Goal: Transaction & Acquisition: Purchase product/service

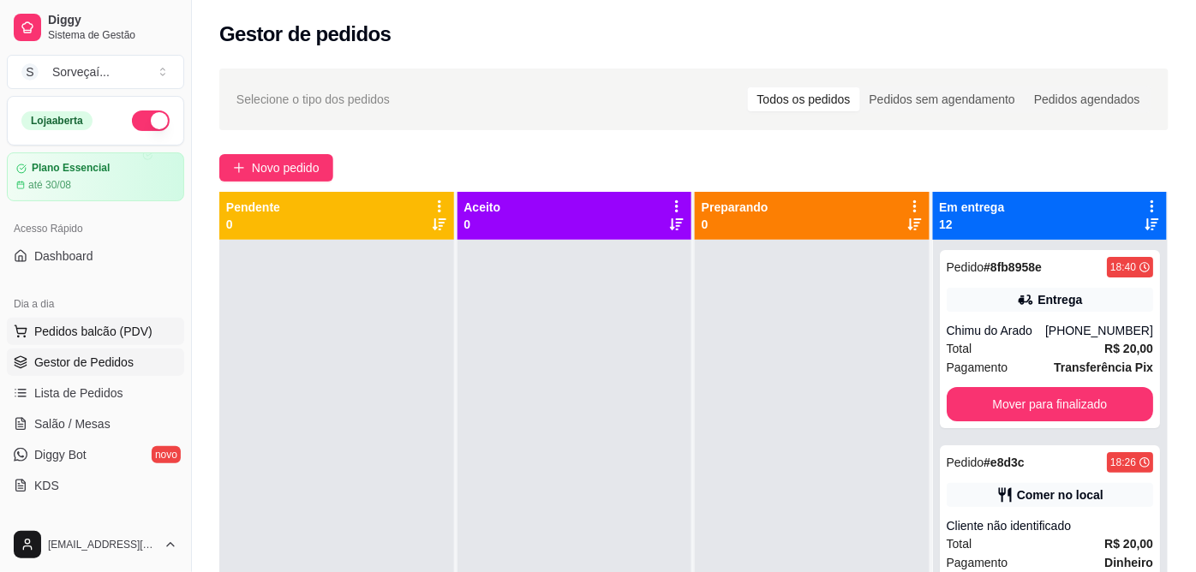
click at [111, 334] on span "Pedidos balcão (PDV)" at bounding box center [93, 331] width 118 height 17
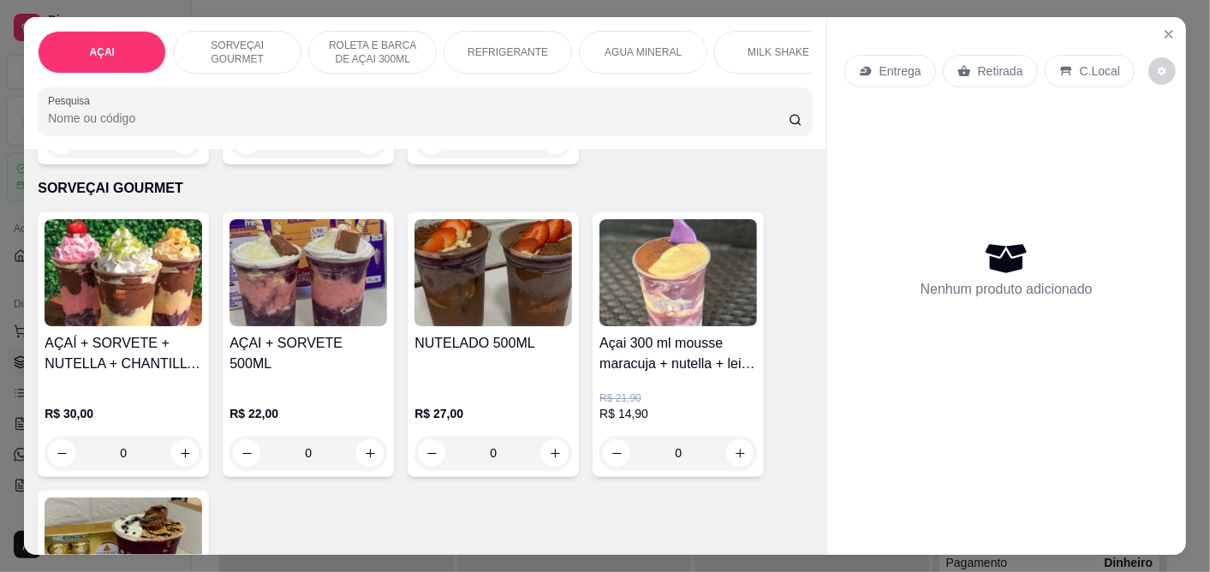
scroll to position [666, 0]
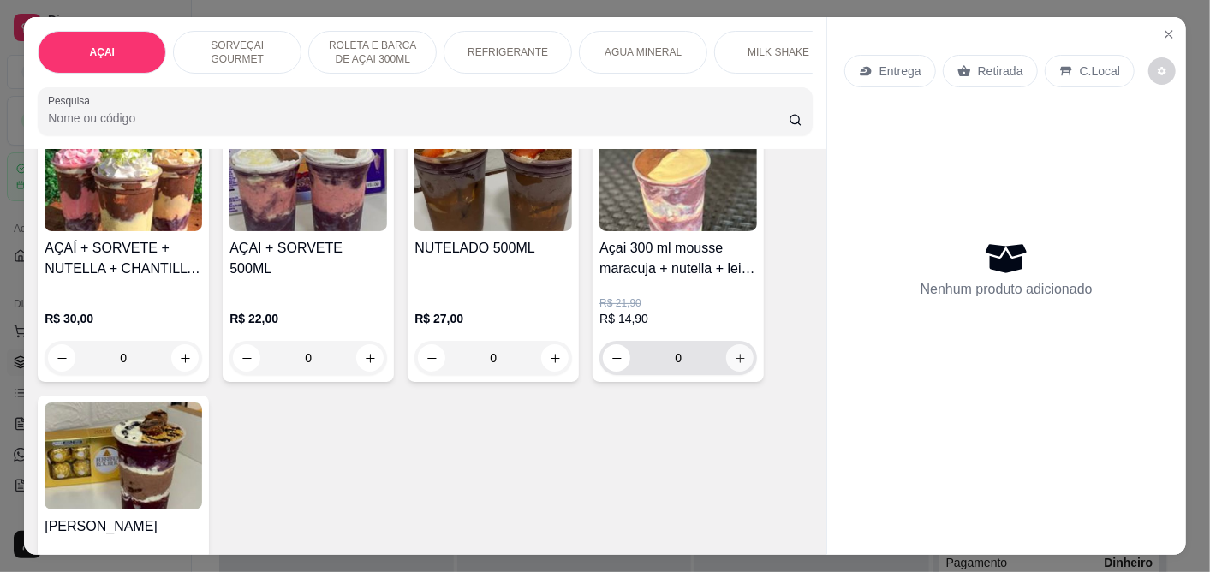
click at [734, 361] on icon "increase-product-quantity" at bounding box center [740, 358] width 13 height 13
type input "1"
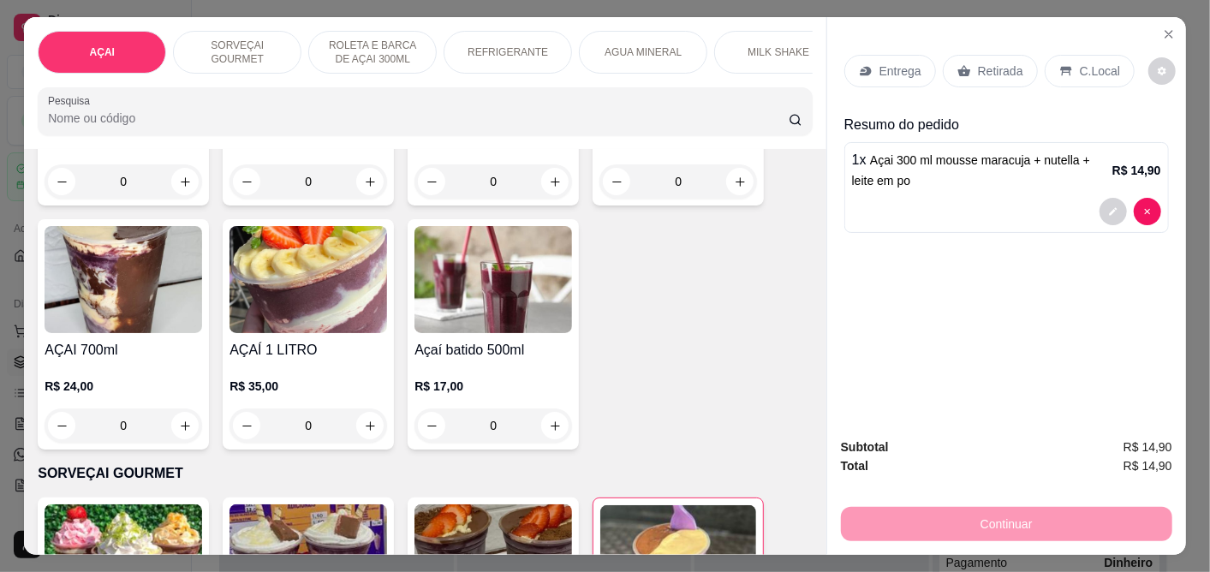
scroll to position [95, 0]
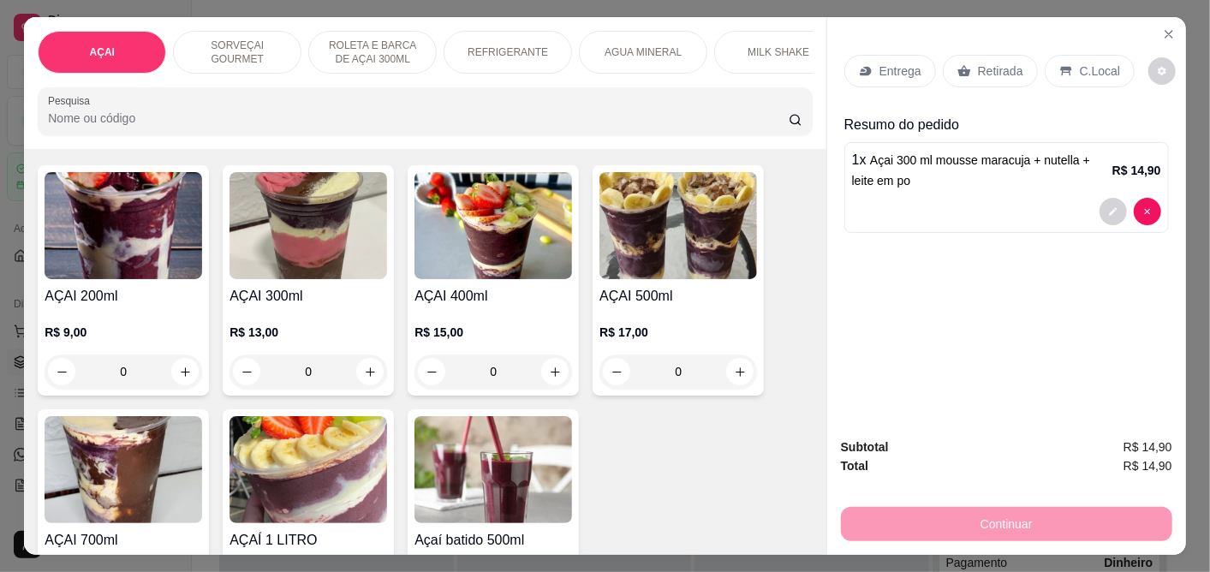
click at [357, 383] on div "0" at bounding box center [309, 372] width 158 height 34
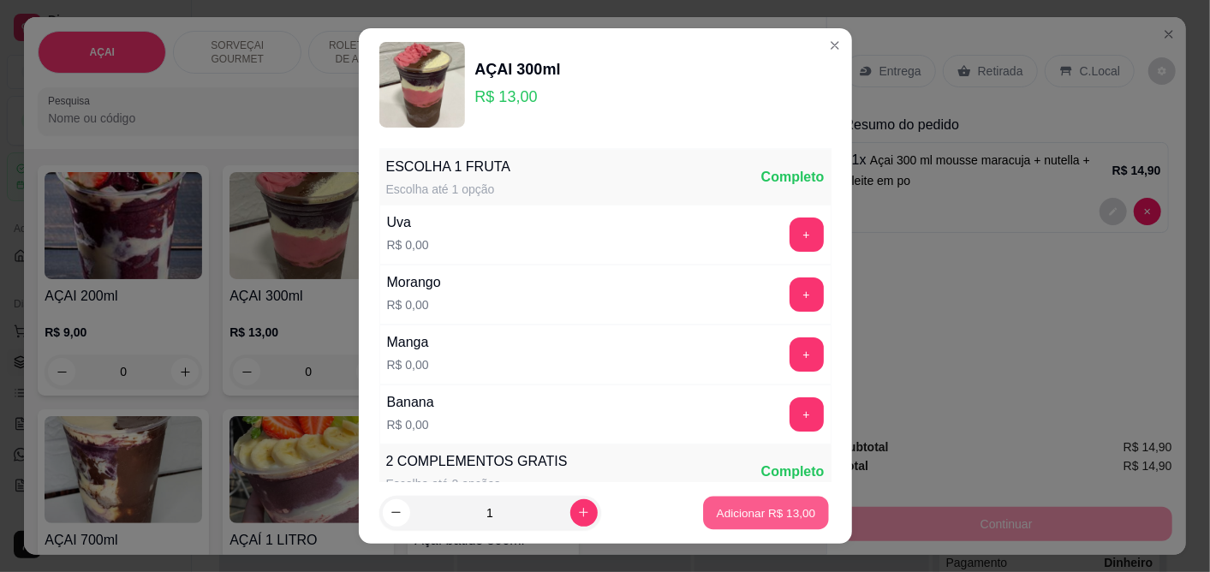
click at [739, 521] on p "Adicionar R$ 13,00" at bounding box center [766, 513] width 99 height 16
type input "1"
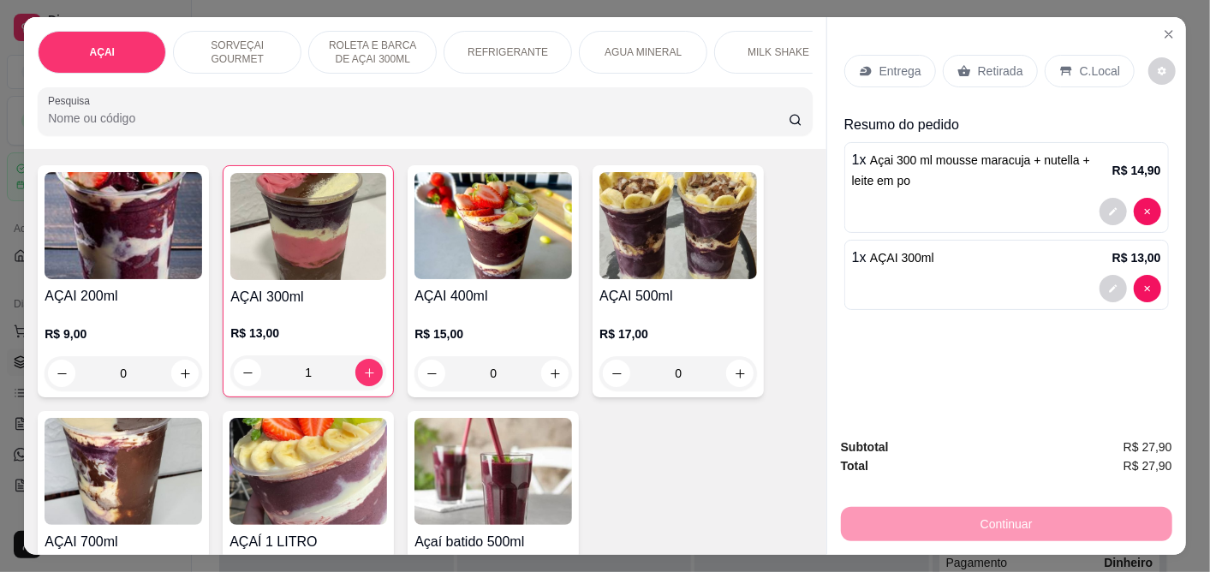
click at [885, 65] on p "Entrega" at bounding box center [901, 71] width 42 height 17
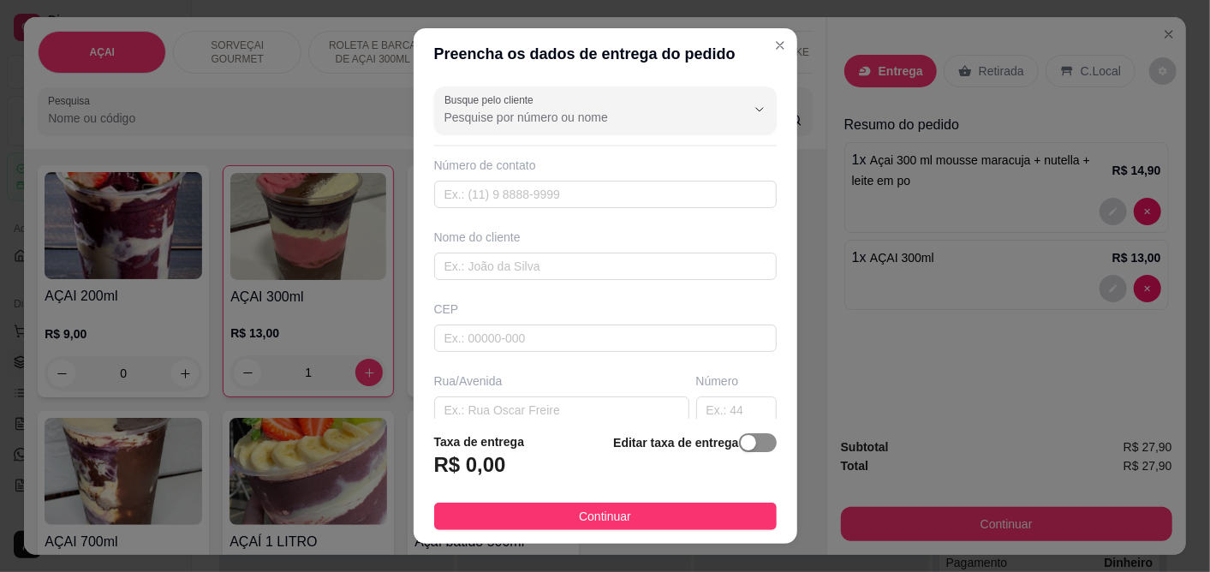
click at [741, 442] on div "button" at bounding box center [748, 442] width 15 height 15
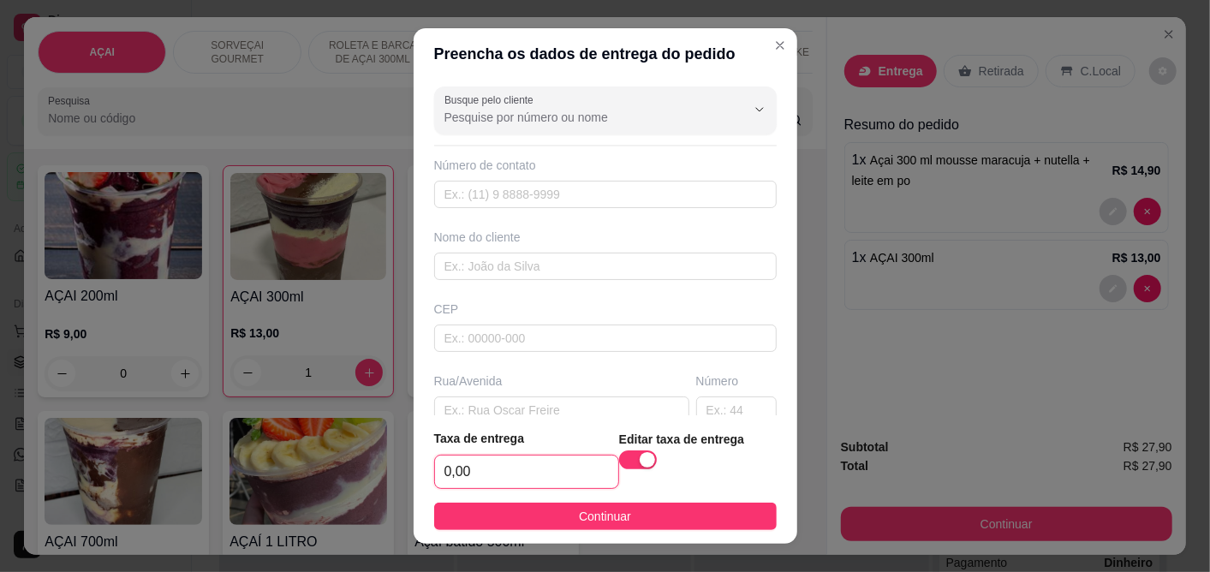
click at [495, 458] on input "0,00" at bounding box center [526, 472] width 183 height 33
click at [640, 457] on div "button" at bounding box center [647, 459] width 15 height 15
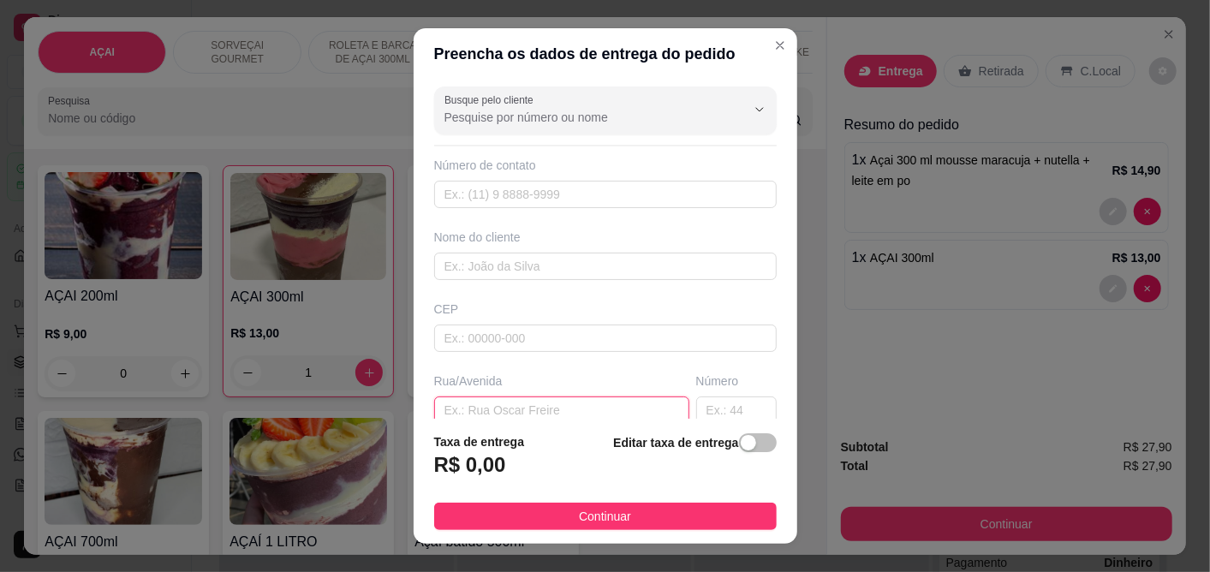
click at [524, 399] on input "text" at bounding box center [561, 410] width 255 height 27
paste input "rua [PERSON_NAME]"
type input "rua [PERSON_NAME]"
click at [696, 418] on input "text" at bounding box center [736, 410] width 81 height 27
type input "261"
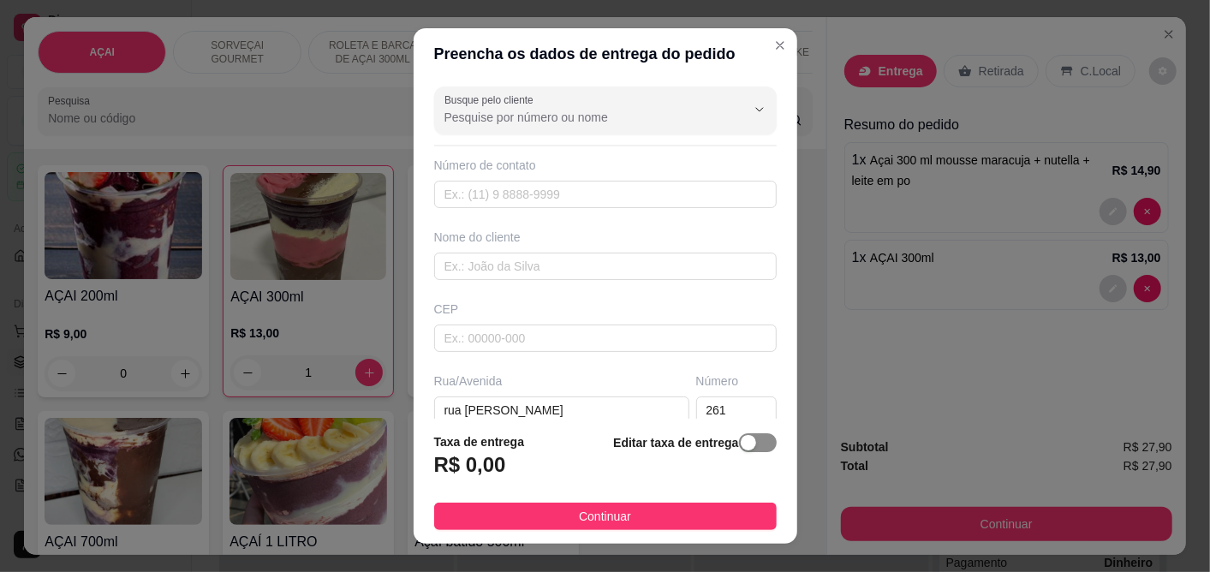
click at [741, 442] on div "button" at bounding box center [748, 442] width 15 height 15
click at [640, 457] on div "button" at bounding box center [647, 459] width 15 height 15
click at [520, 471] on div "Taxa de entrega R$ 0,00 Editar taxa de entrega" at bounding box center [605, 461] width 343 height 57
click at [521, 260] on input "text" at bounding box center [605, 266] width 343 height 27
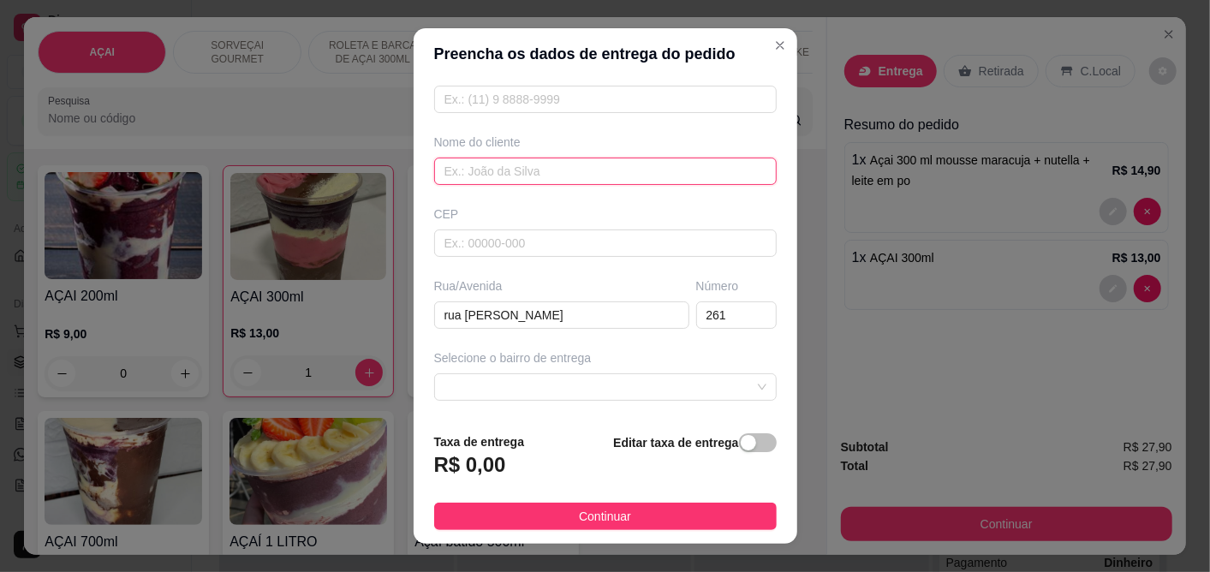
scroll to position [190, 0]
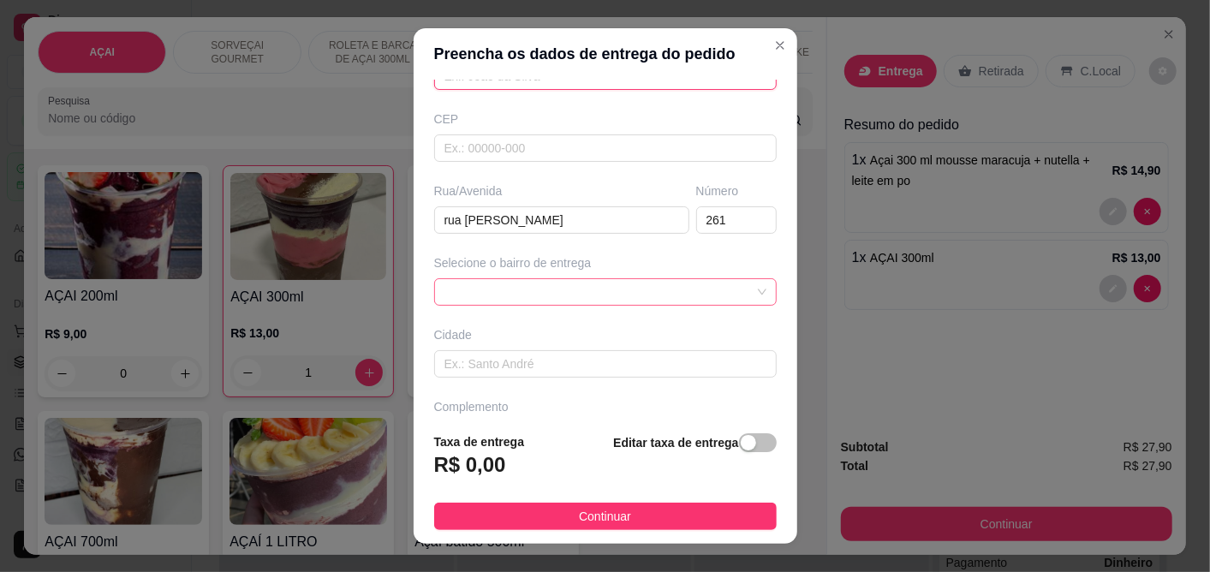
click at [519, 301] on span at bounding box center [606, 292] width 322 height 26
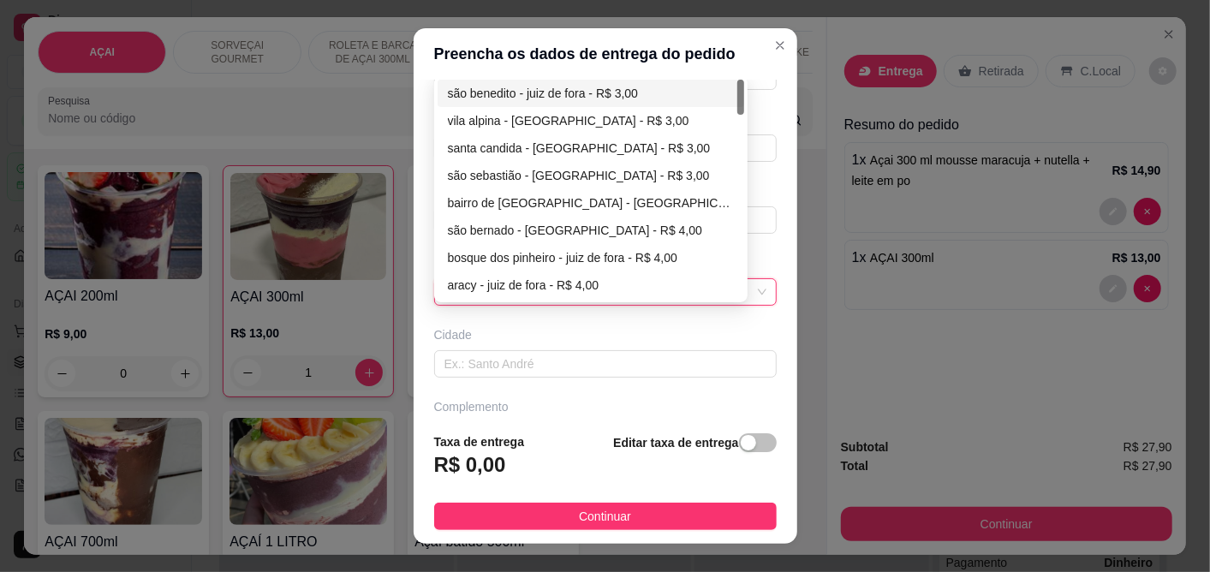
click at [527, 97] on div "são benedito - juiz de fora - R$ 3,00" at bounding box center [591, 93] width 287 height 19
type input "juiz de fora"
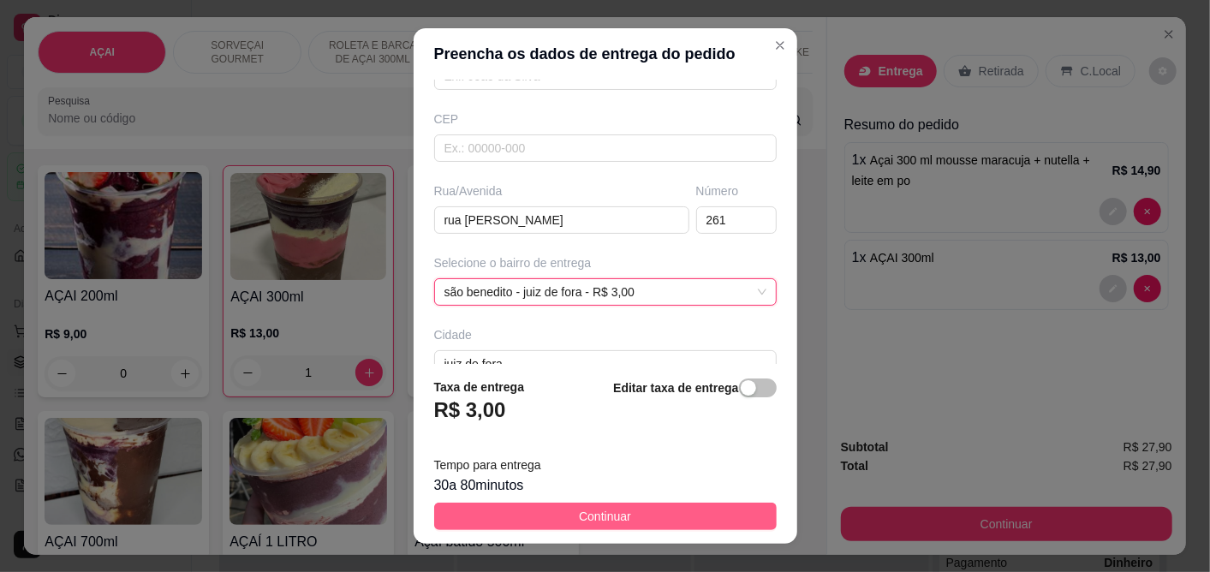
click at [666, 511] on button "Continuar" at bounding box center [605, 516] width 343 height 27
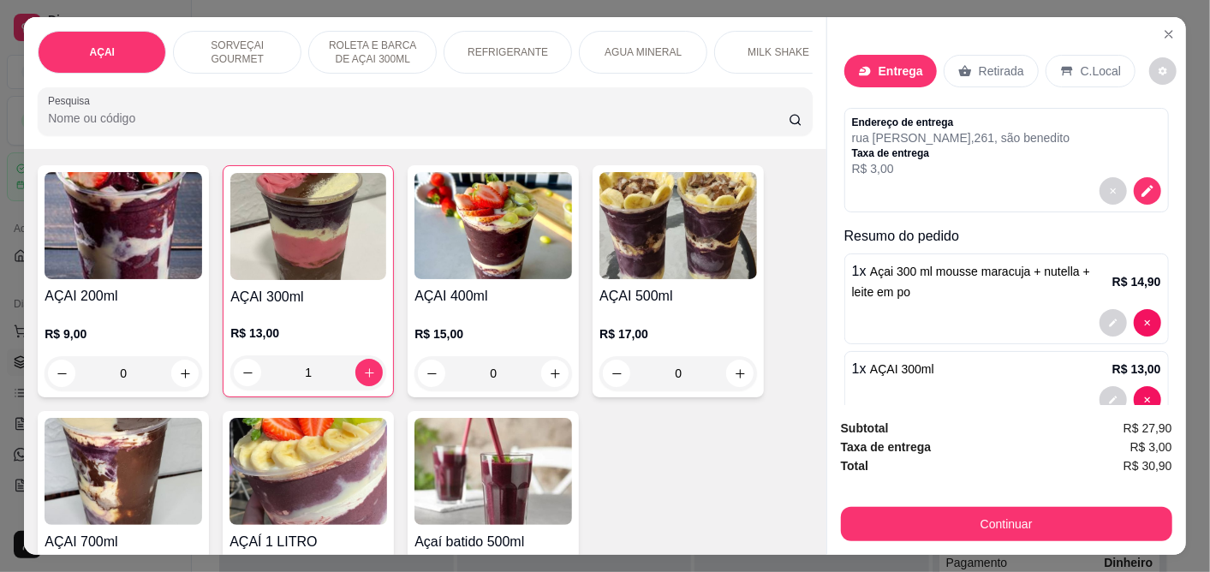
scroll to position [54, 0]
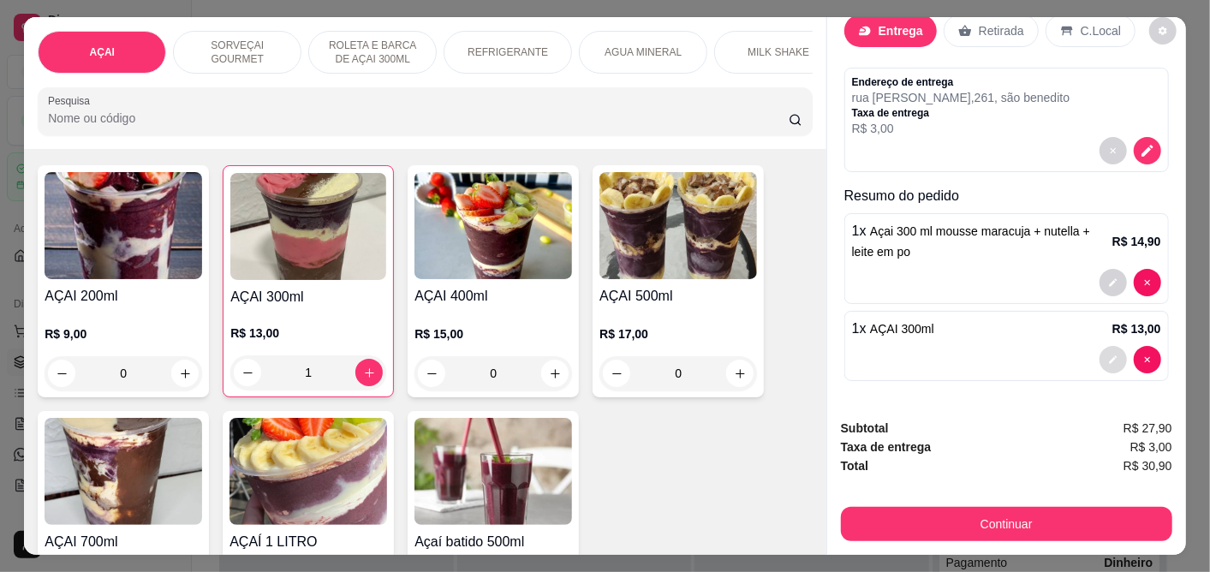
click at [1109, 356] on icon "decrease-product-quantity" at bounding box center [1113, 360] width 8 height 8
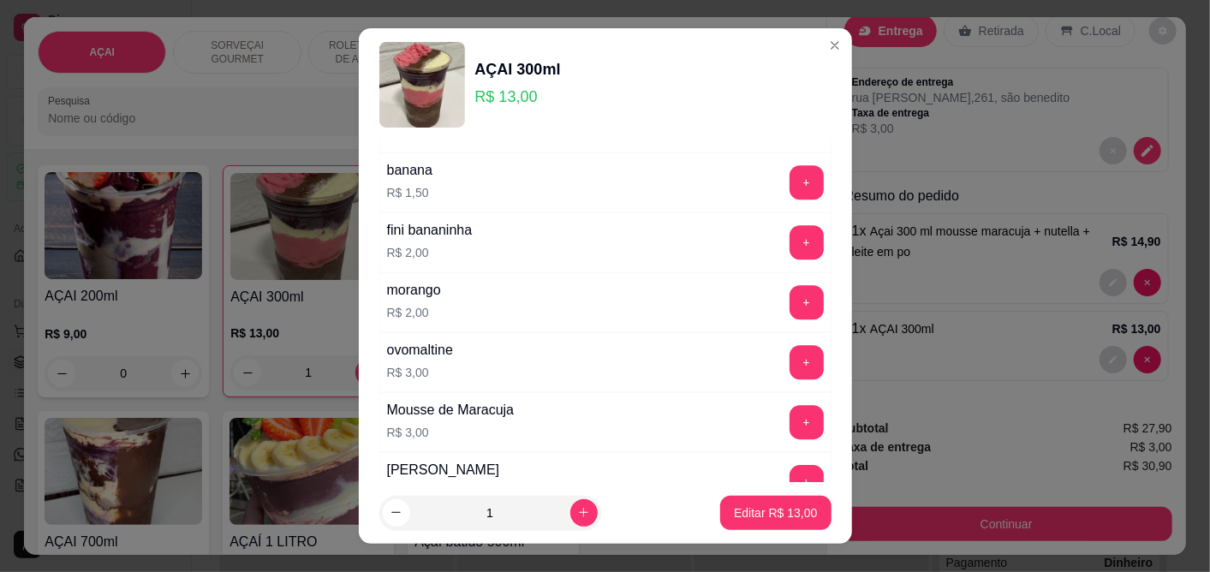
scroll to position [2950, 0]
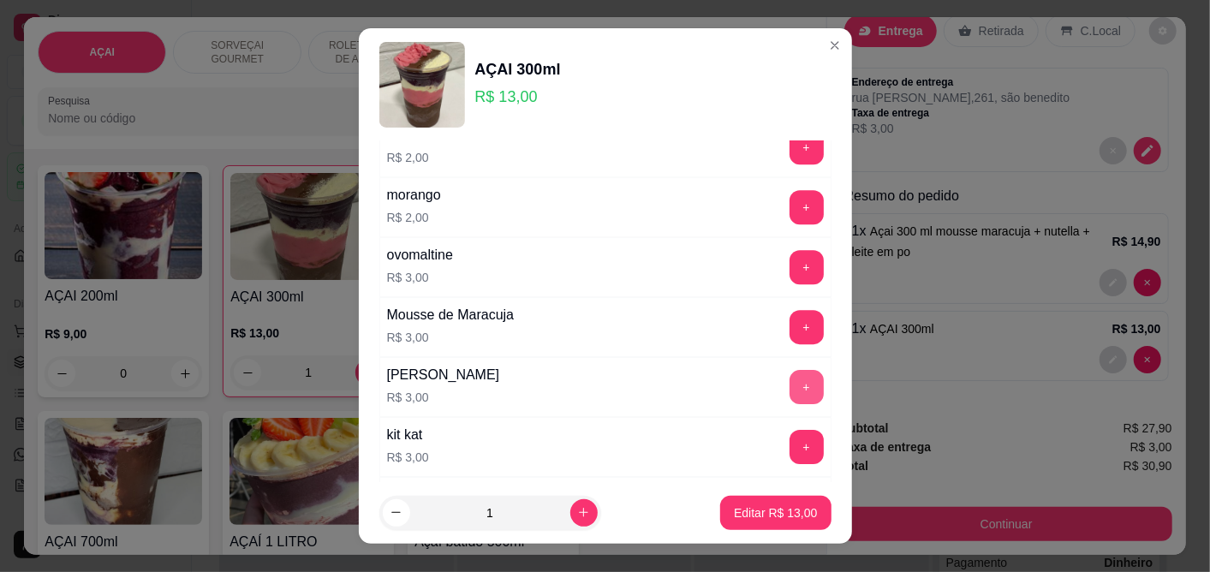
click at [790, 385] on button "+" at bounding box center [807, 387] width 34 height 34
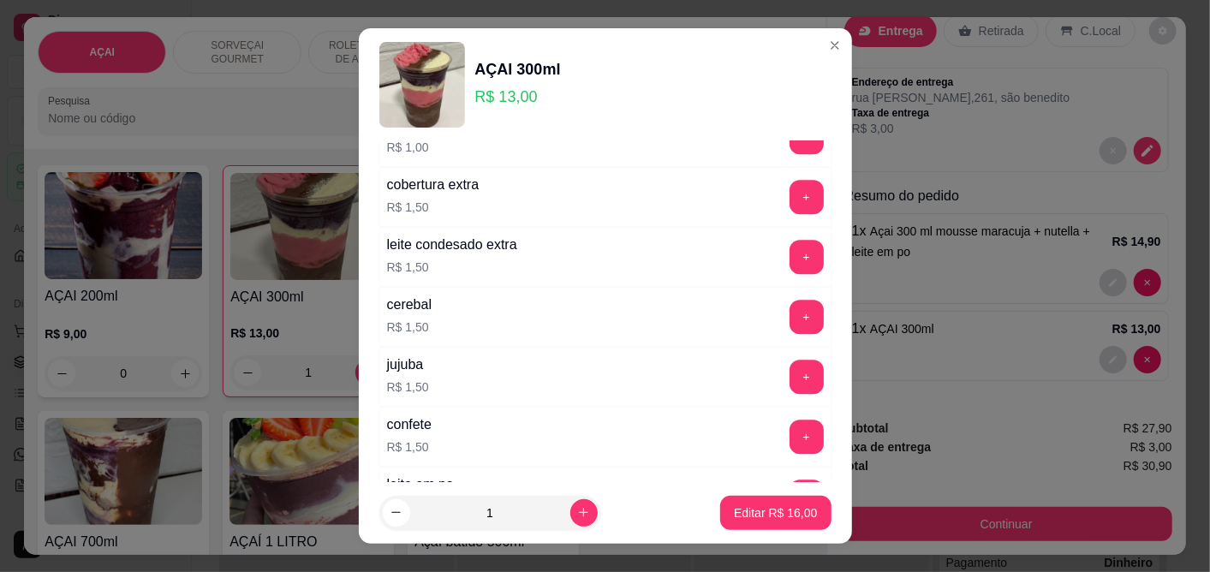
scroll to position [2231, 0]
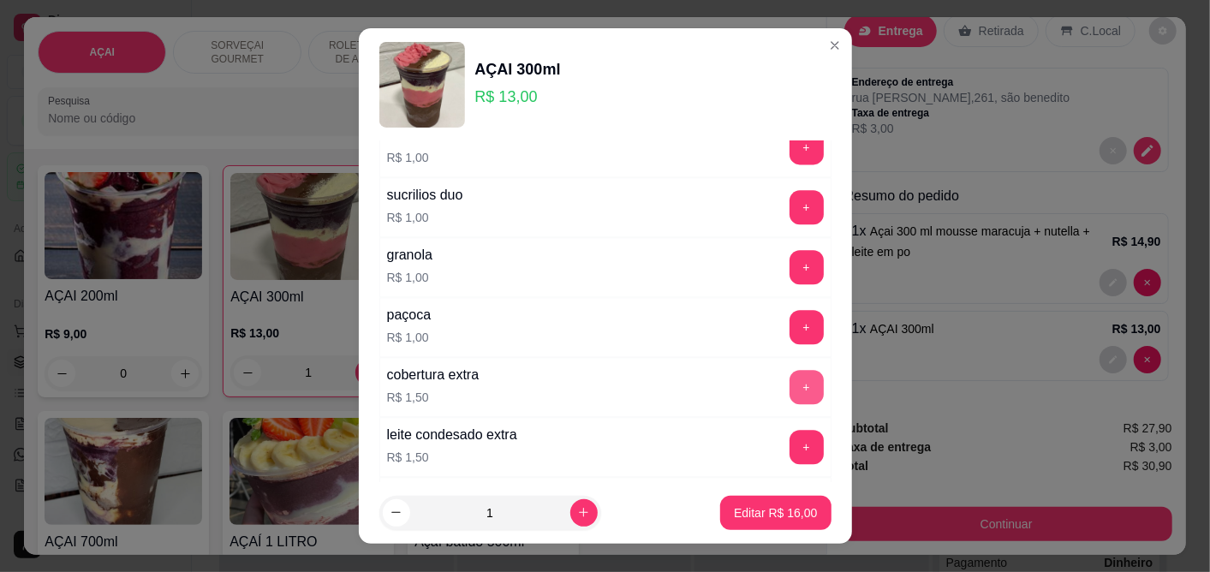
click at [790, 383] on button "+" at bounding box center [807, 387] width 34 height 34
click at [714, 391] on button "-" at bounding box center [731, 387] width 34 height 34
click at [776, 502] on button "Editar R$ 16,00" at bounding box center [775, 513] width 111 height 34
type input "0"
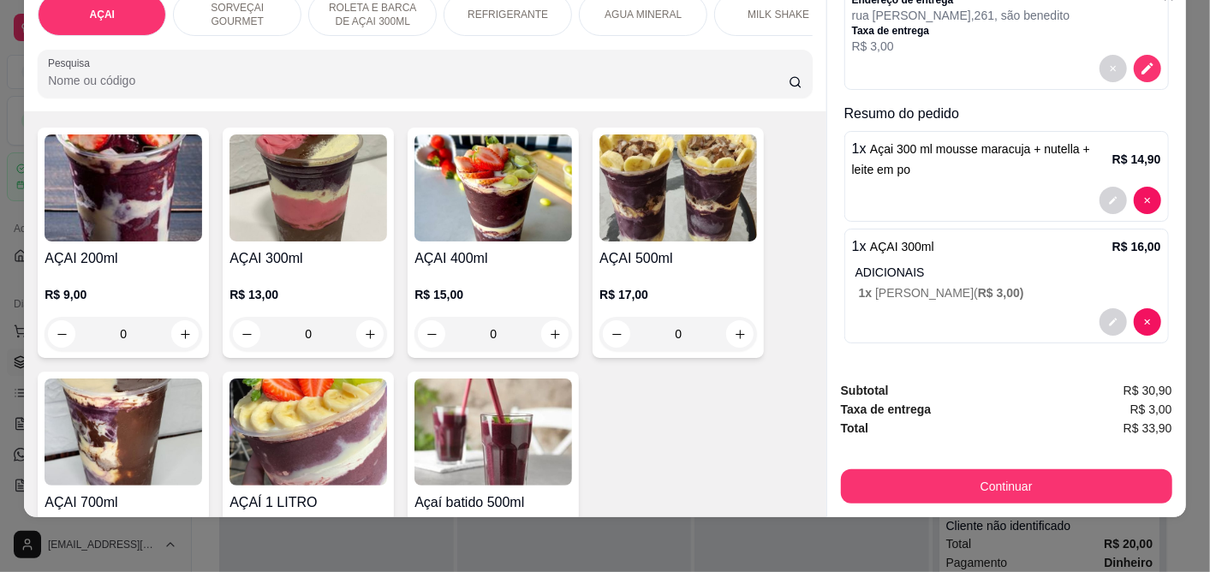
scroll to position [99, 0]
click at [1108, 317] on icon "decrease-product-quantity" at bounding box center [1113, 322] width 10 height 10
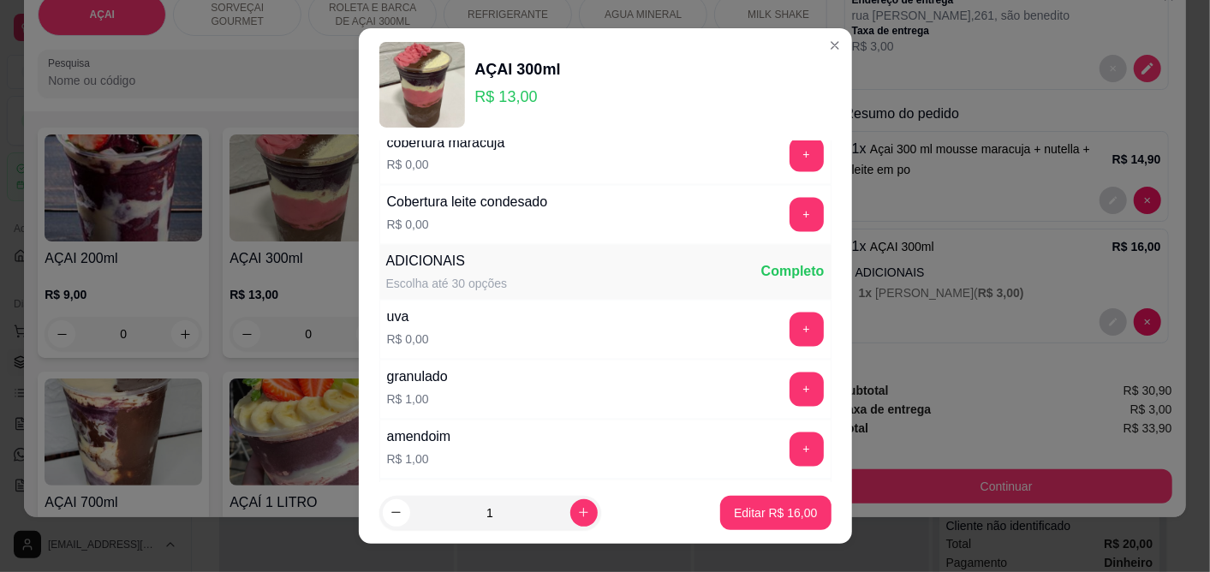
scroll to position [1903, 0]
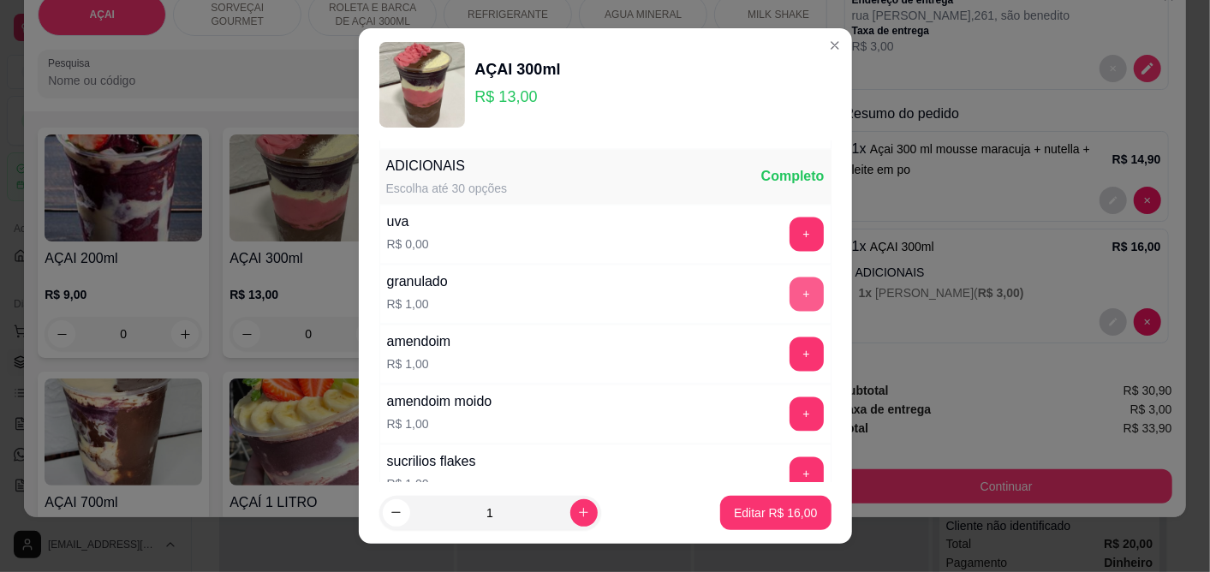
click at [790, 302] on button "+" at bounding box center [807, 295] width 34 height 34
click at [762, 508] on p "Editar R$ 17,00" at bounding box center [775, 513] width 83 height 17
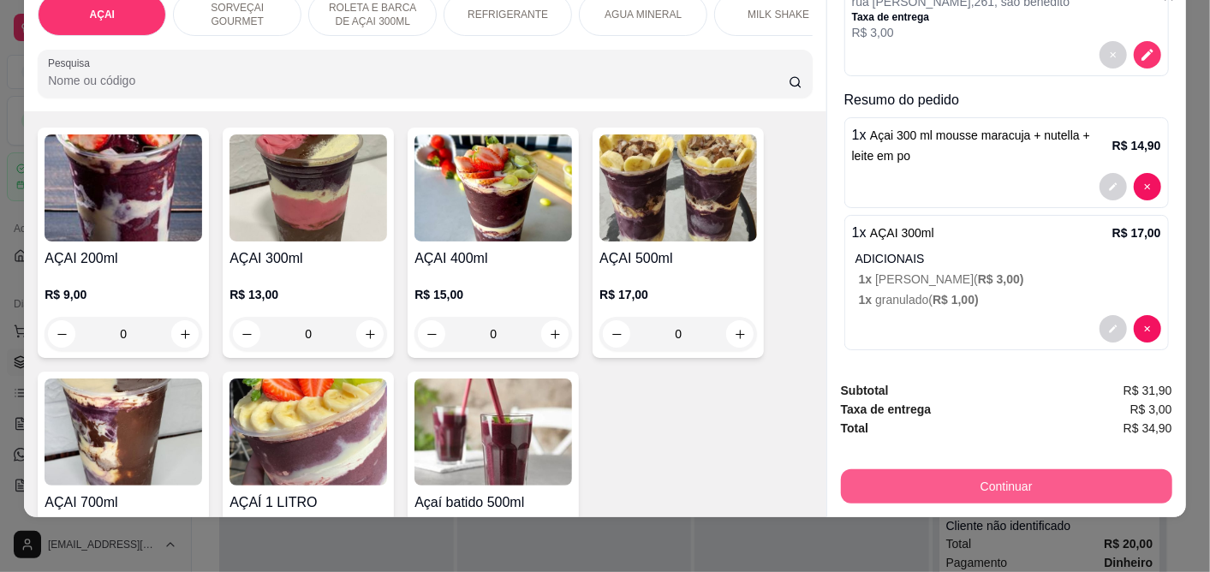
click at [962, 469] on button "Continuar" at bounding box center [1007, 486] width 332 height 34
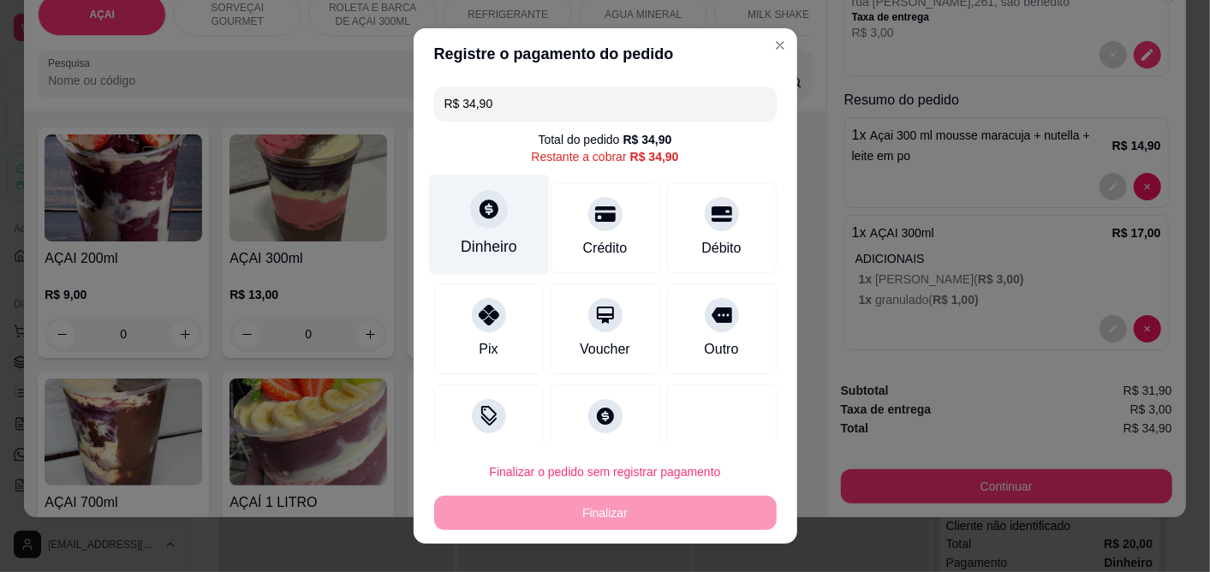
click at [493, 228] on div "Dinheiro" at bounding box center [488, 225] width 121 height 100
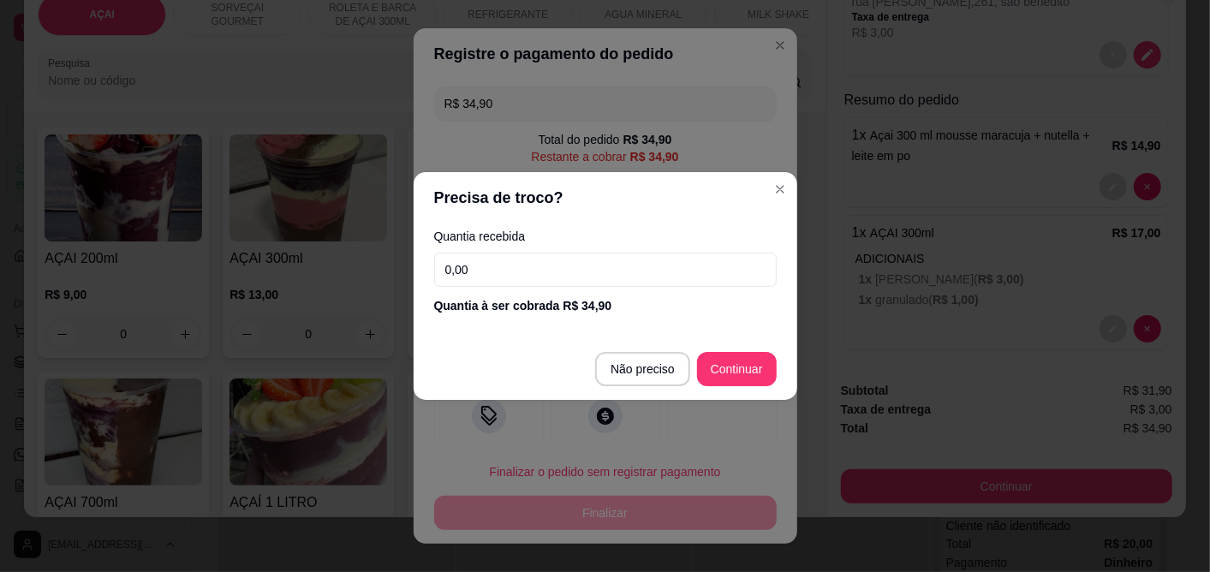
click at [529, 286] on input "0,00" at bounding box center [605, 270] width 343 height 34
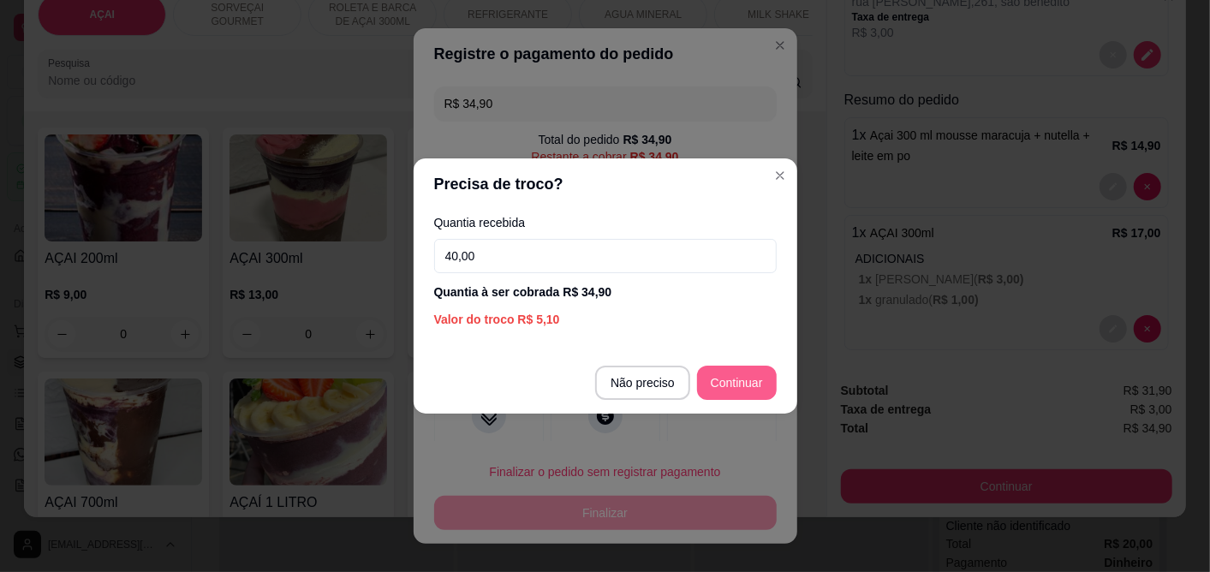
type input "40,00"
type input "R$ 0,00"
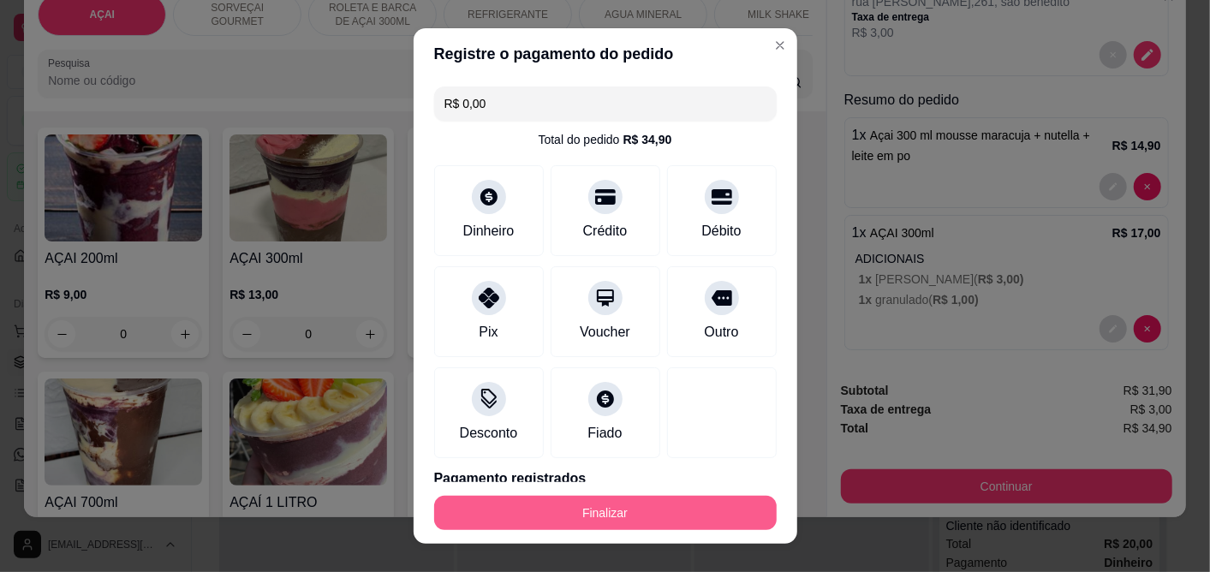
click at [649, 500] on button "Finalizar" at bounding box center [605, 513] width 343 height 34
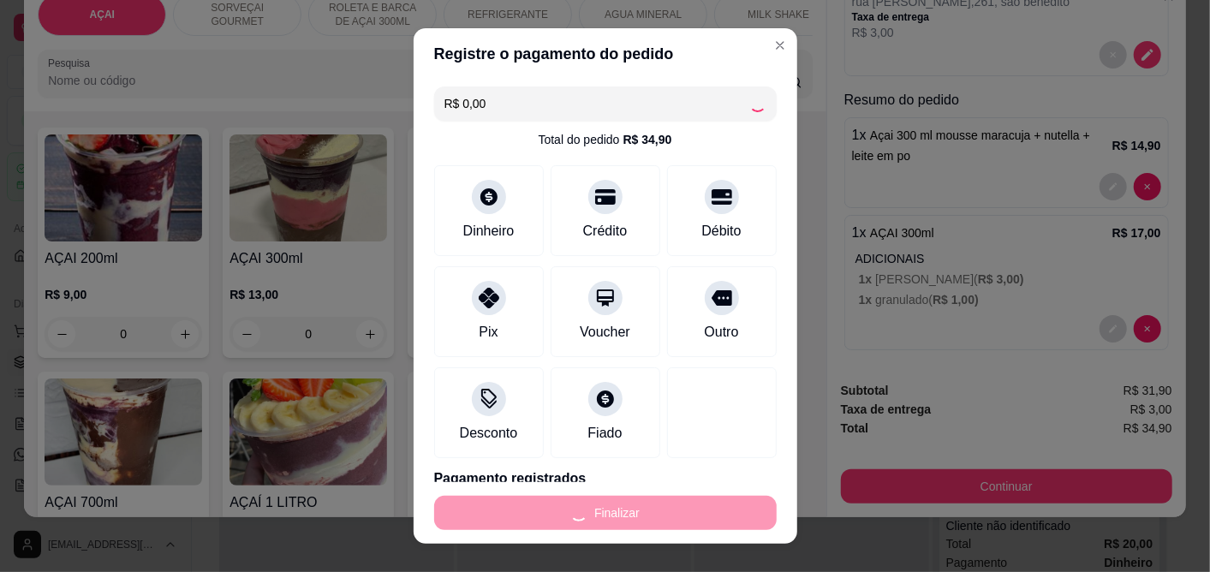
type input "0"
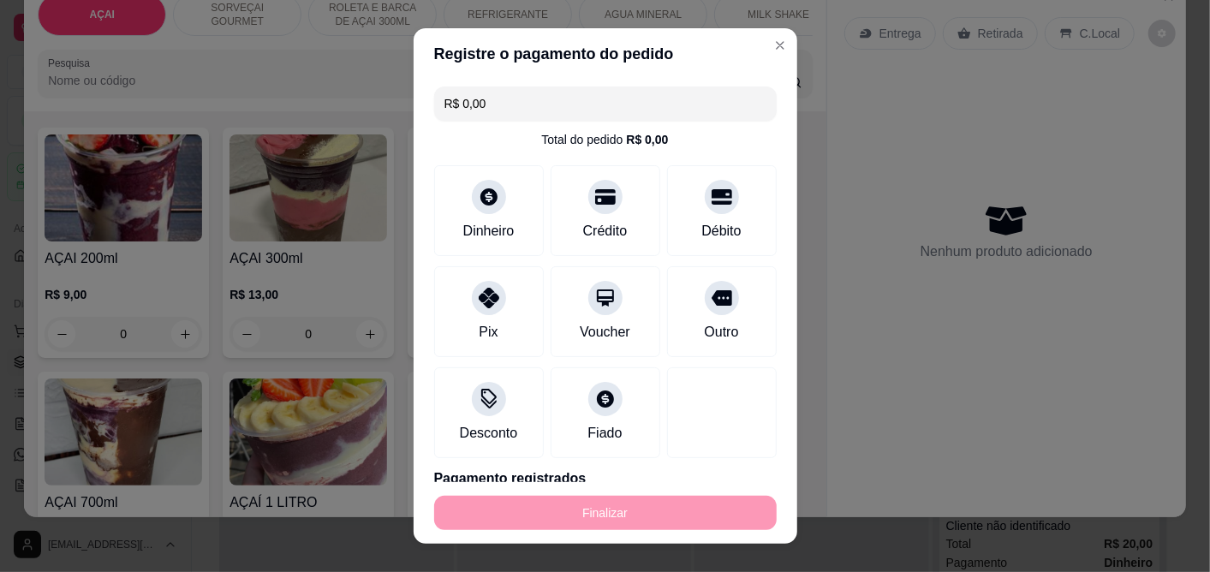
type input "-R$ 34,90"
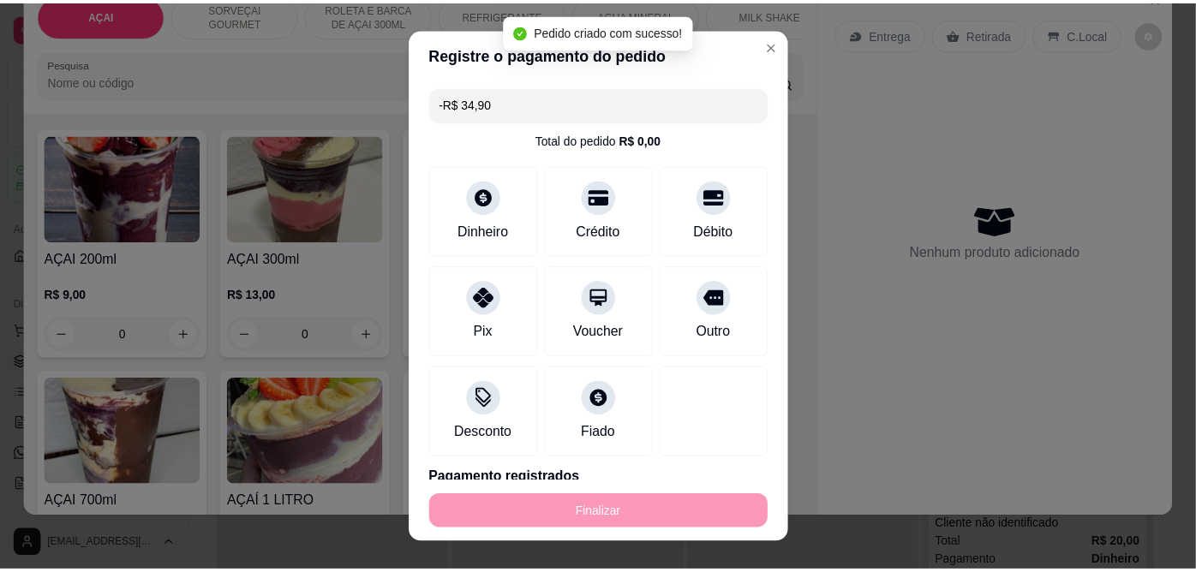
scroll to position [0, 0]
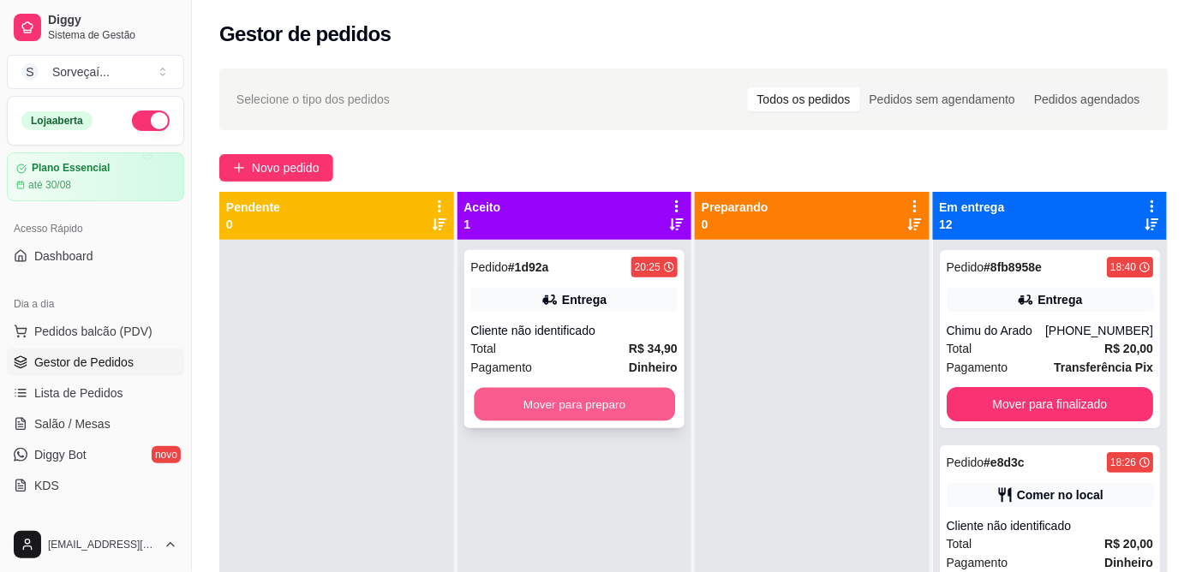
click at [587, 403] on button "Mover para preparo" at bounding box center [574, 404] width 200 height 33
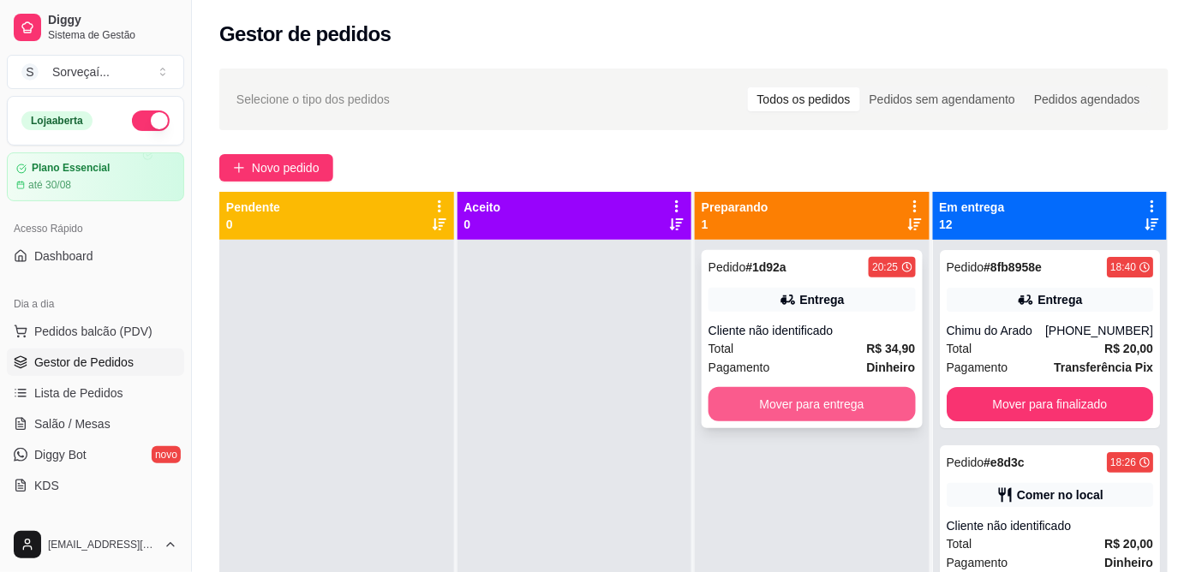
click at [728, 407] on button "Mover para entrega" at bounding box center [811, 404] width 207 height 34
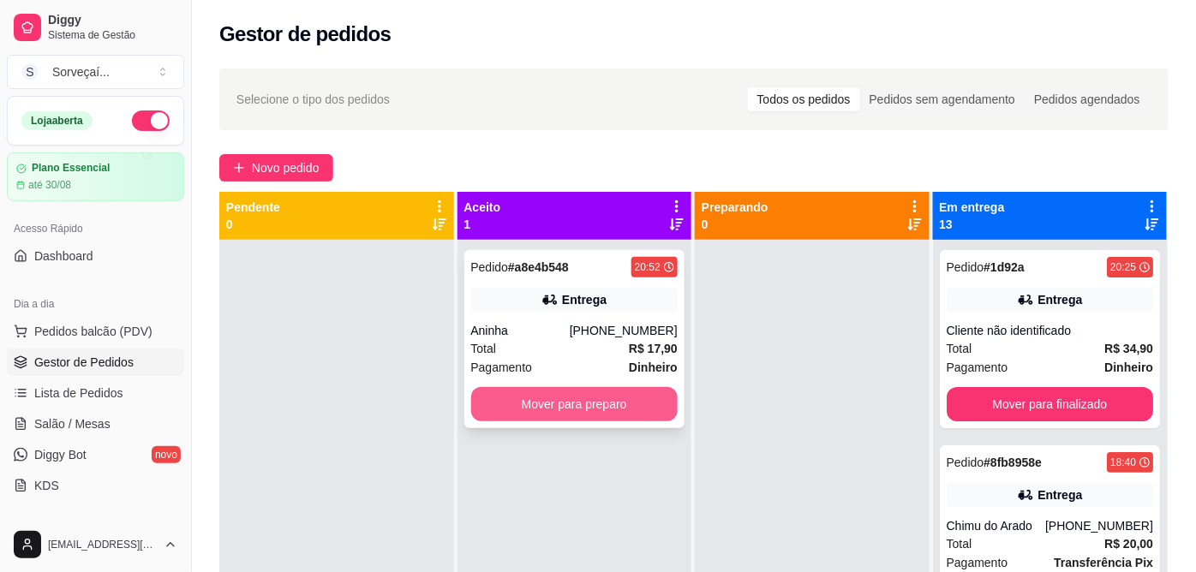
click at [512, 407] on button "Mover para preparo" at bounding box center [574, 404] width 207 height 34
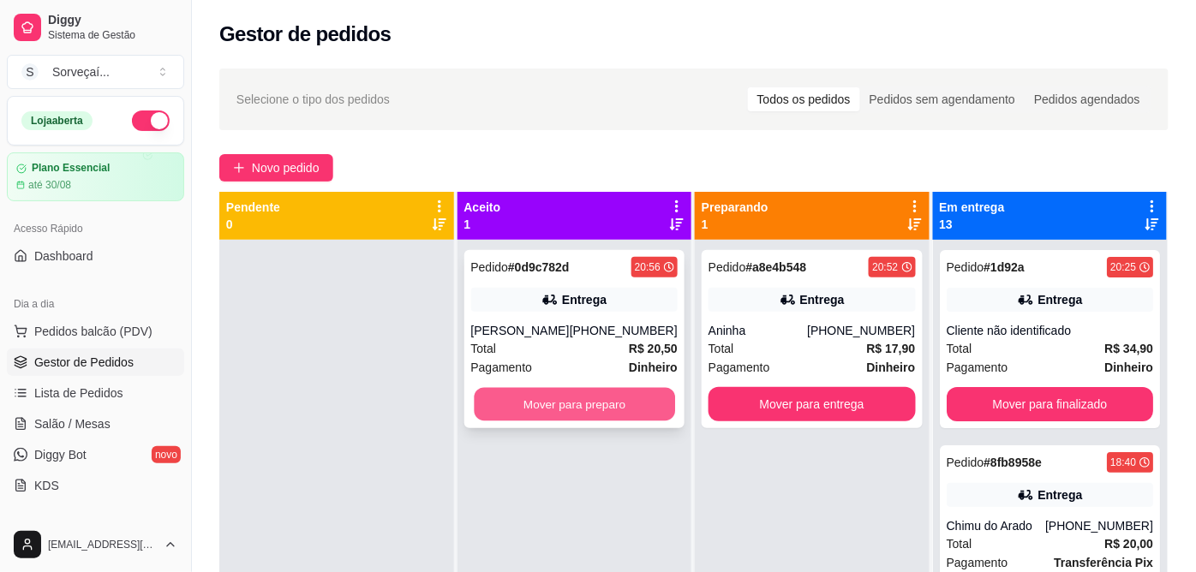
click at [497, 404] on button "Mover para preparo" at bounding box center [574, 404] width 200 height 33
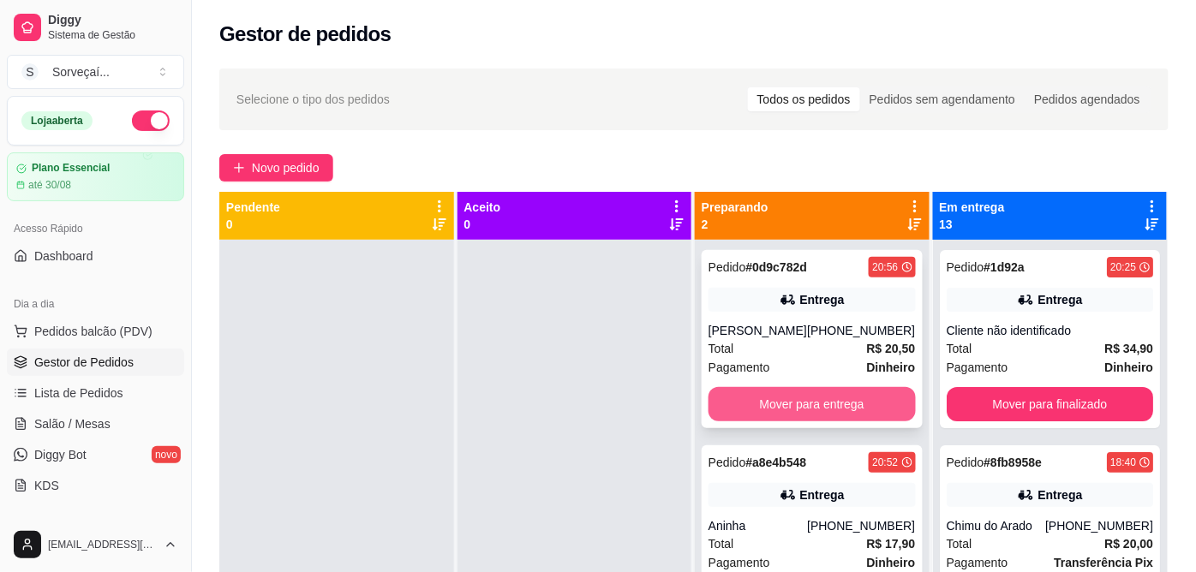
scroll to position [47, 0]
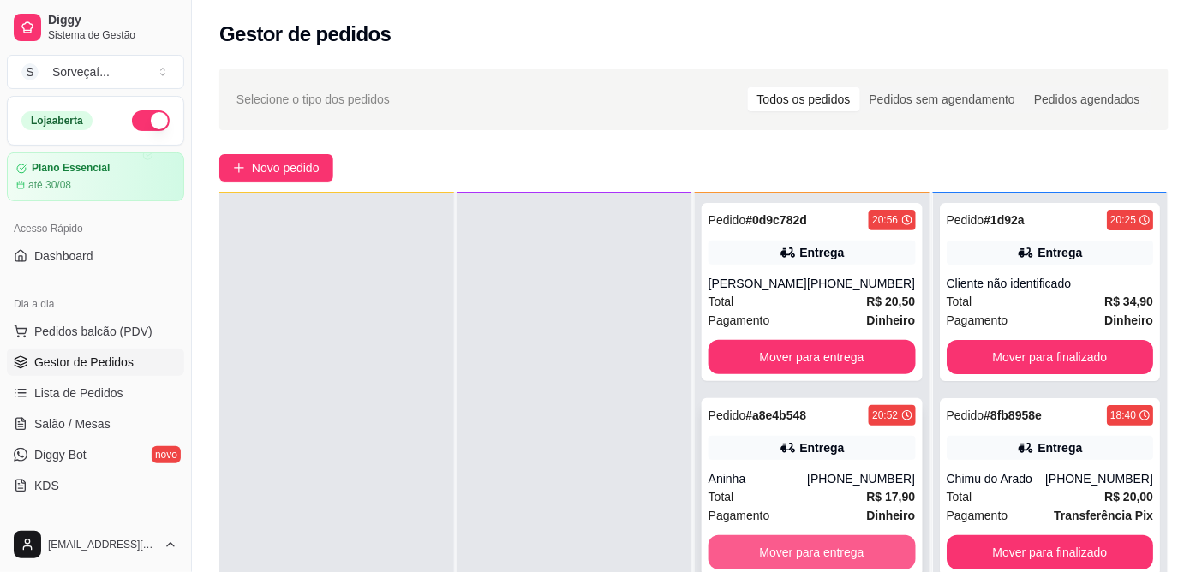
click at [810, 547] on button "Mover para entrega" at bounding box center [811, 552] width 207 height 34
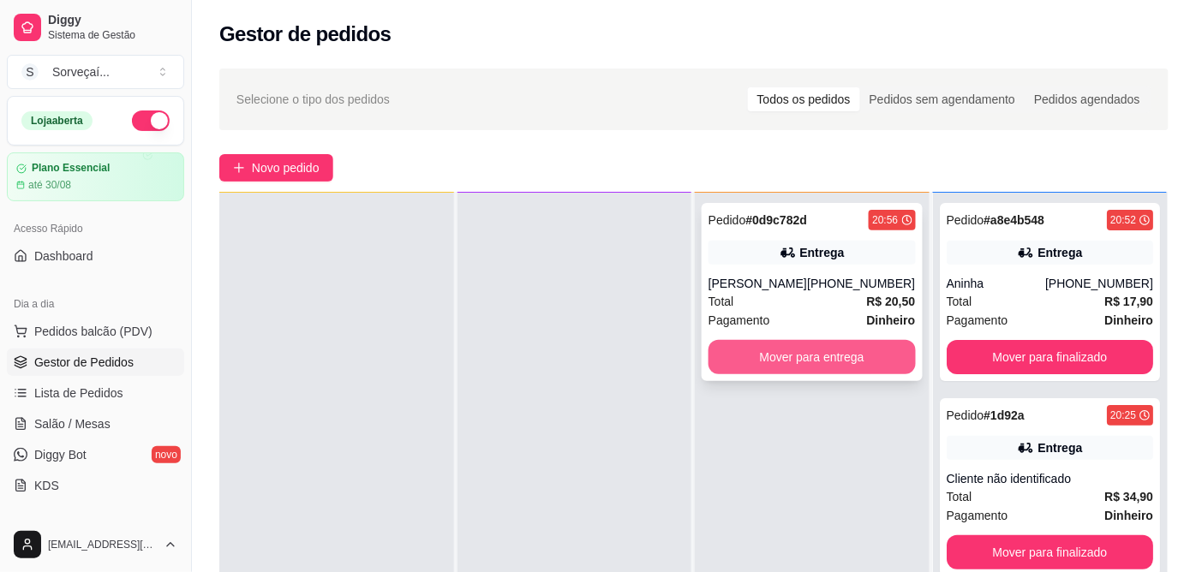
click at [807, 355] on button "Mover para entrega" at bounding box center [811, 357] width 207 height 34
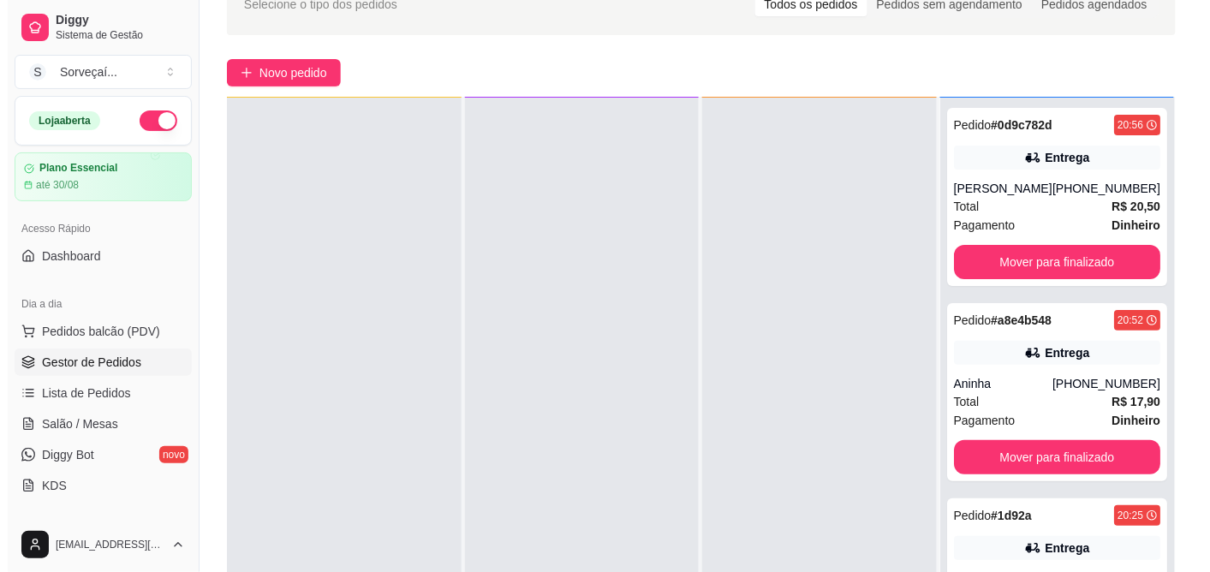
scroll to position [0, 0]
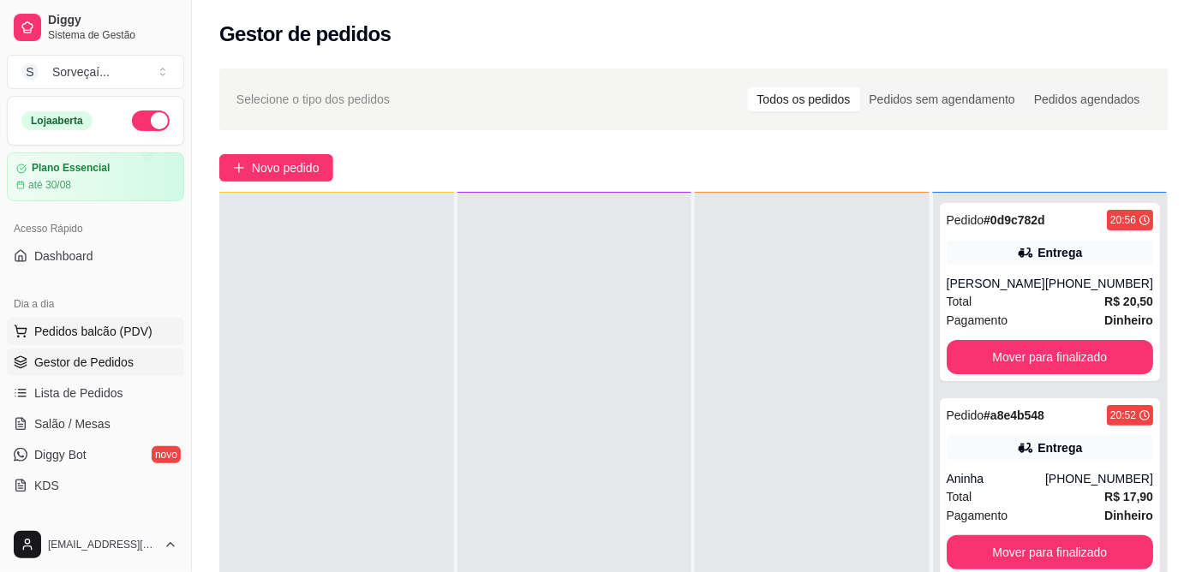
click at [86, 321] on button "Pedidos balcão (PDV)" at bounding box center [95, 331] width 177 height 27
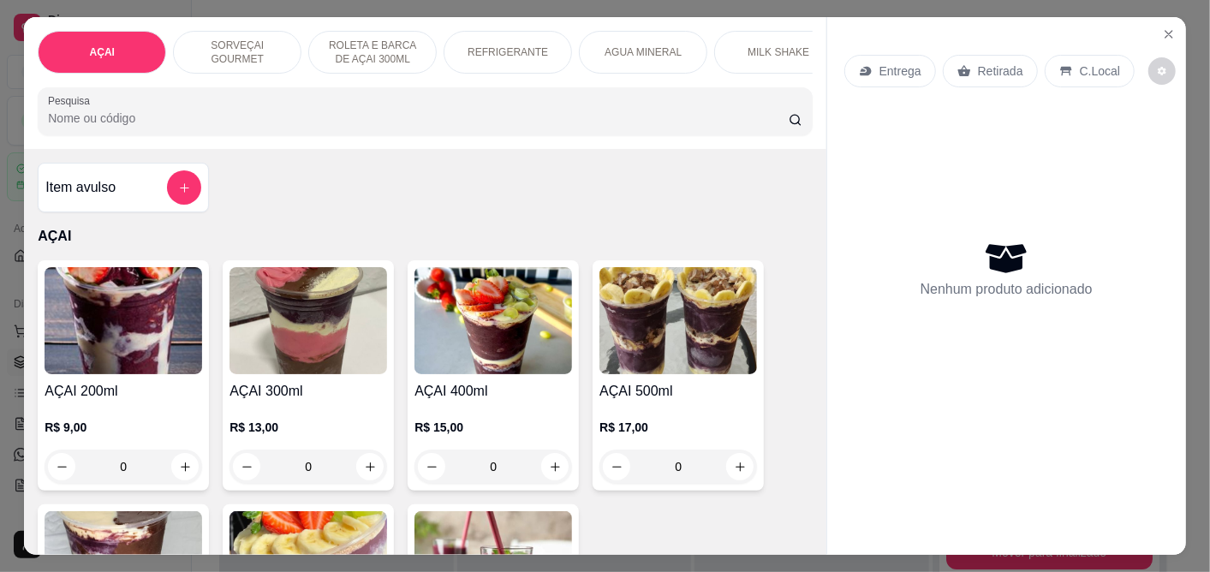
click at [433, 362] on img at bounding box center [494, 320] width 158 height 107
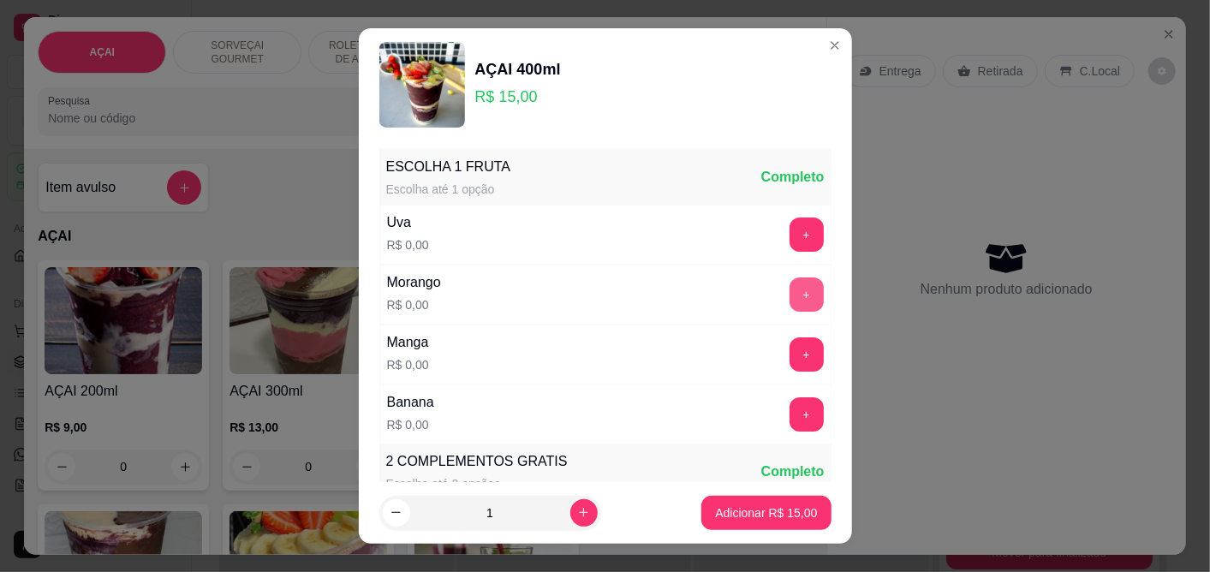
click at [790, 291] on button "+" at bounding box center [807, 295] width 34 height 34
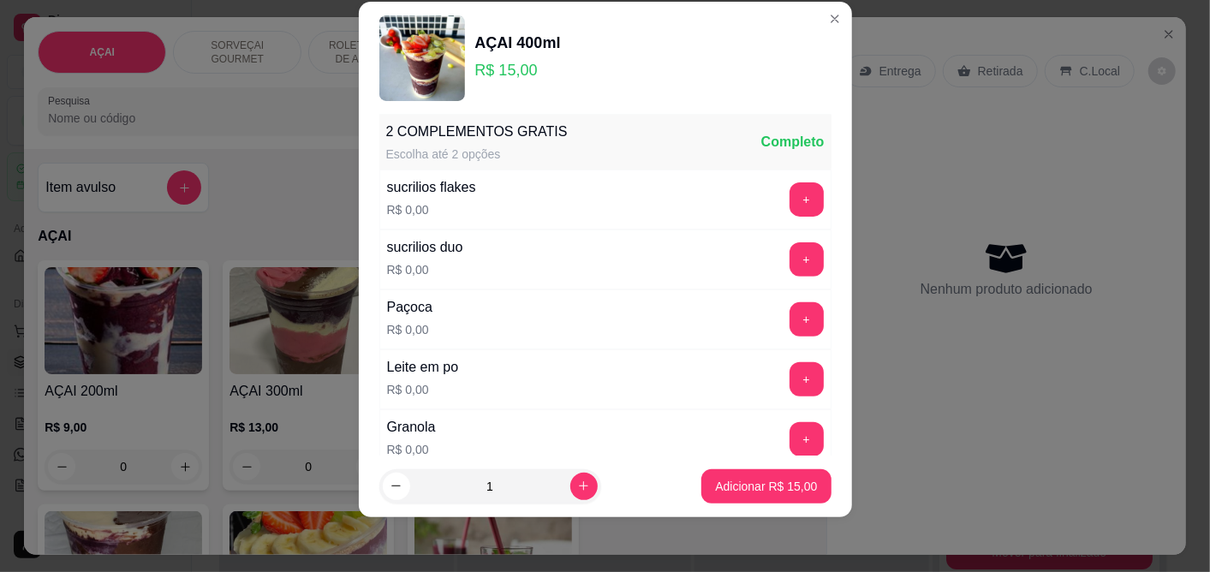
scroll to position [398, 0]
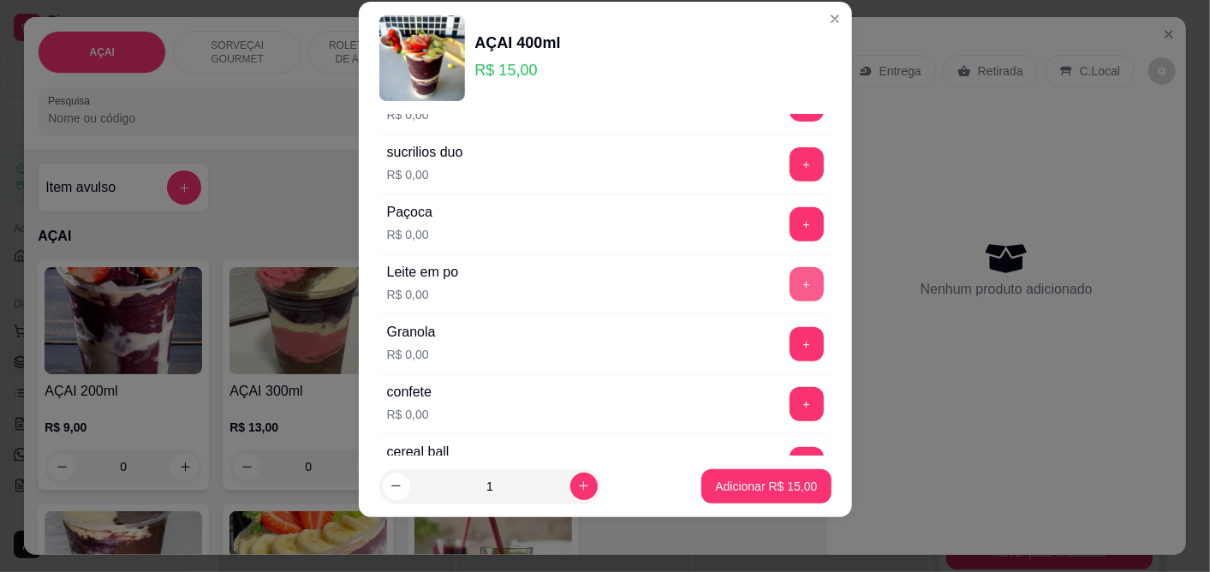
click at [790, 283] on button "+" at bounding box center [807, 284] width 34 height 34
click at [790, 230] on button "+" at bounding box center [807, 224] width 34 height 34
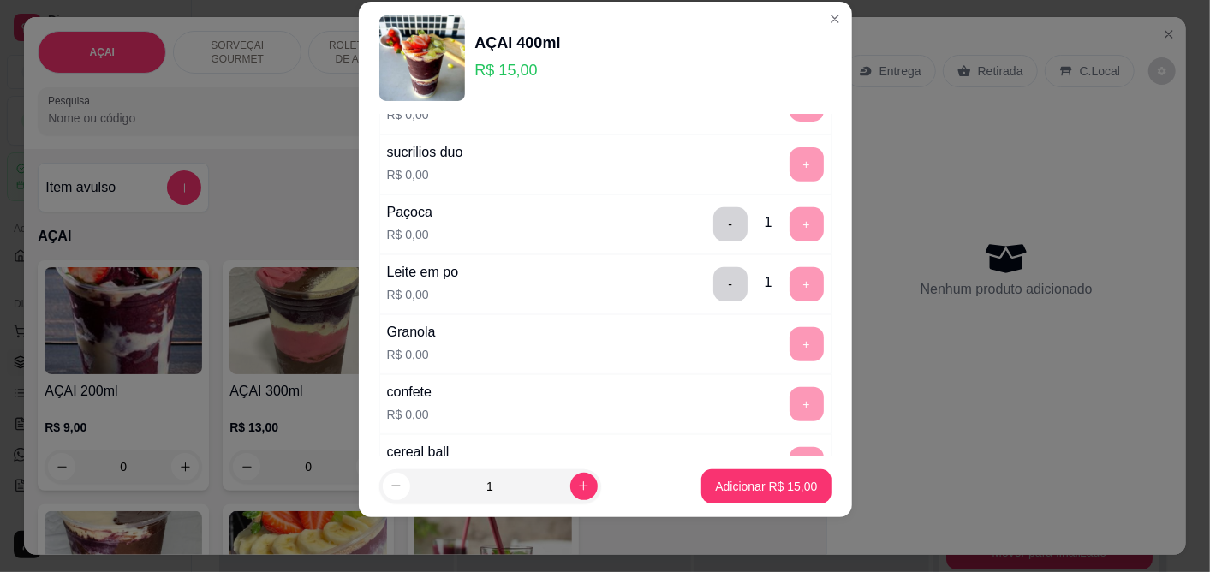
scroll to position [1020, 0]
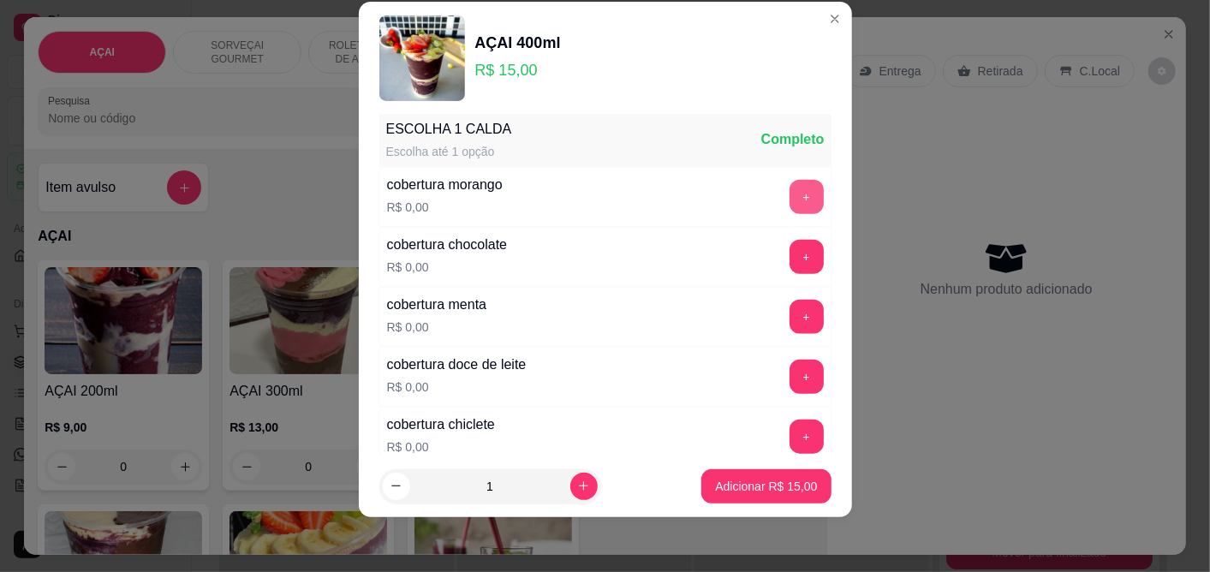
click at [790, 194] on button "+" at bounding box center [807, 197] width 34 height 34
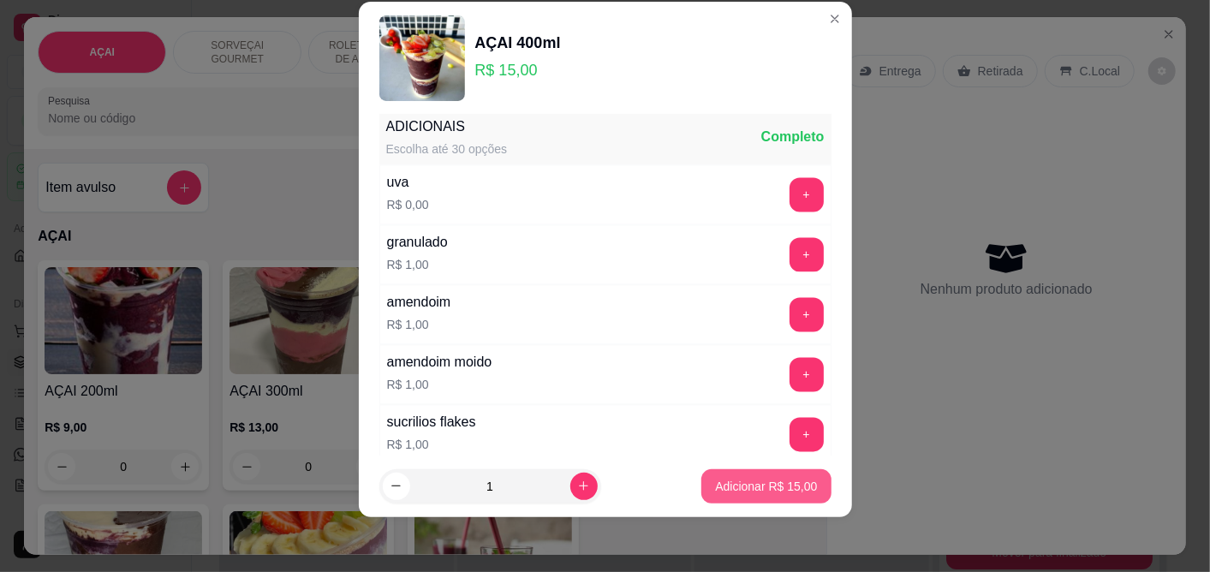
click at [754, 487] on p "Adicionar R$ 15,00" at bounding box center [766, 486] width 102 height 17
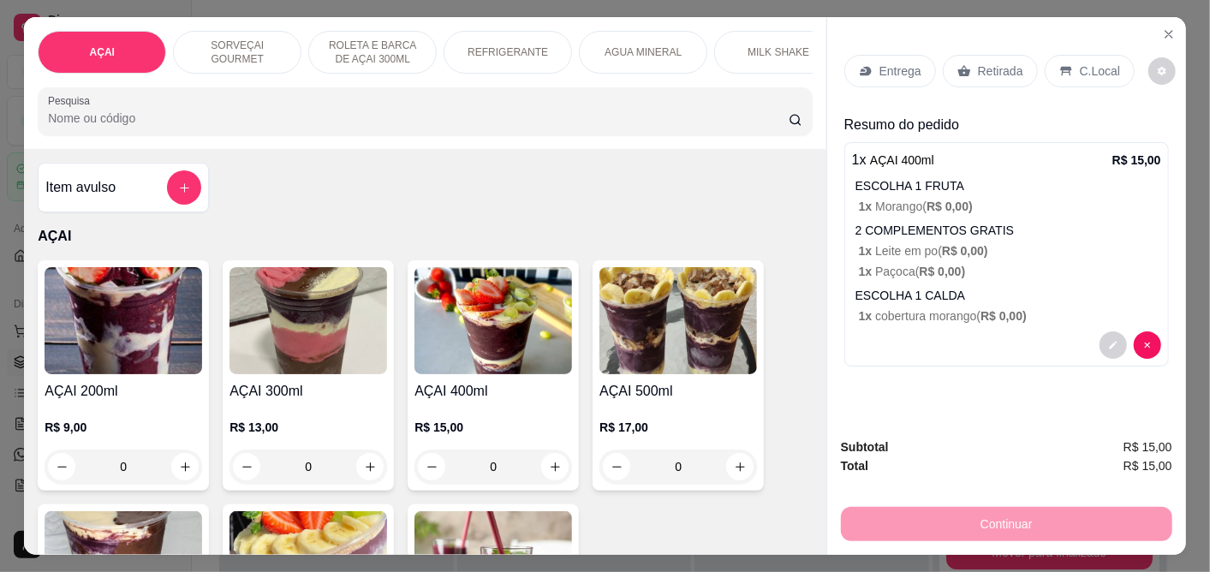
click at [1110, 55] on div "C.Local" at bounding box center [1090, 71] width 90 height 33
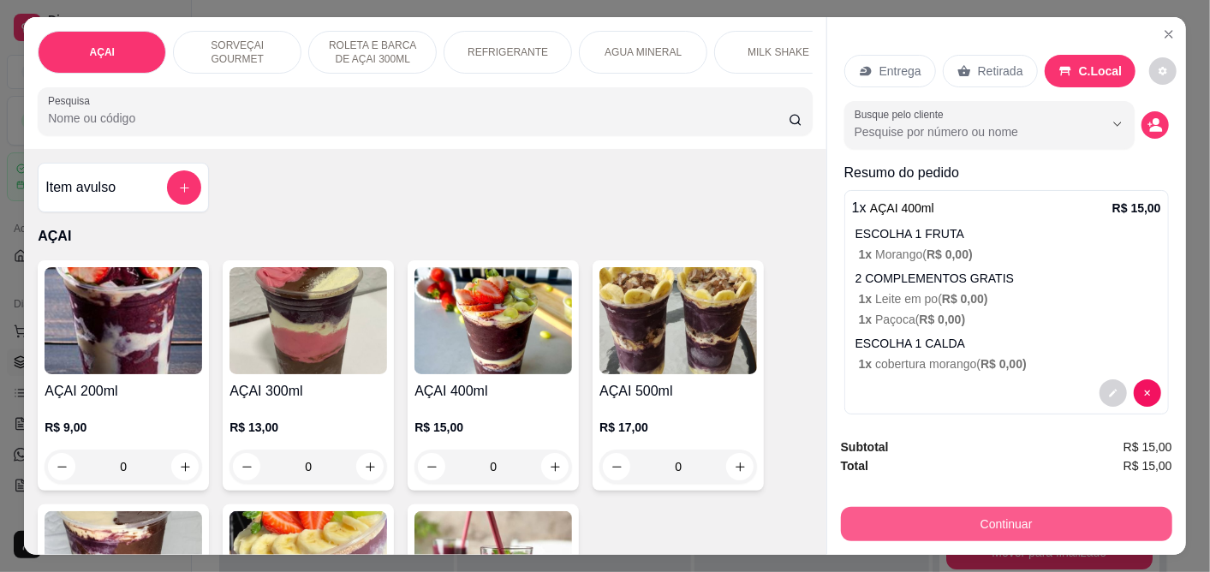
click at [947, 515] on button "Continuar" at bounding box center [1007, 524] width 332 height 34
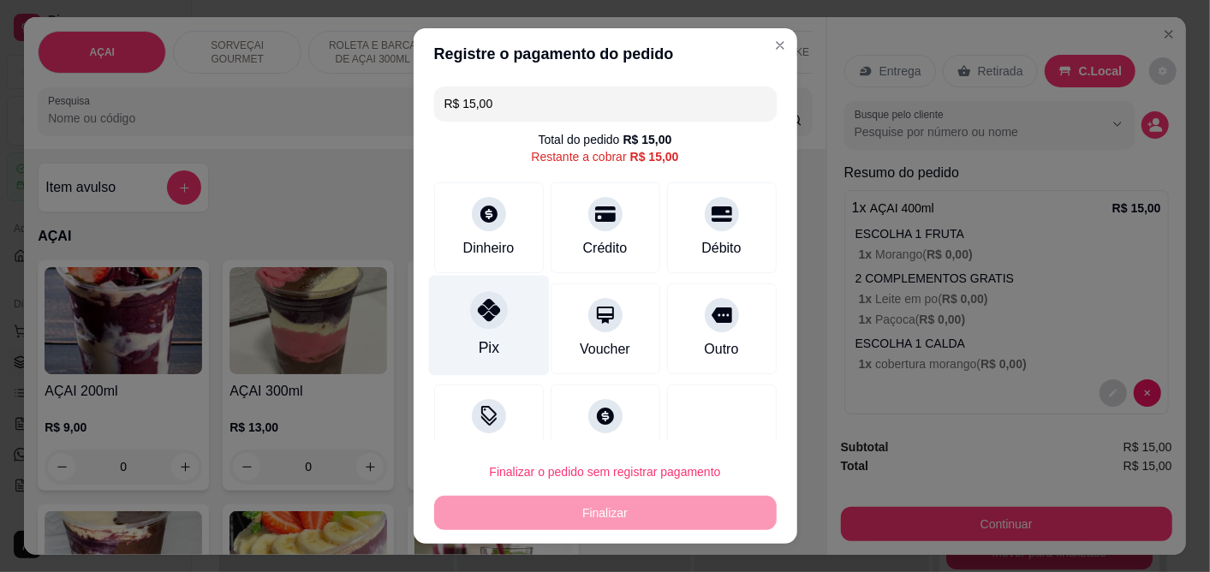
click at [487, 318] on icon at bounding box center [488, 311] width 22 height 22
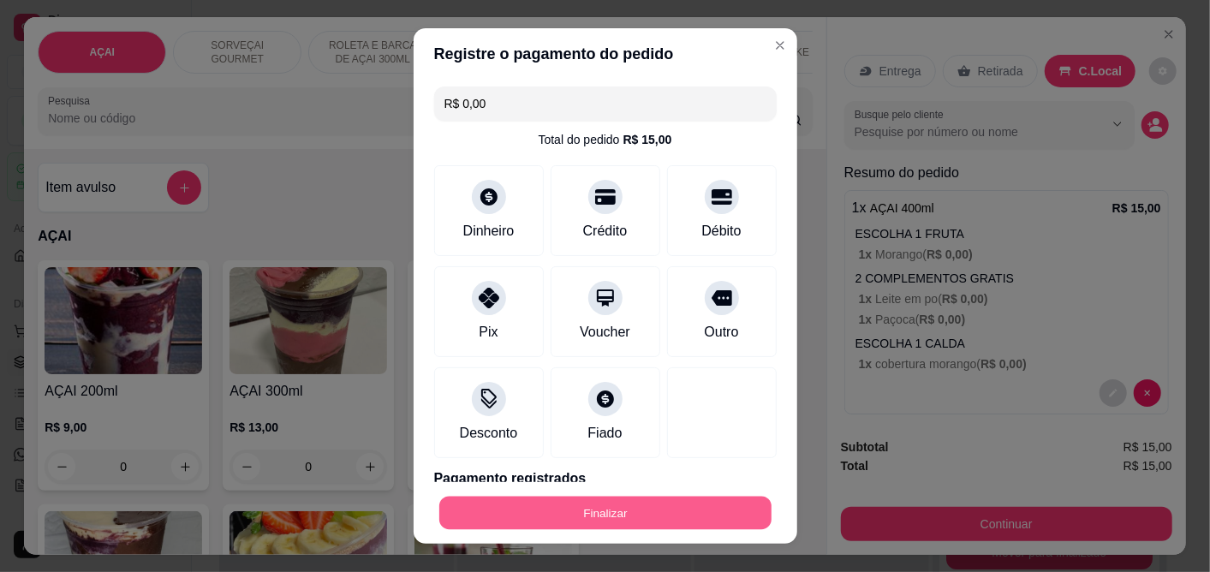
click at [572, 505] on button "Finalizar" at bounding box center [605, 512] width 332 height 33
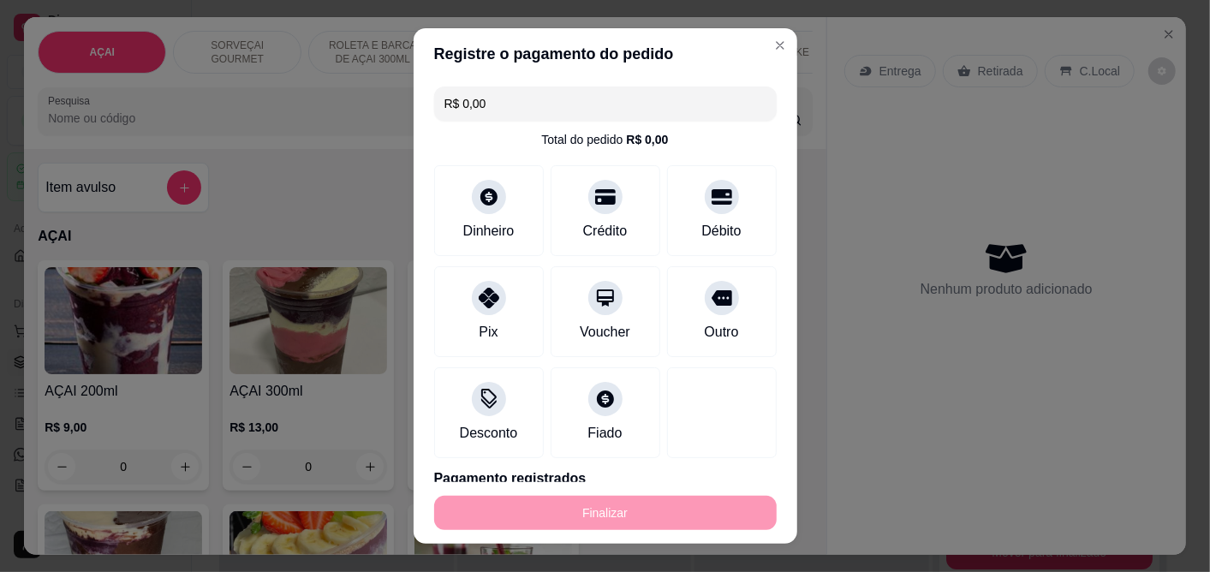
type input "-R$ 15,00"
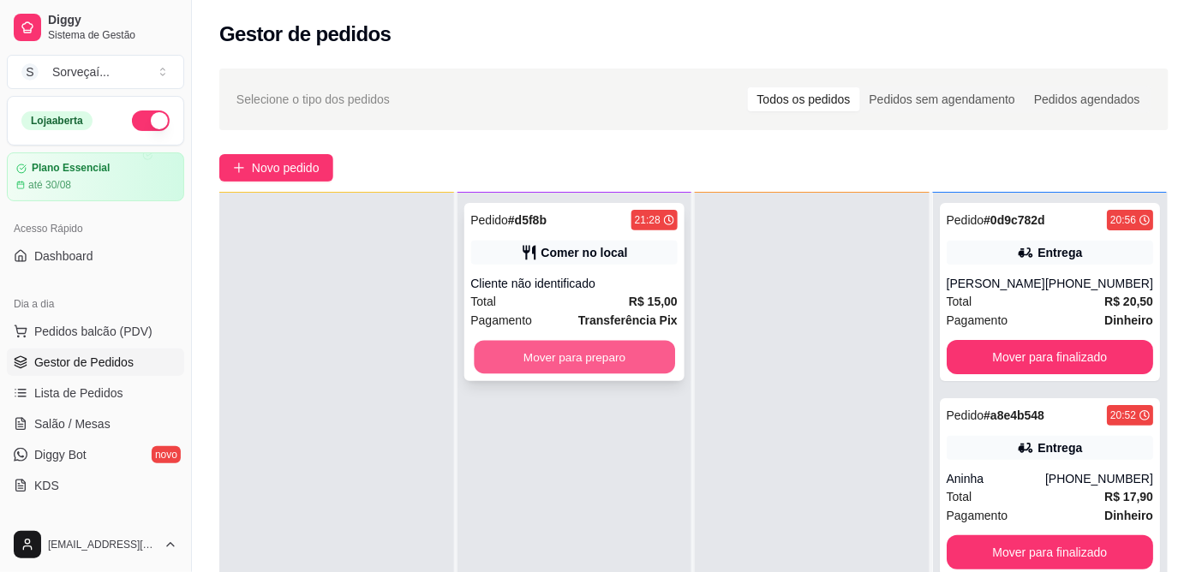
click at [643, 347] on button "Mover para preparo" at bounding box center [574, 357] width 200 height 33
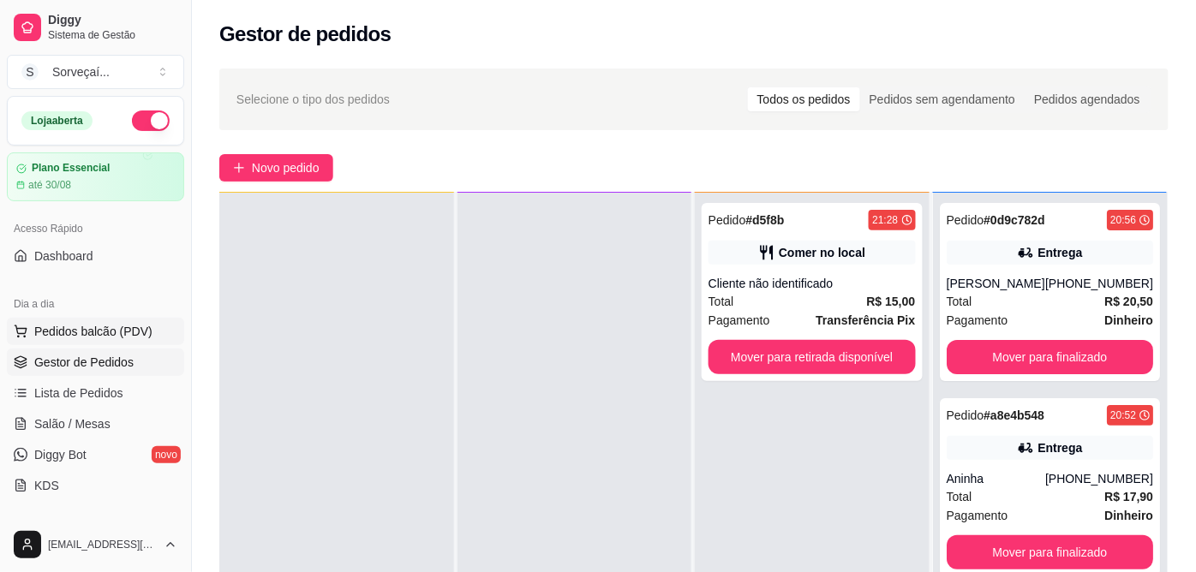
click at [78, 320] on button "Pedidos balcão (PDV)" at bounding box center [95, 331] width 177 height 27
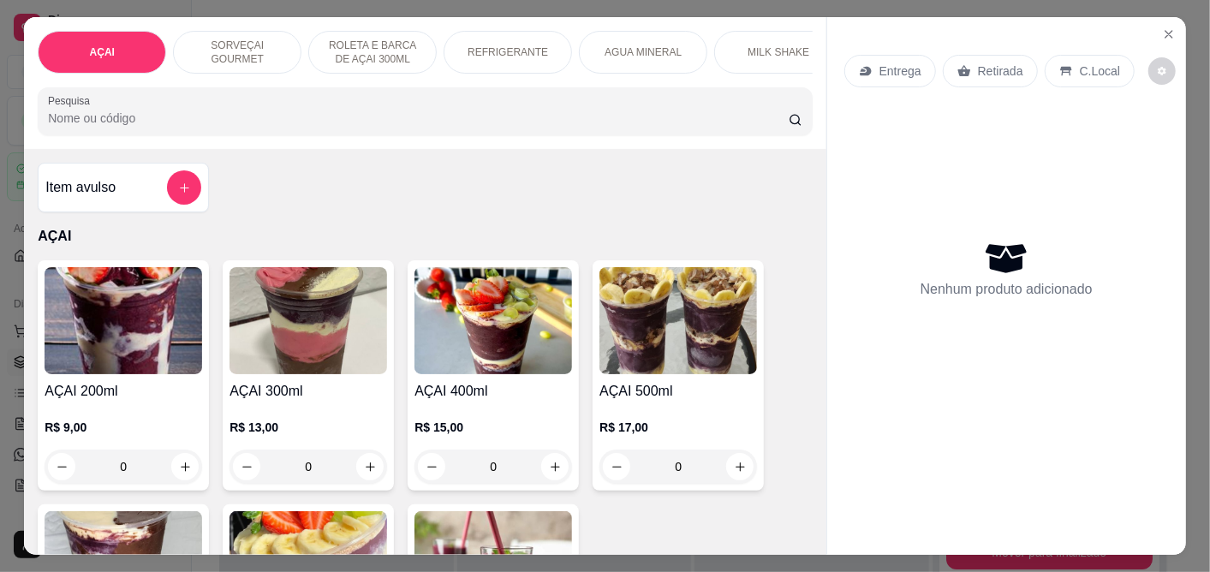
scroll to position [95, 0]
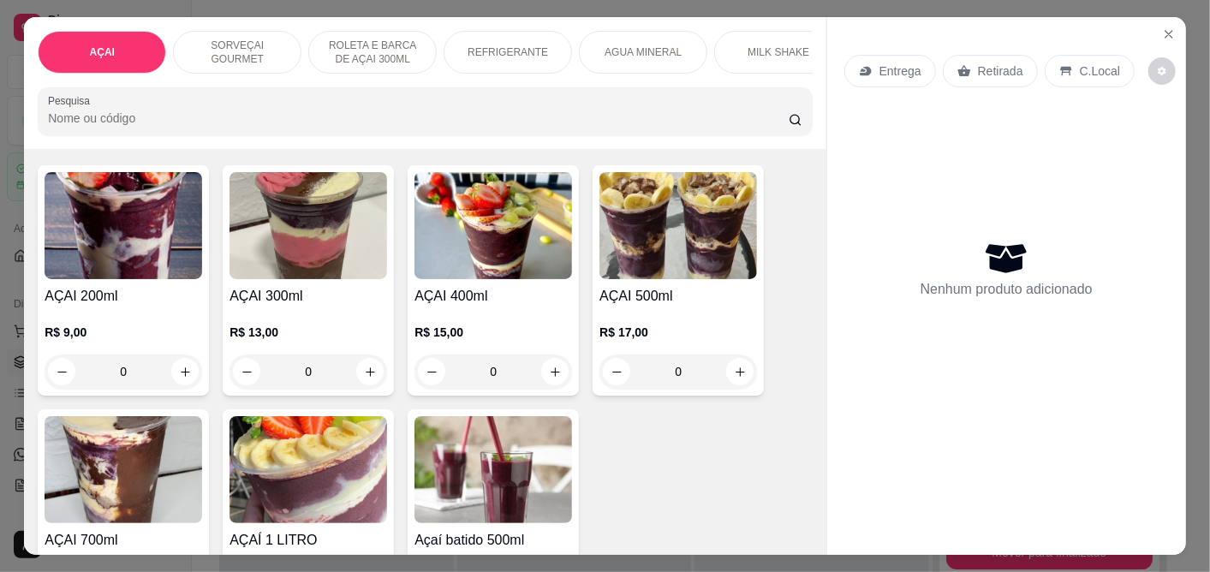
click at [464, 272] on img at bounding box center [494, 225] width 158 height 107
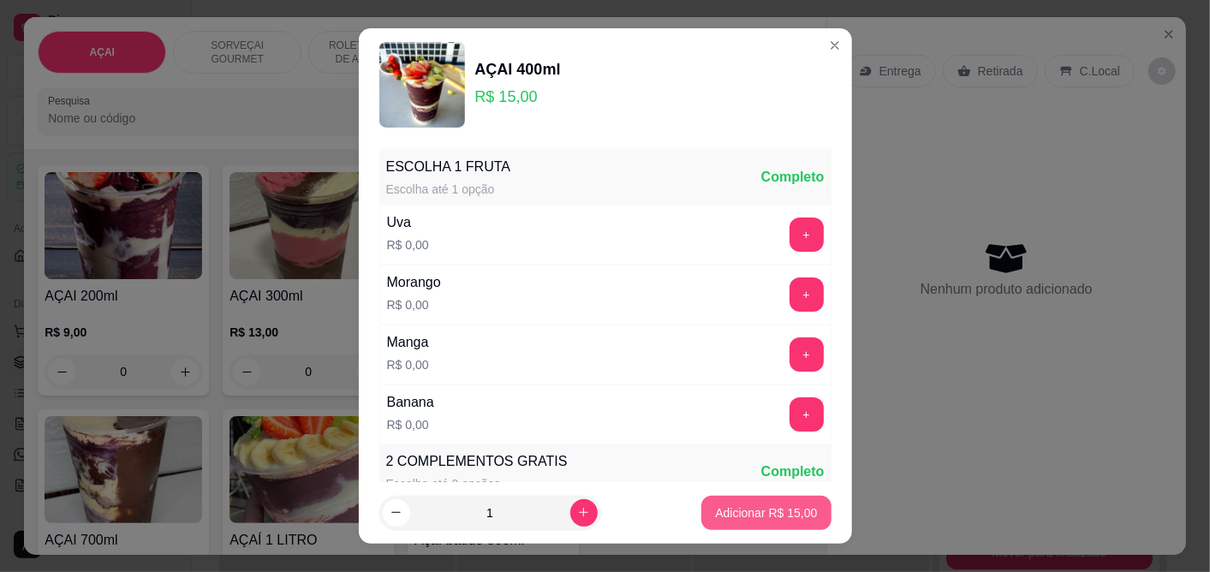
click at [715, 519] on p "Adicionar R$ 15,00" at bounding box center [766, 513] width 102 height 17
type input "1"
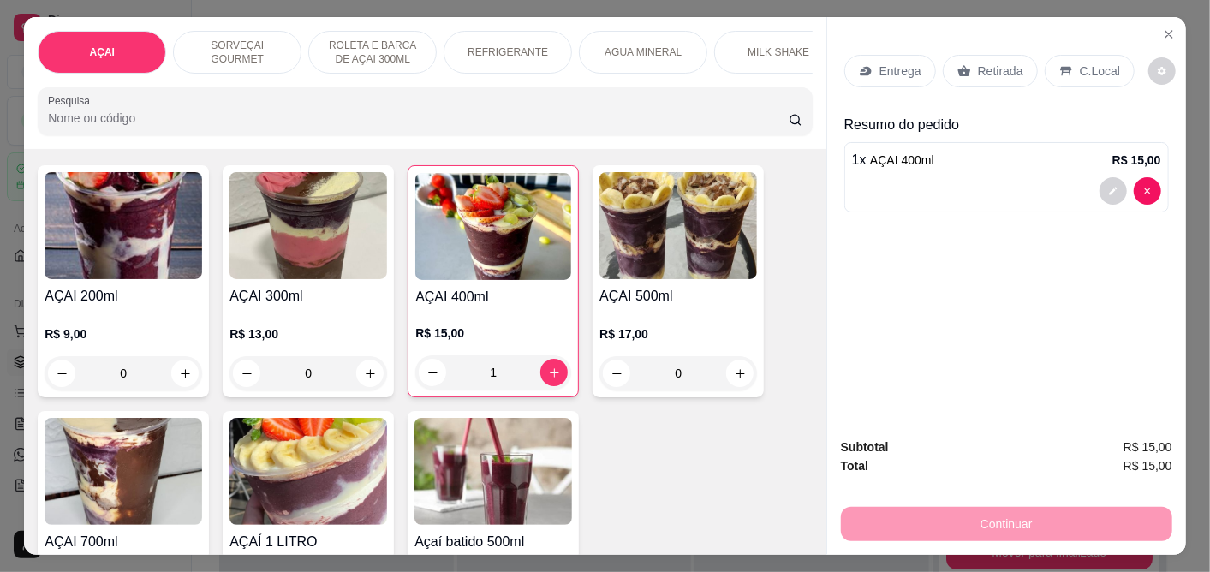
click at [880, 63] on p "Entrega" at bounding box center [901, 71] width 42 height 17
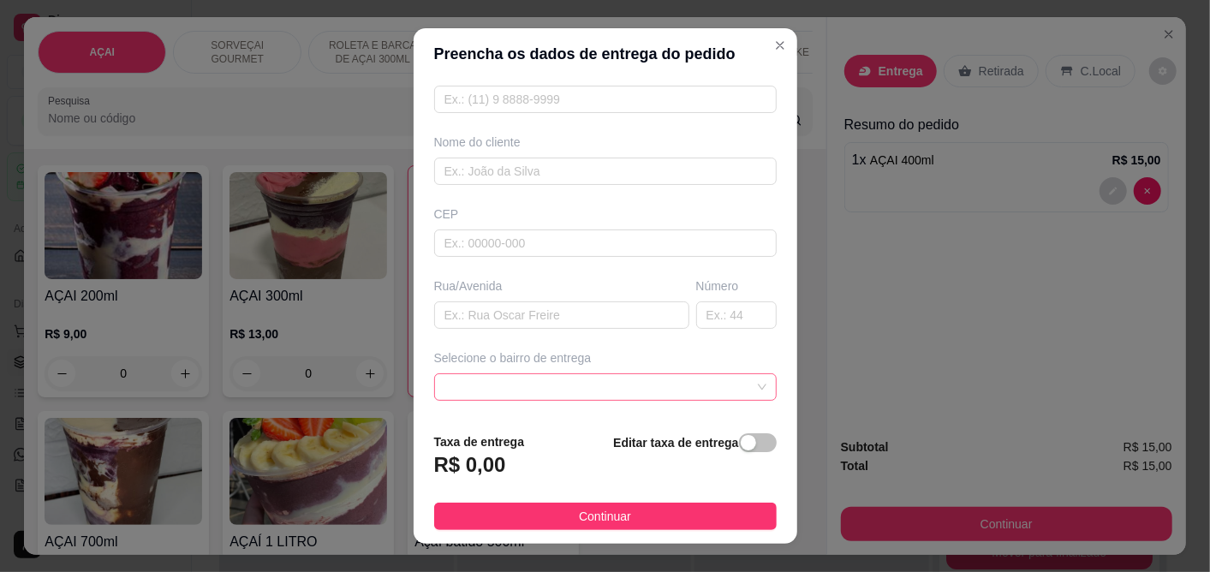
click at [518, 380] on span at bounding box center [606, 387] width 322 height 26
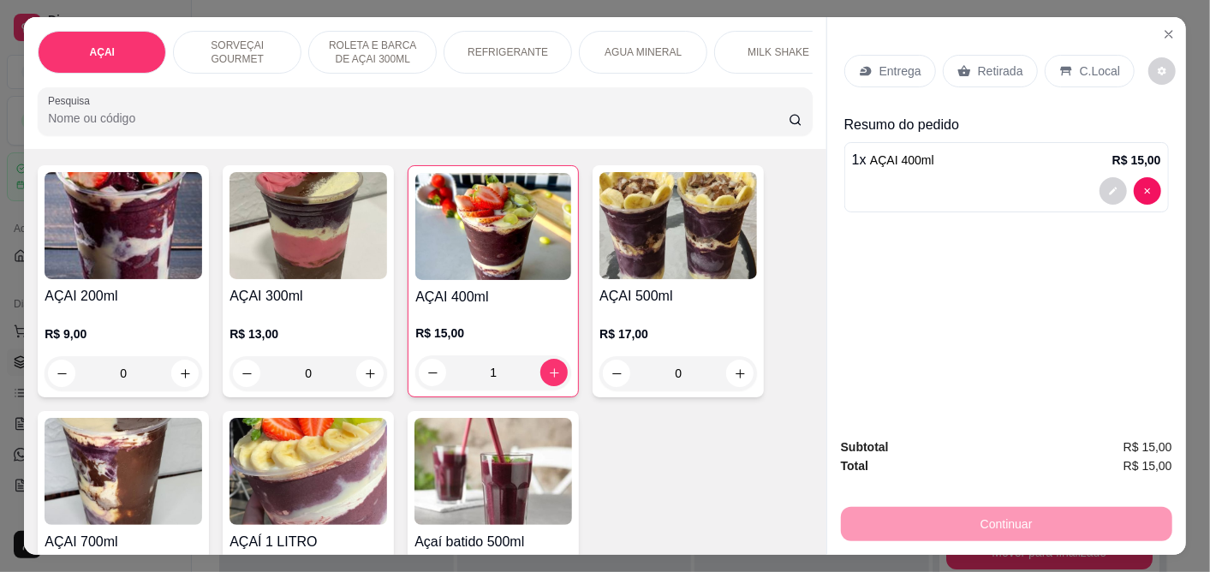
click at [1162, 27] on icon "Close" at bounding box center [1169, 34] width 14 height 14
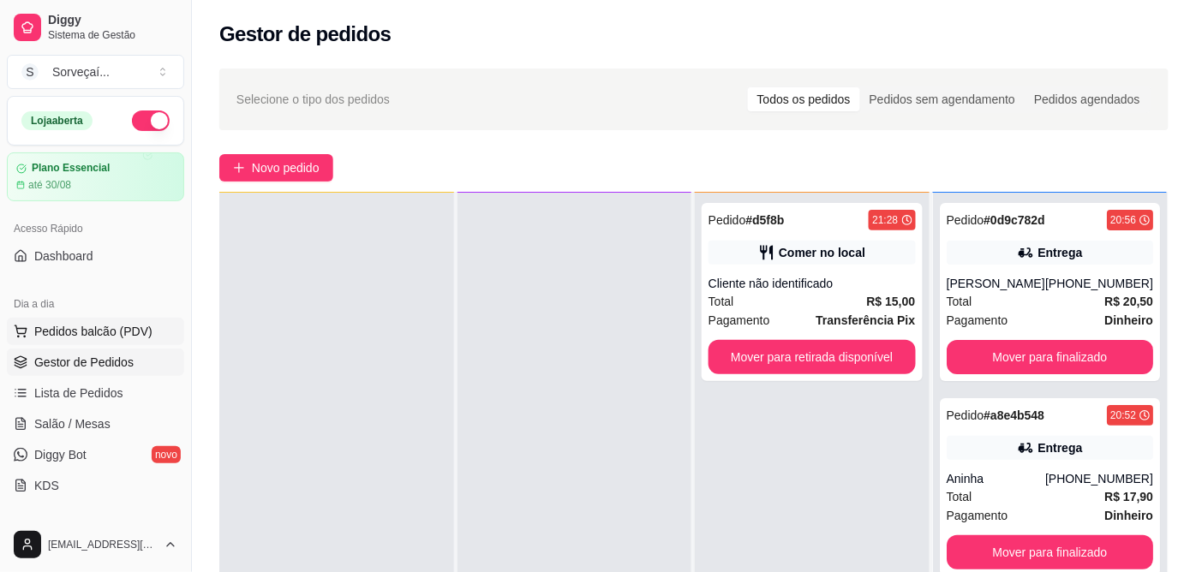
click at [77, 339] on span "Pedidos balcão (PDV)" at bounding box center [93, 331] width 118 height 17
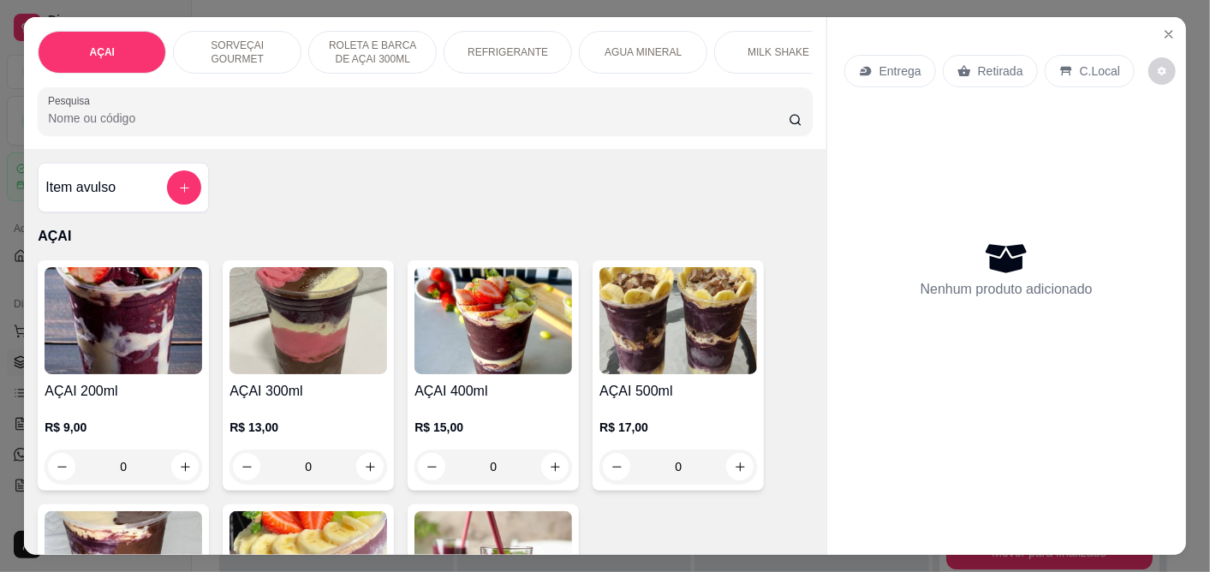
click at [658, 355] on img at bounding box center [679, 320] width 158 height 107
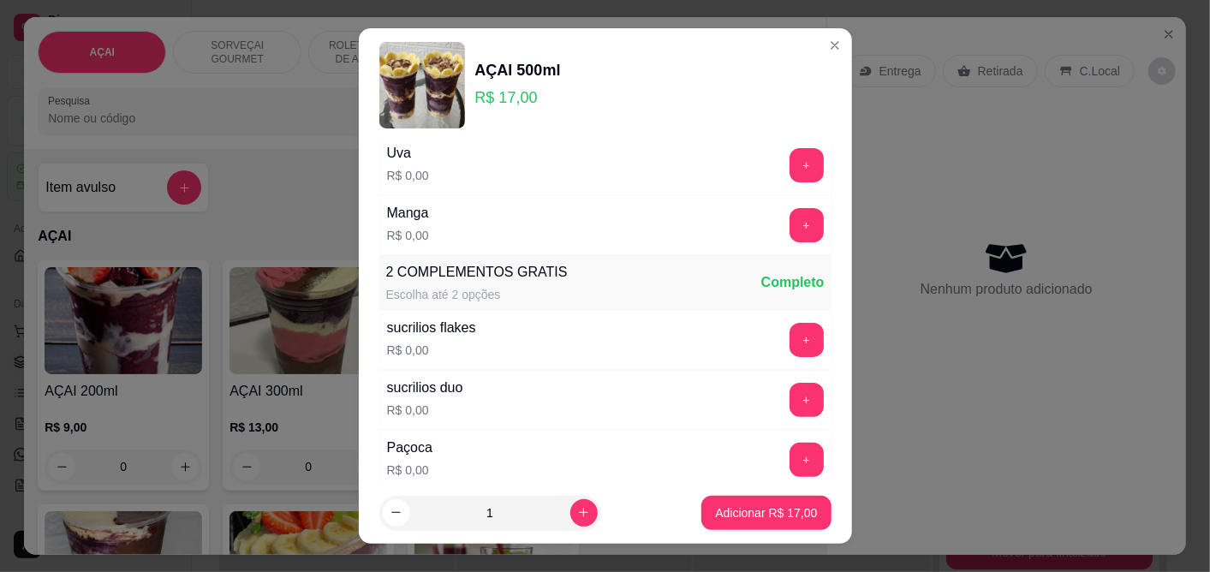
scroll to position [285, 0]
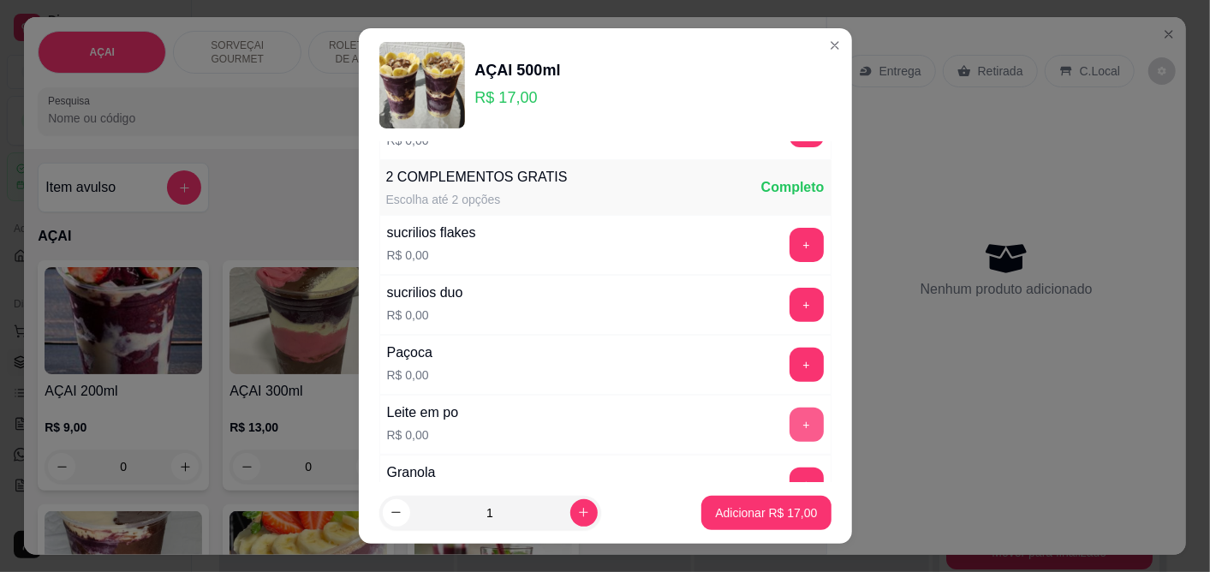
click at [790, 421] on button "+" at bounding box center [807, 425] width 34 height 34
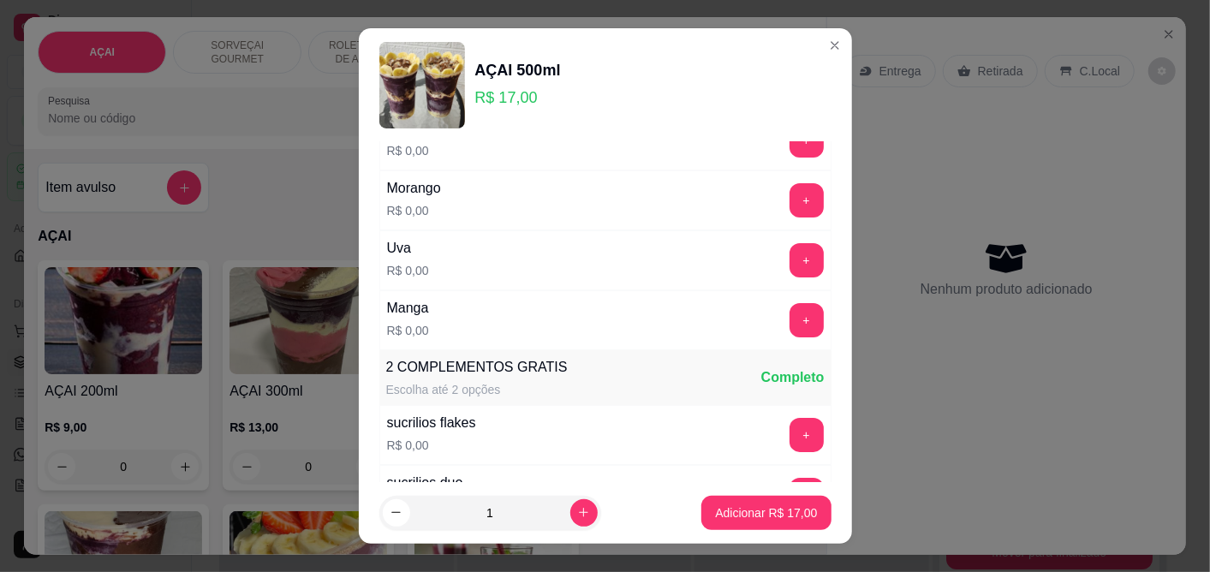
scroll to position [0, 0]
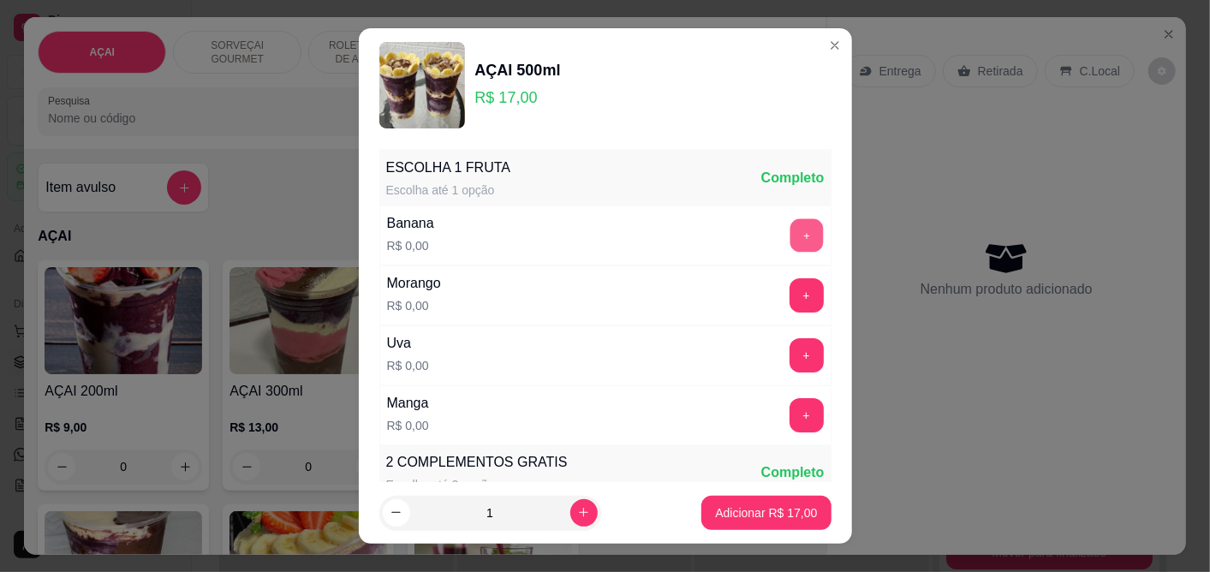
click at [790, 234] on button "+" at bounding box center [806, 234] width 33 height 33
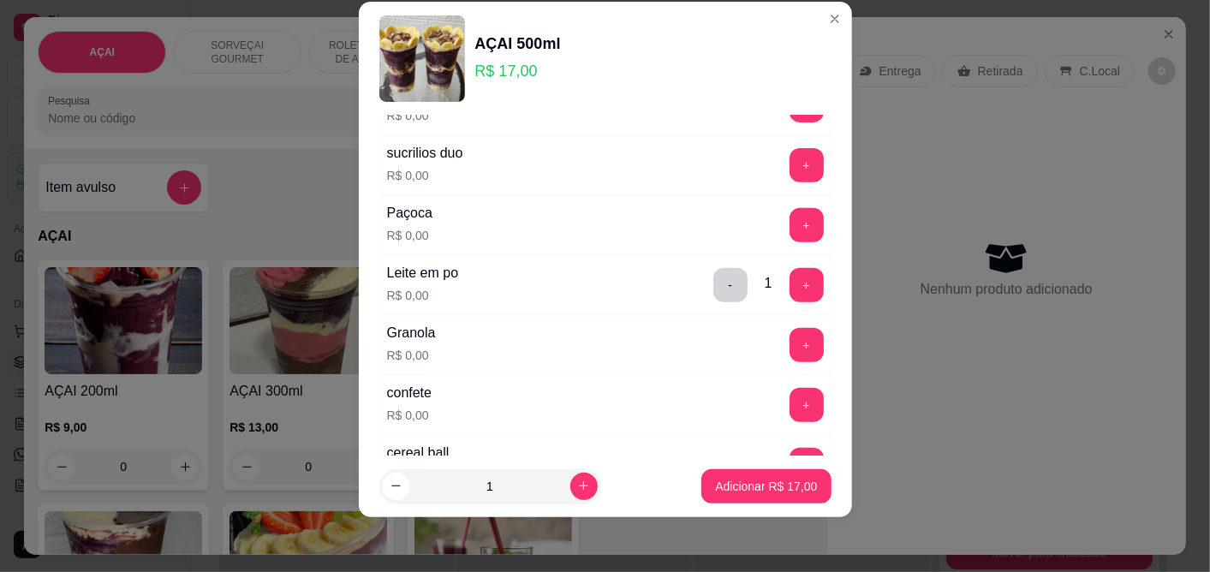
scroll to position [493, 0]
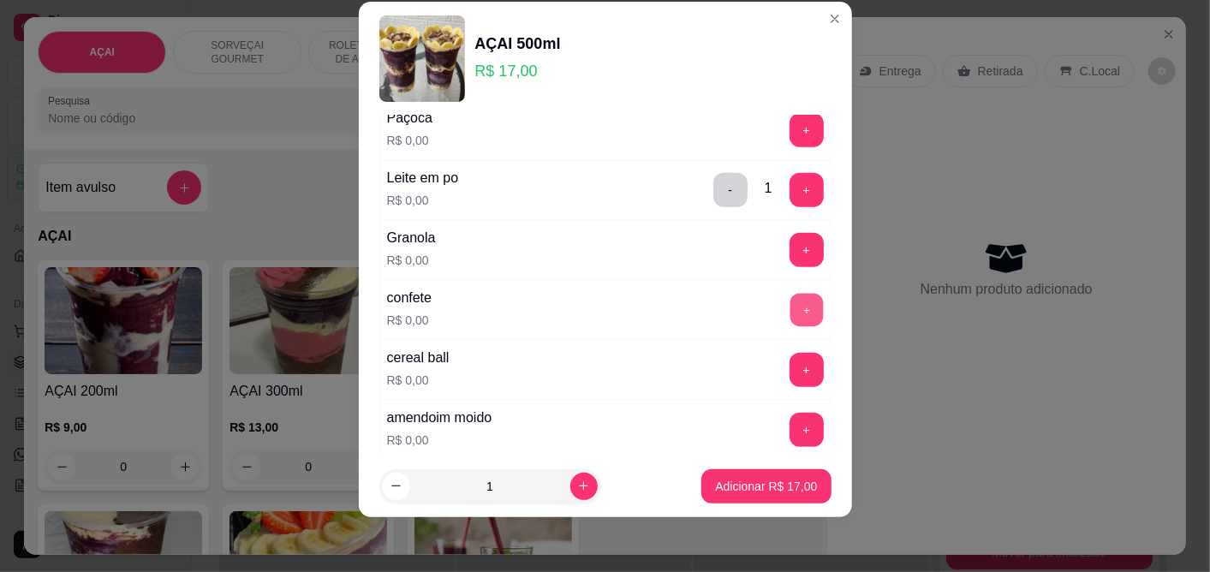
click at [790, 314] on button "+" at bounding box center [806, 309] width 33 height 33
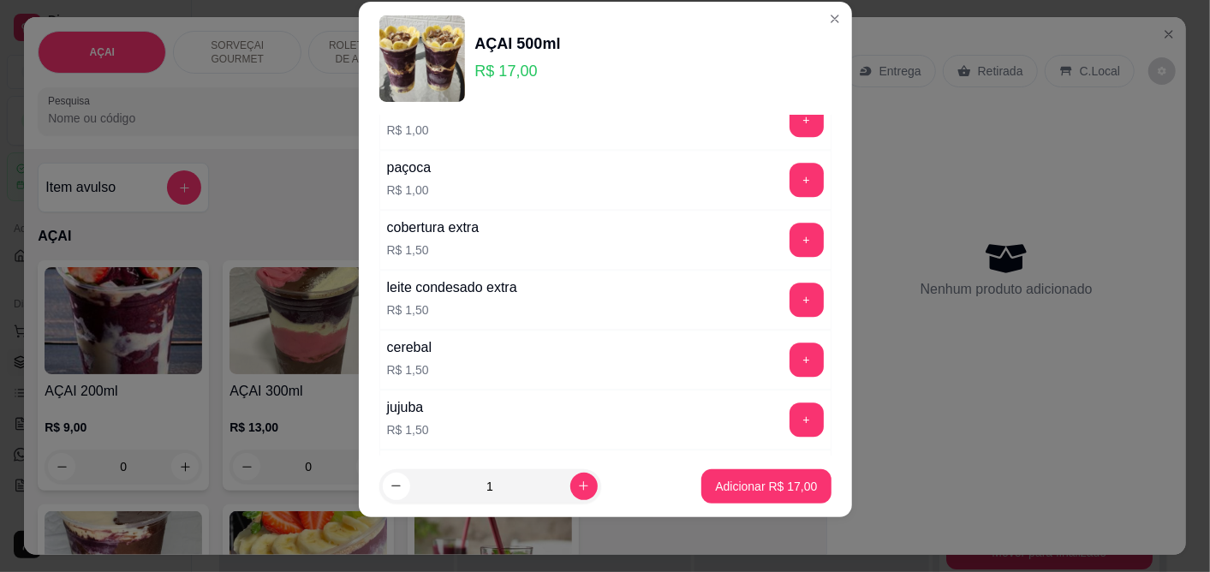
scroll to position [2162, 0]
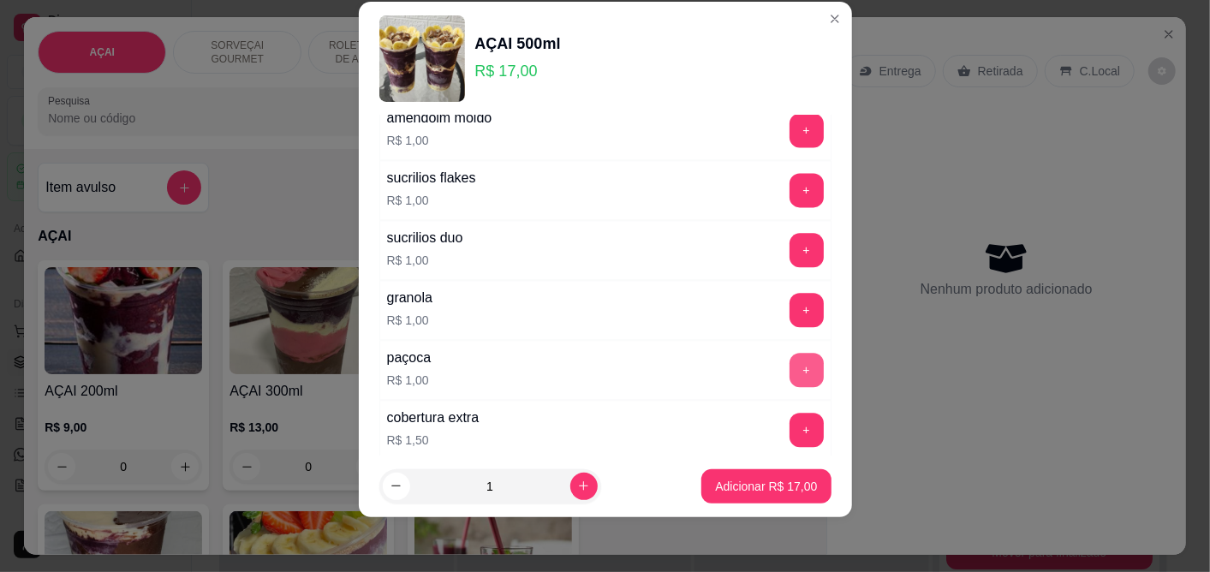
click at [790, 375] on button "+" at bounding box center [807, 370] width 34 height 34
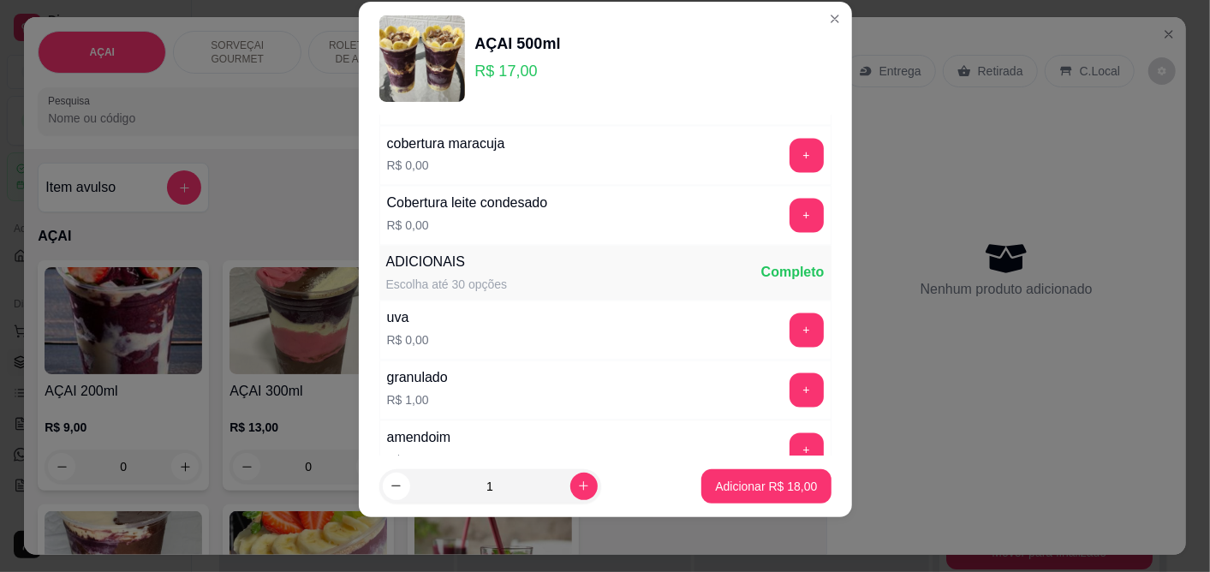
scroll to position [1591, 0]
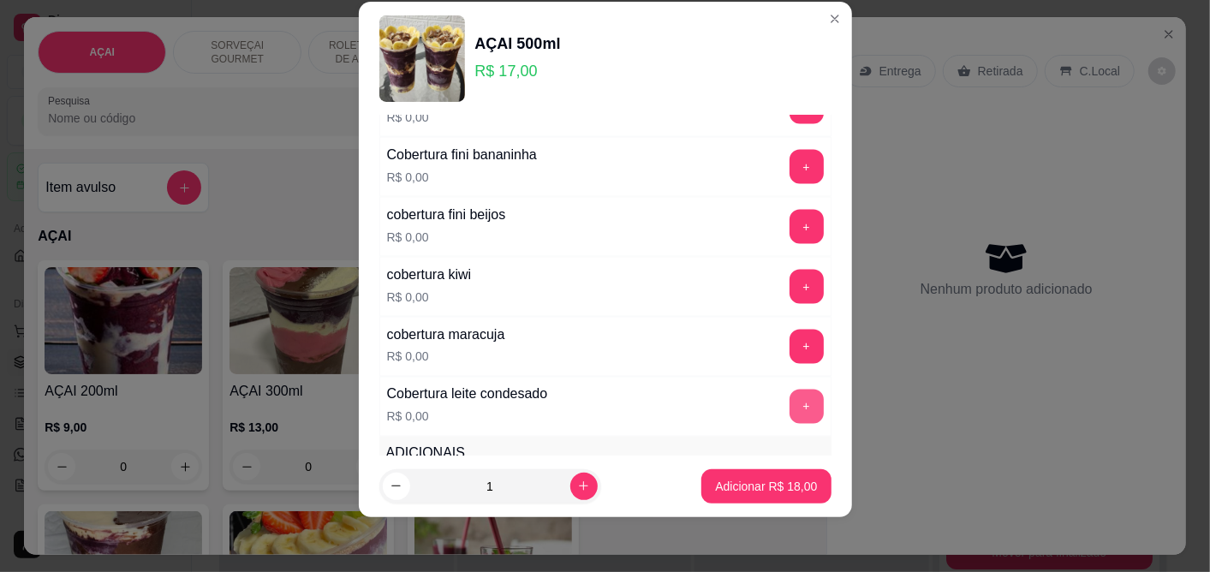
click at [790, 397] on button "+" at bounding box center [807, 407] width 34 height 34
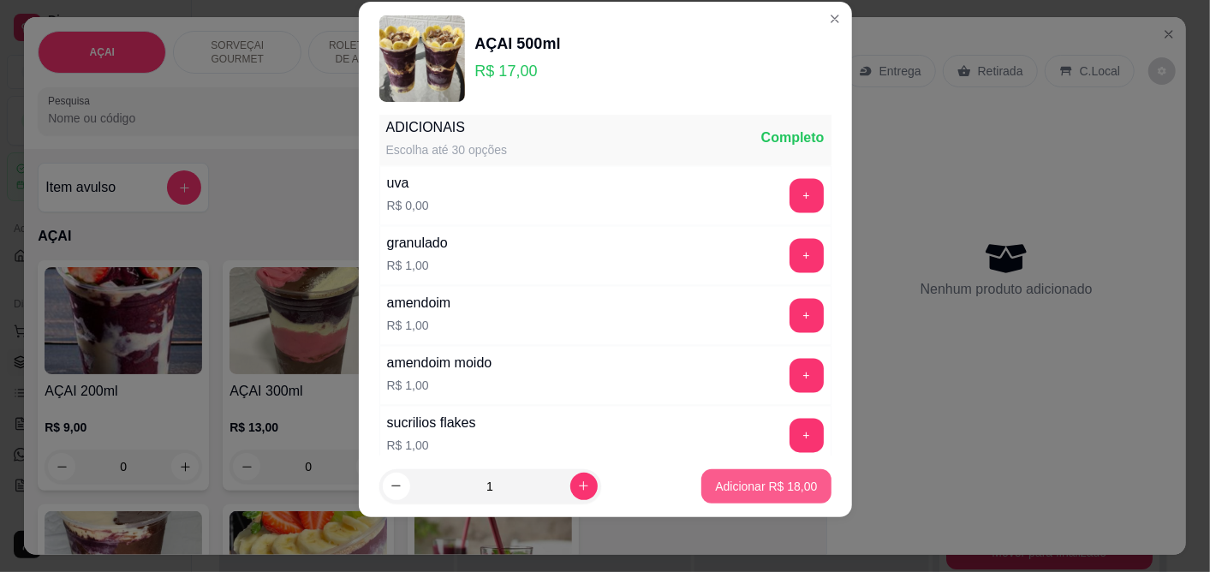
click at [768, 481] on p "Adicionar R$ 18,00" at bounding box center [766, 486] width 102 height 17
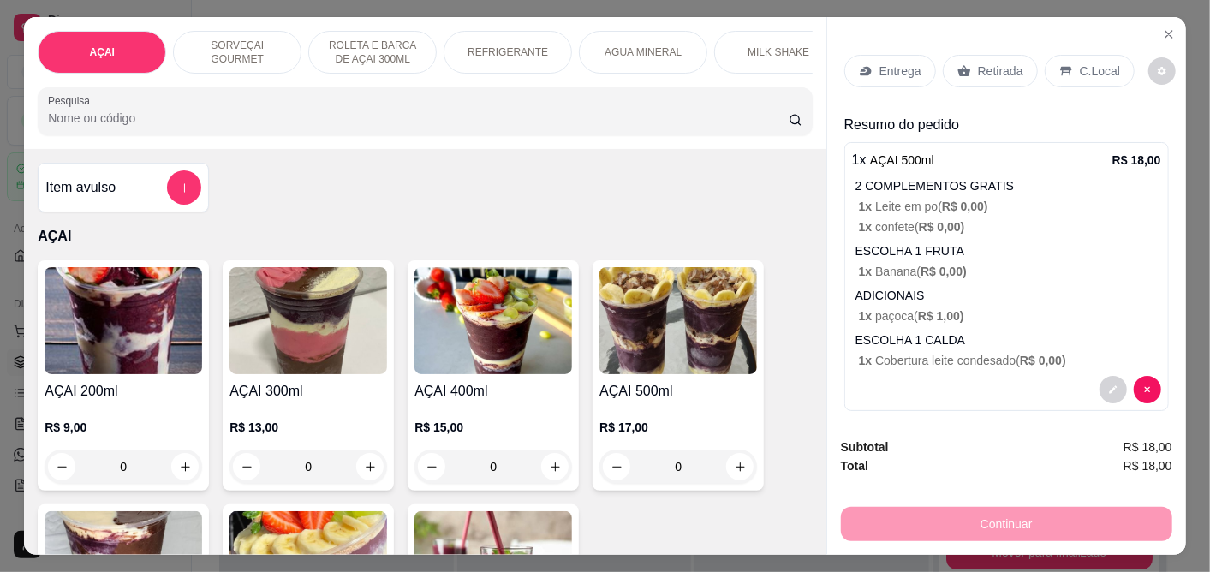
click at [691, 341] on img at bounding box center [679, 320] width 158 height 107
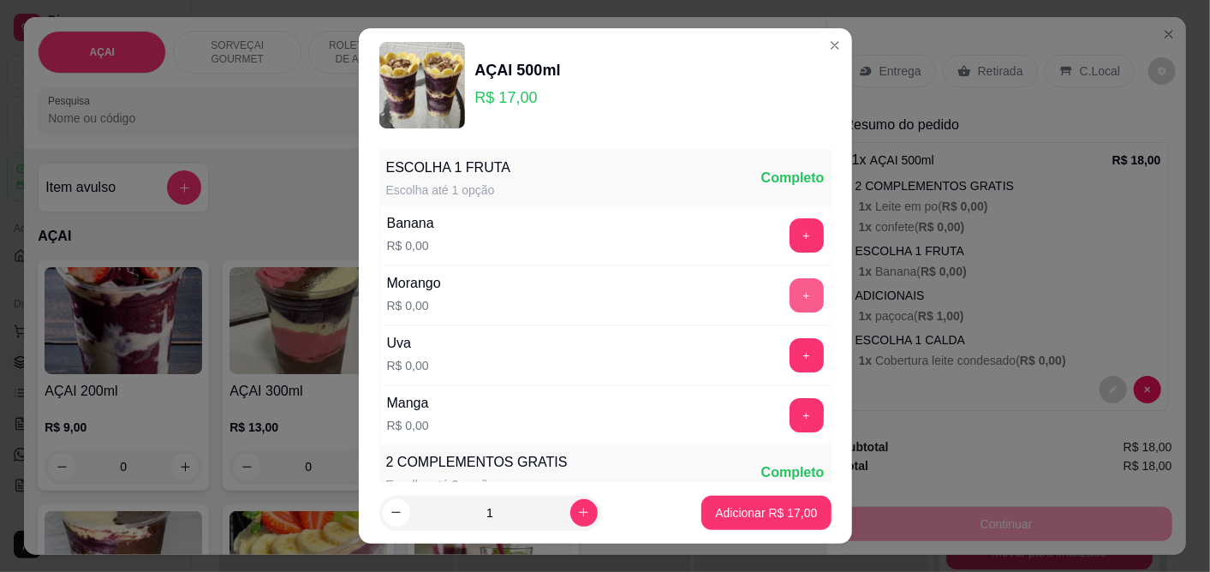
click at [790, 302] on button "+" at bounding box center [807, 295] width 34 height 34
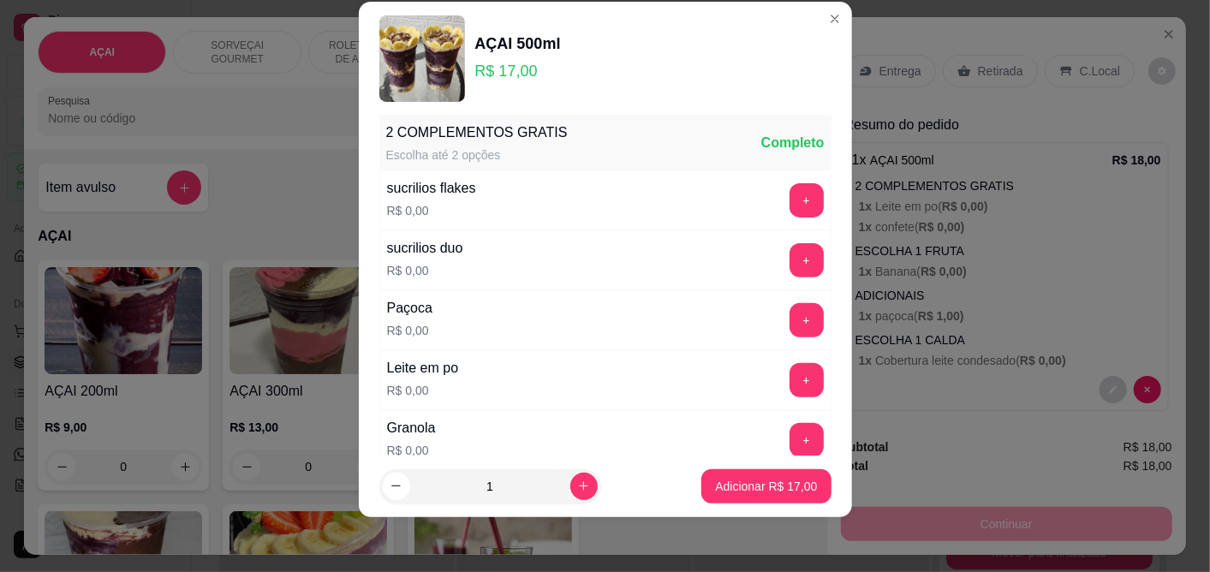
scroll to position [398, 0]
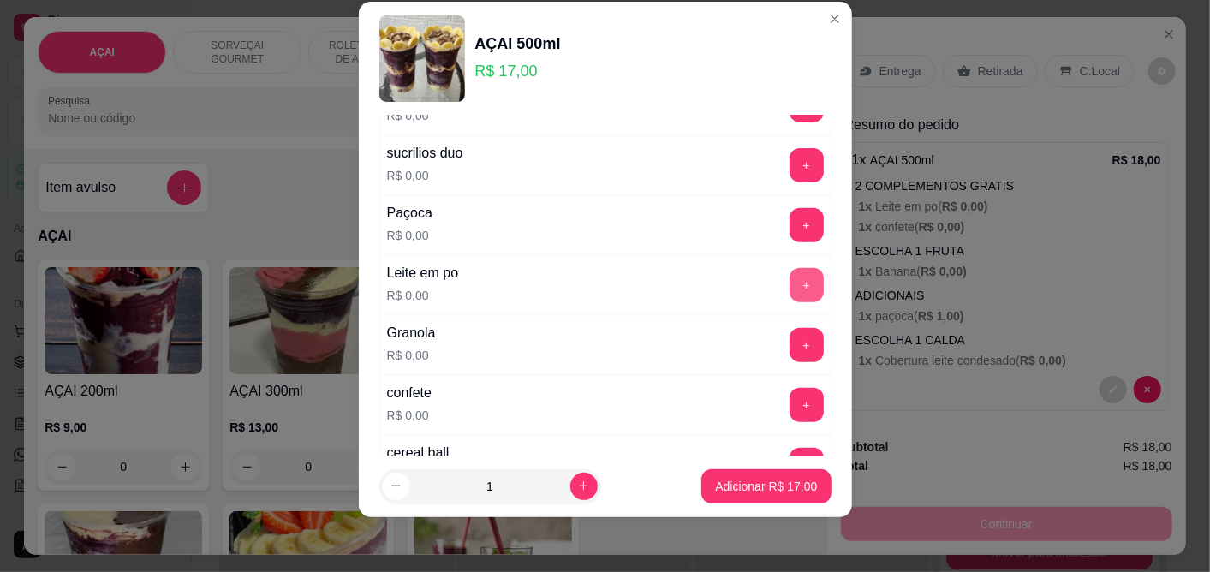
click at [790, 288] on button "+" at bounding box center [807, 285] width 34 height 34
click at [790, 220] on button "+" at bounding box center [806, 224] width 33 height 33
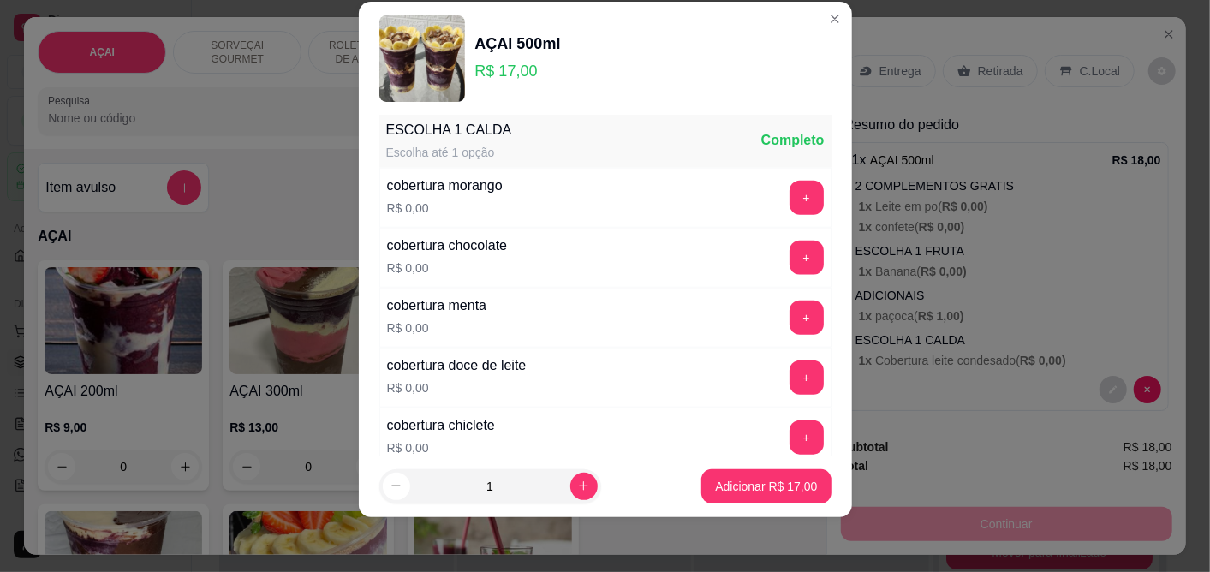
scroll to position [1401, 0]
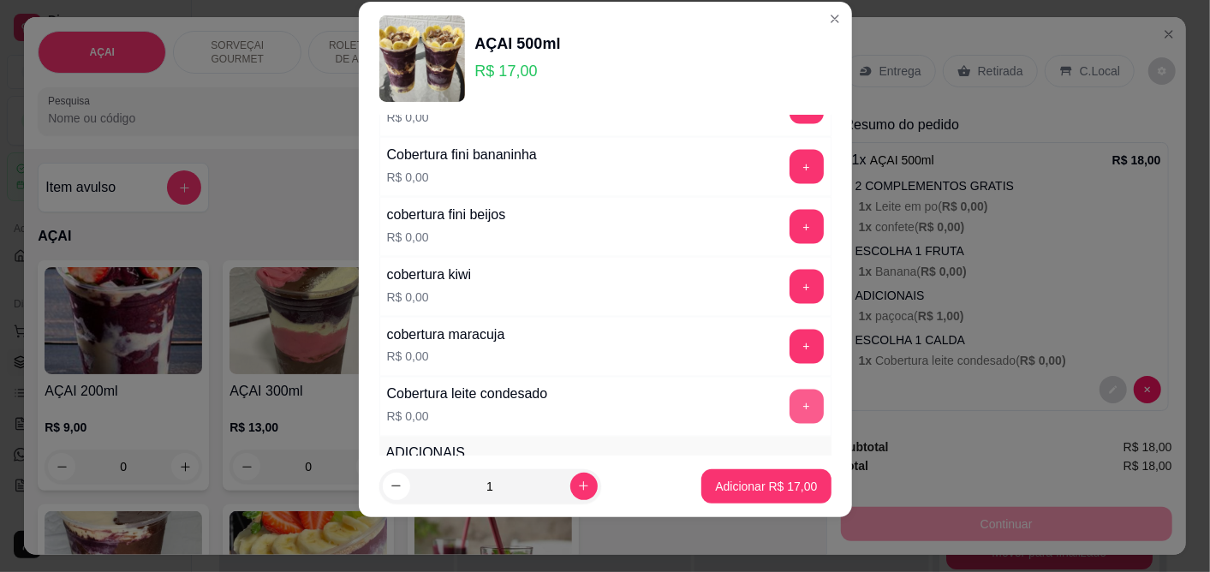
click at [790, 399] on button "+" at bounding box center [807, 407] width 34 height 34
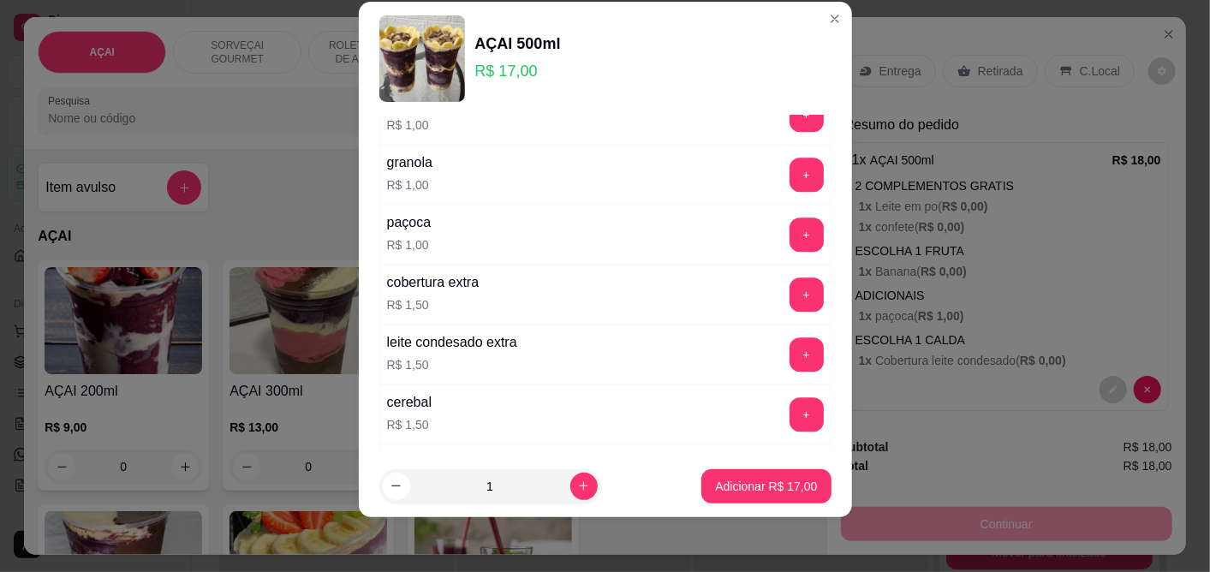
scroll to position [2393, 0]
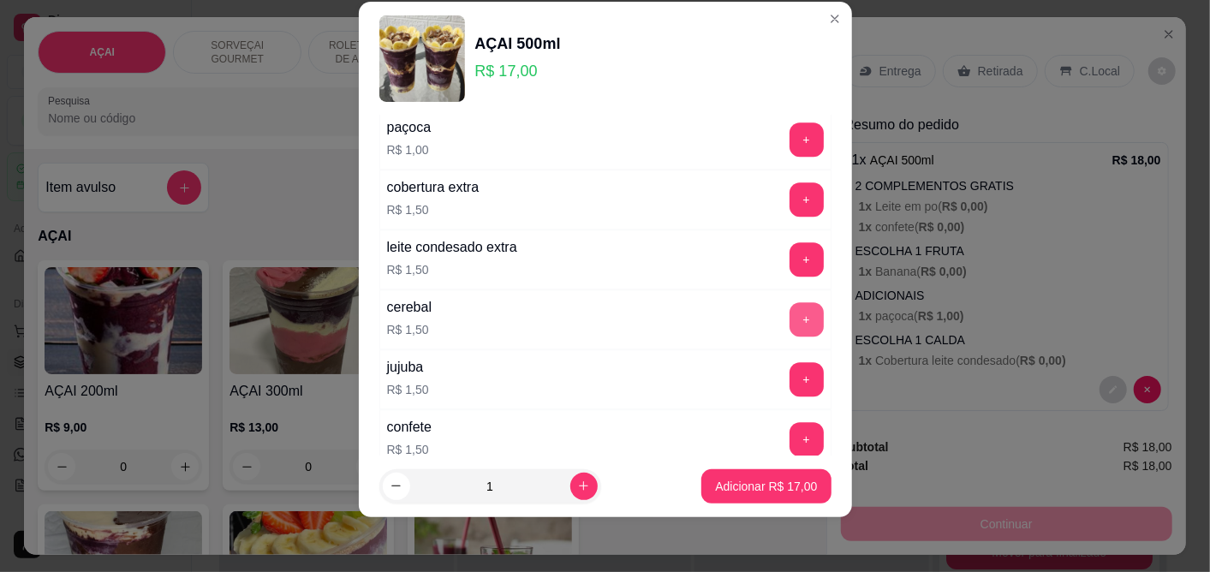
click at [790, 336] on button "+" at bounding box center [807, 319] width 34 height 34
click at [756, 477] on button "Adicionar R$ 18,50" at bounding box center [766, 486] width 129 height 34
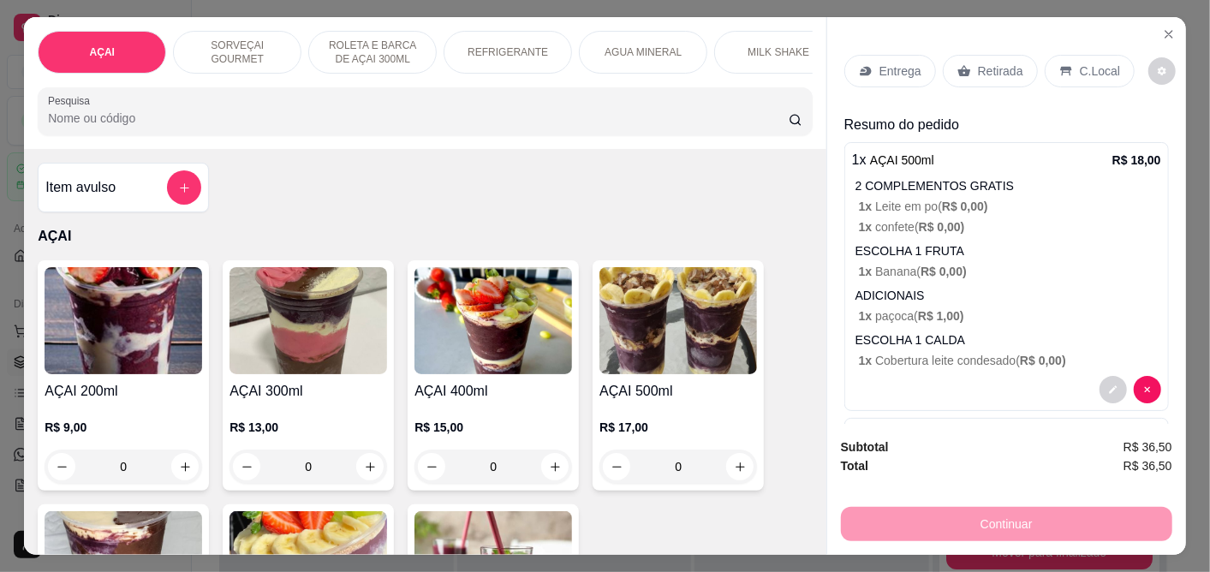
click at [707, 349] on img at bounding box center [679, 320] width 158 height 107
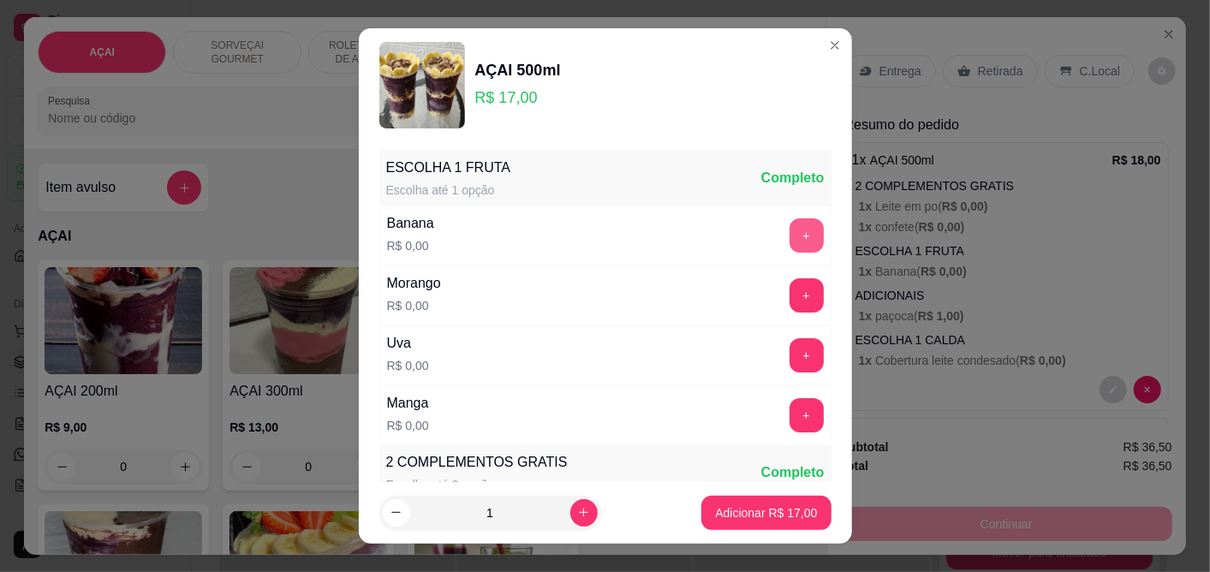
click at [790, 244] on button "+" at bounding box center [807, 235] width 34 height 34
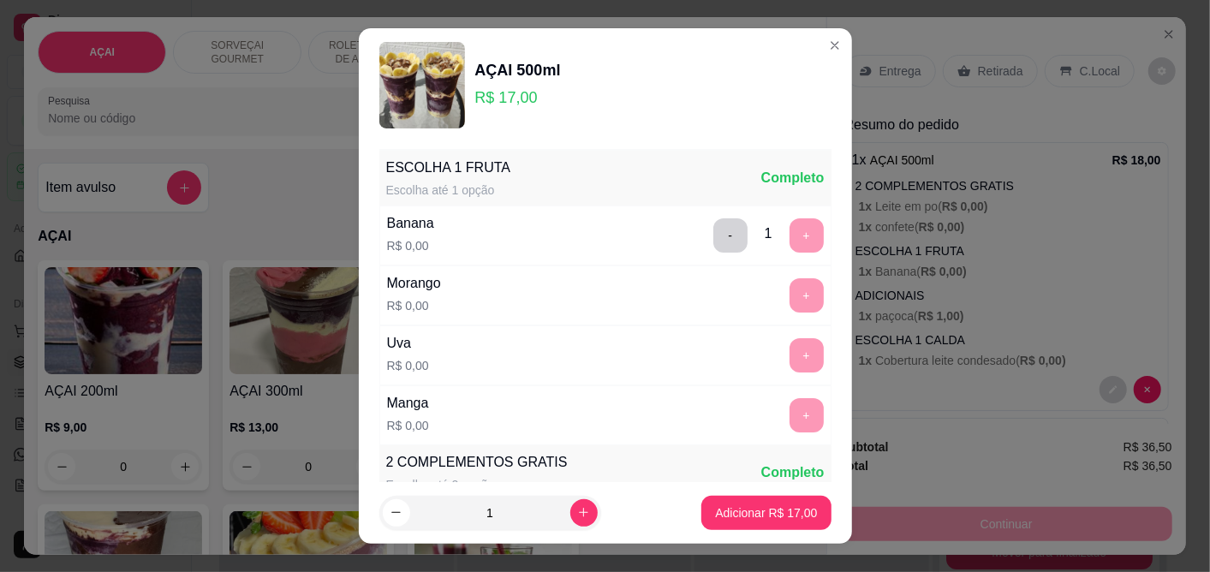
scroll to position [27, 0]
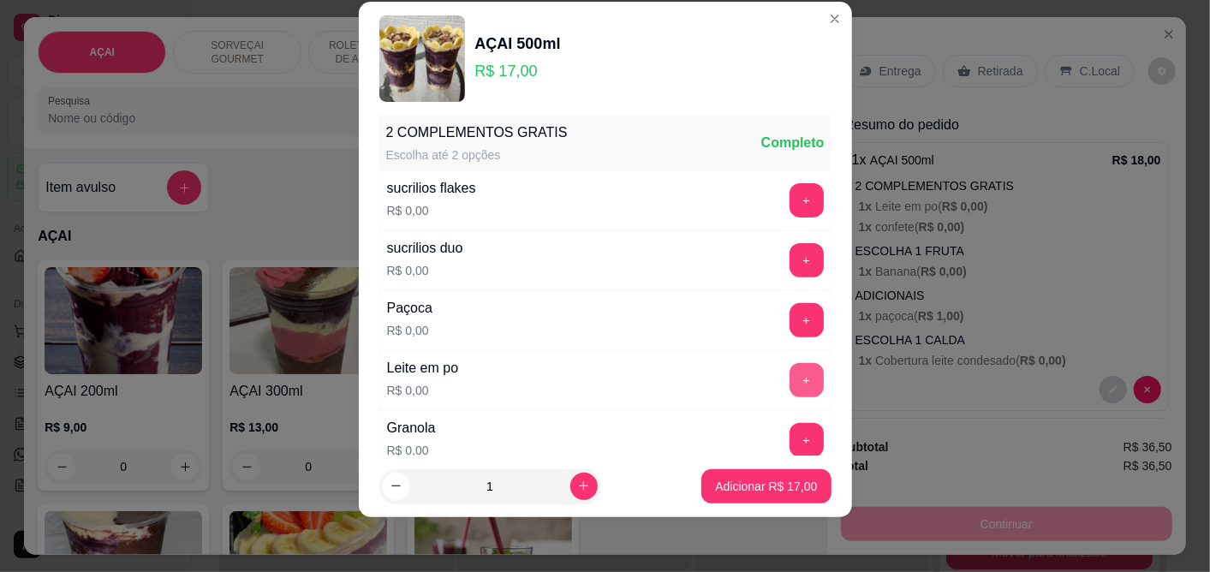
click at [790, 373] on button "+" at bounding box center [807, 380] width 34 height 34
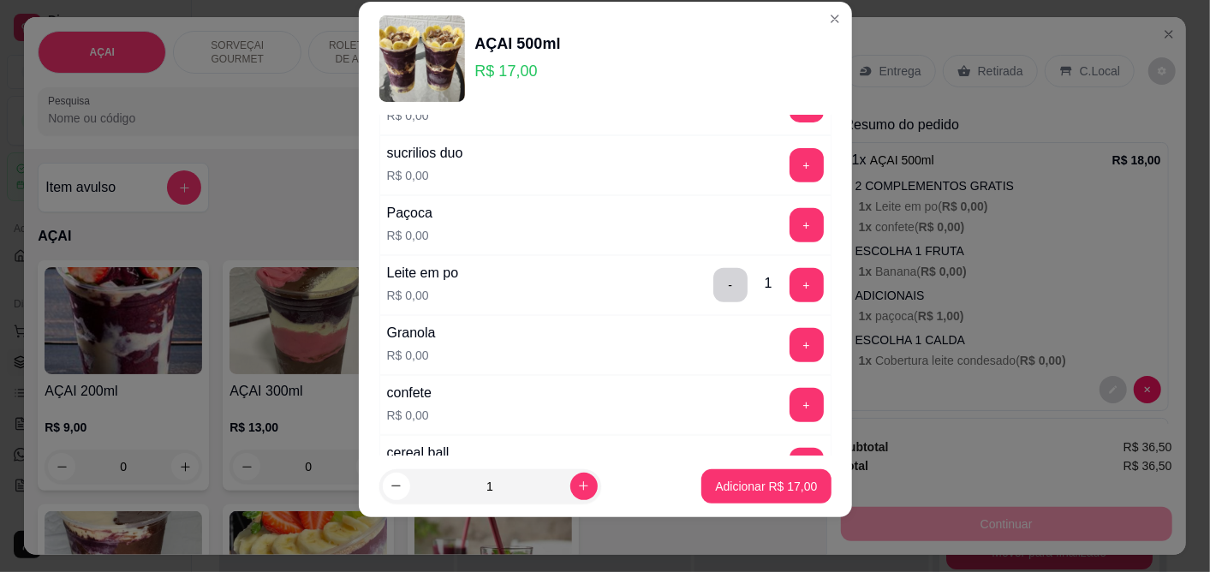
scroll to position [493, 0]
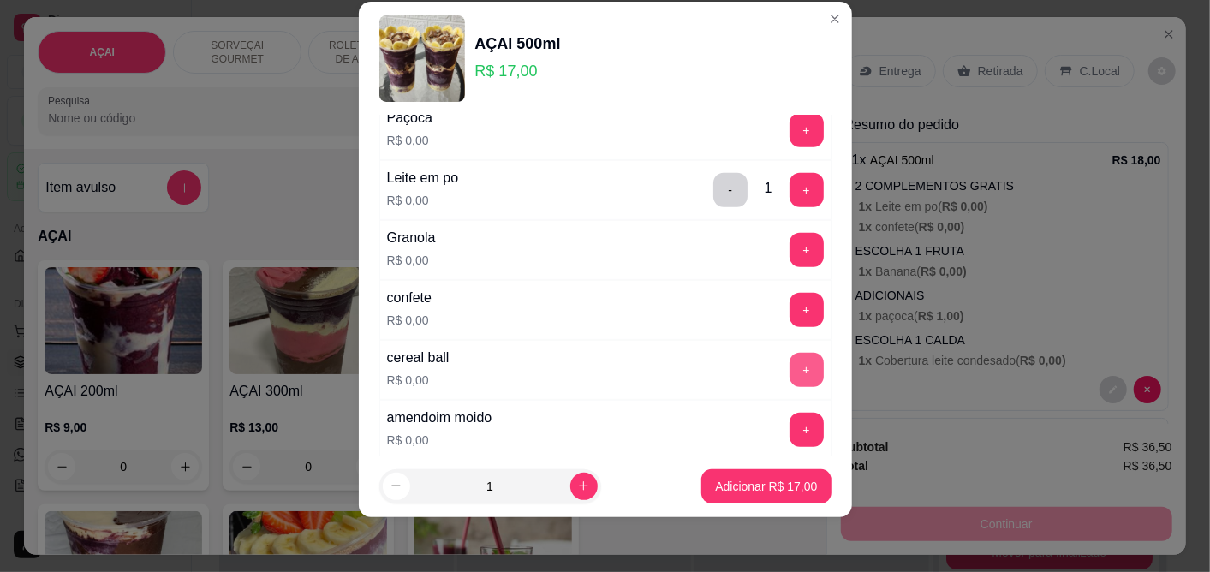
click at [790, 373] on button "+" at bounding box center [807, 370] width 34 height 34
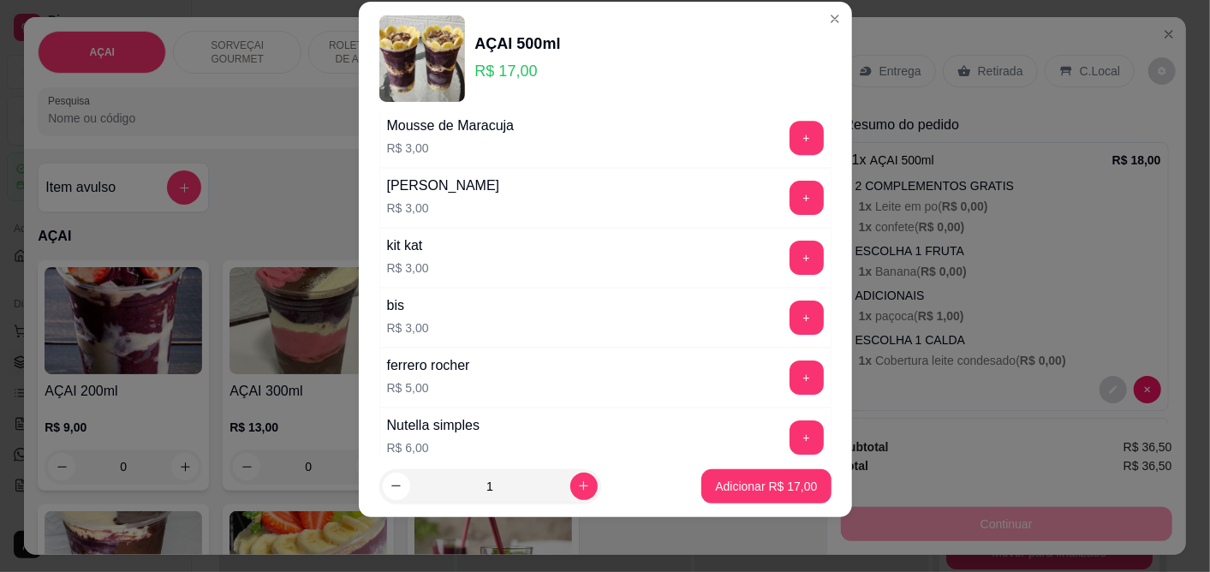
scroll to position [3019, 0]
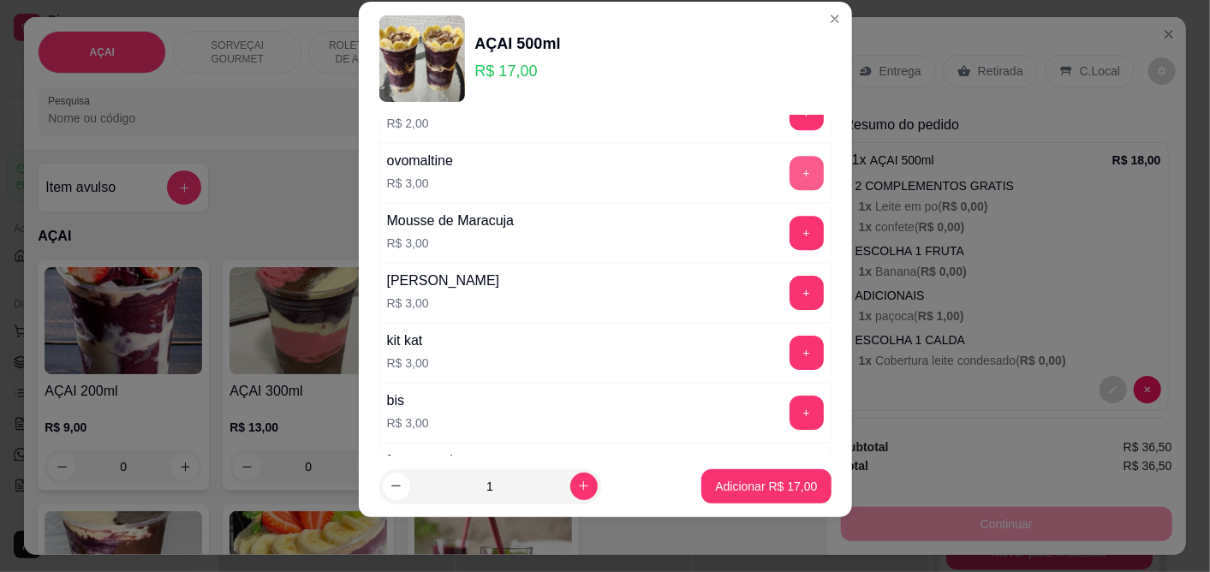
click at [790, 182] on button "+" at bounding box center [807, 173] width 34 height 34
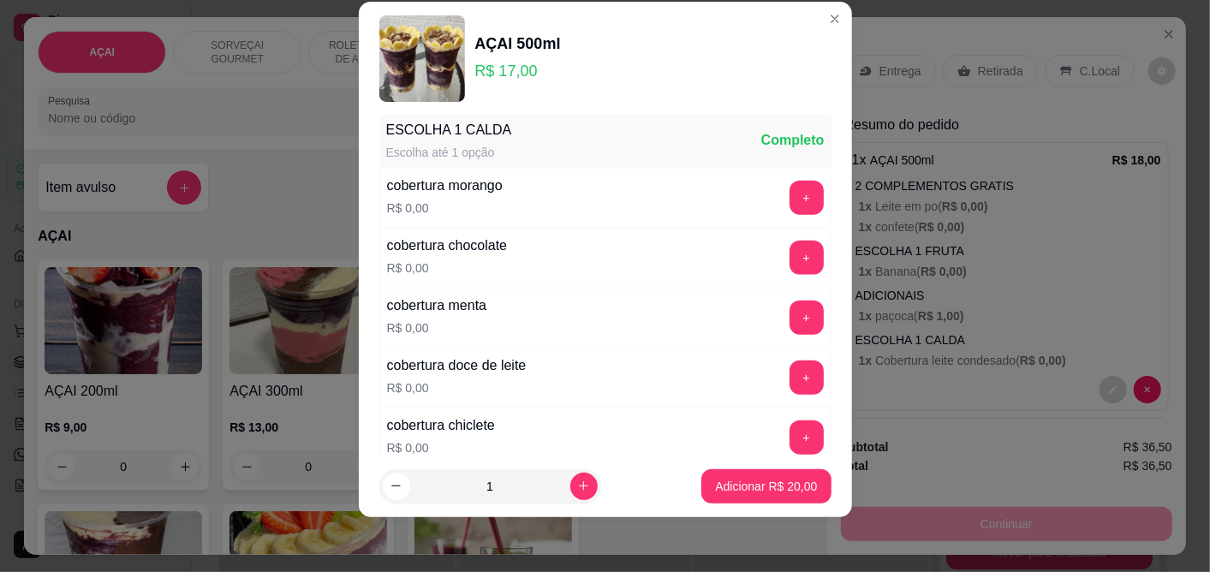
scroll to position [925, 0]
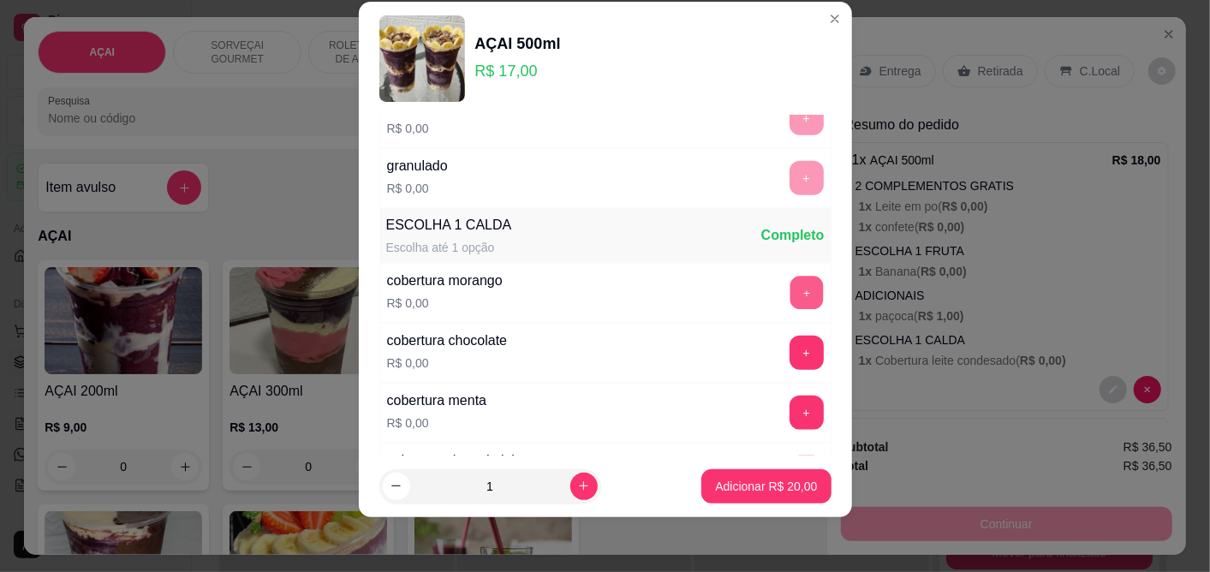
click at [790, 289] on button "+" at bounding box center [806, 292] width 33 height 33
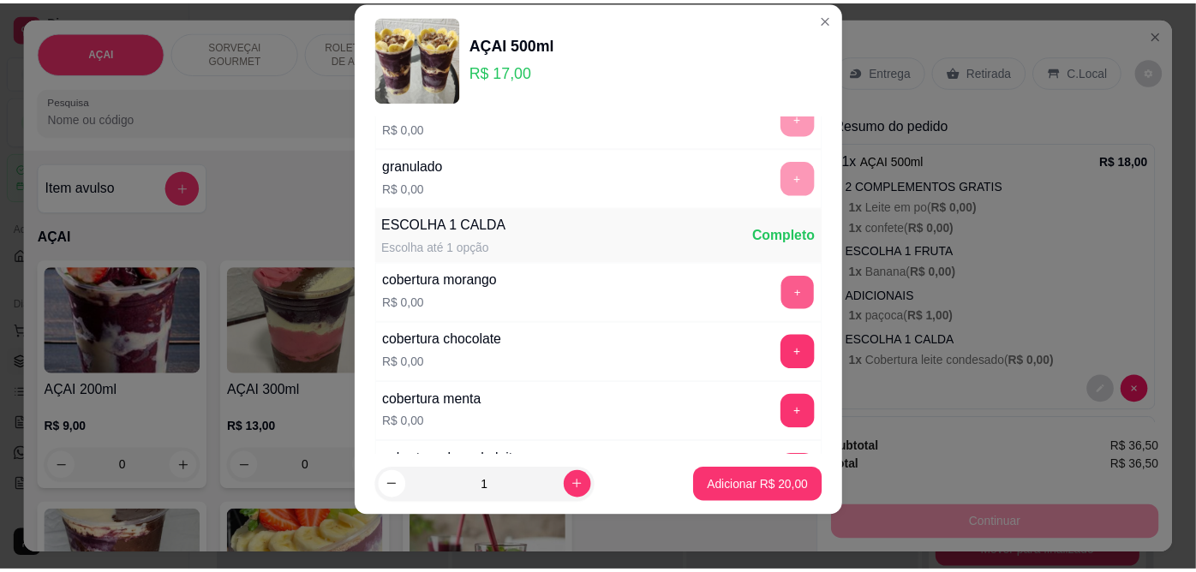
scroll to position [1916, 0]
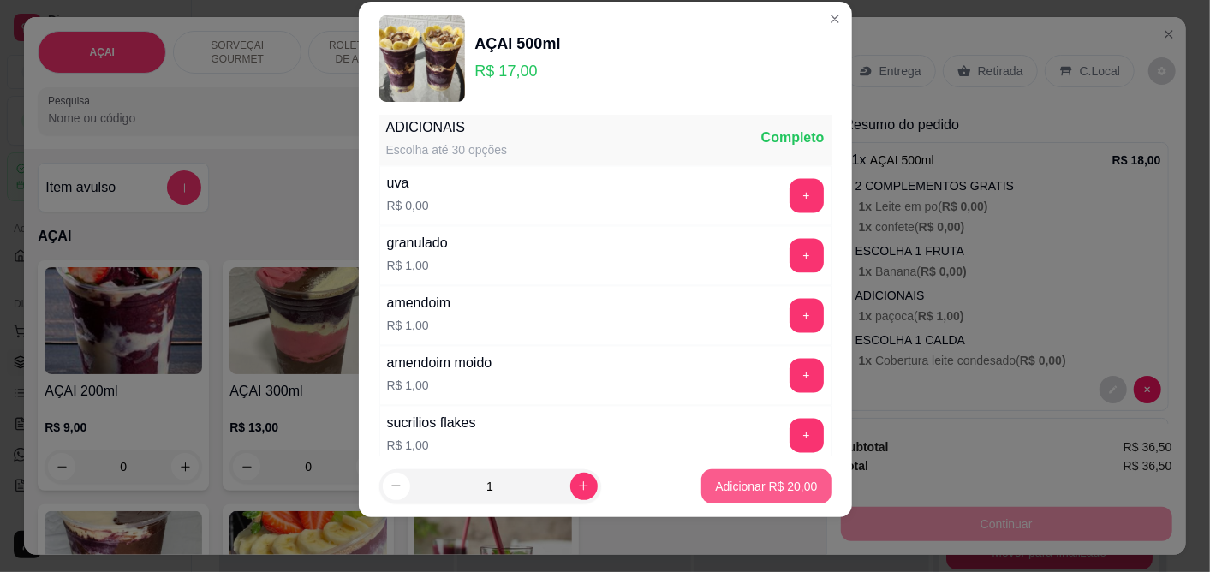
click at [756, 478] on p "Adicionar R$ 20,00" at bounding box center [766, 486] width 102 height 17
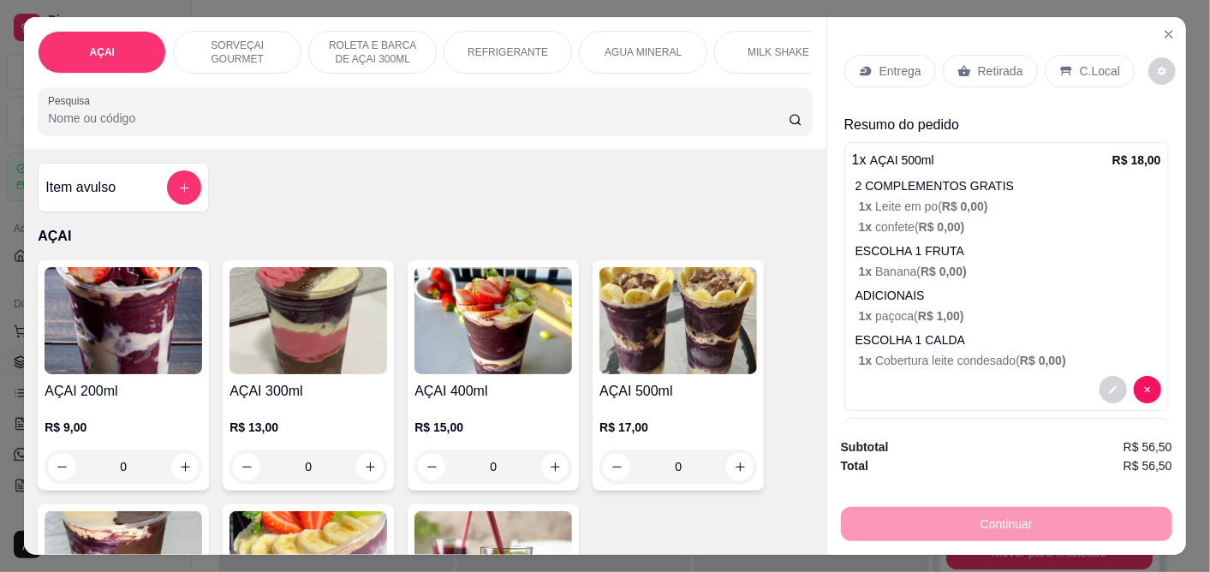
click at [1072, 69] on div "C.Local" at bounding box center [1090, 71] width 90 height 33
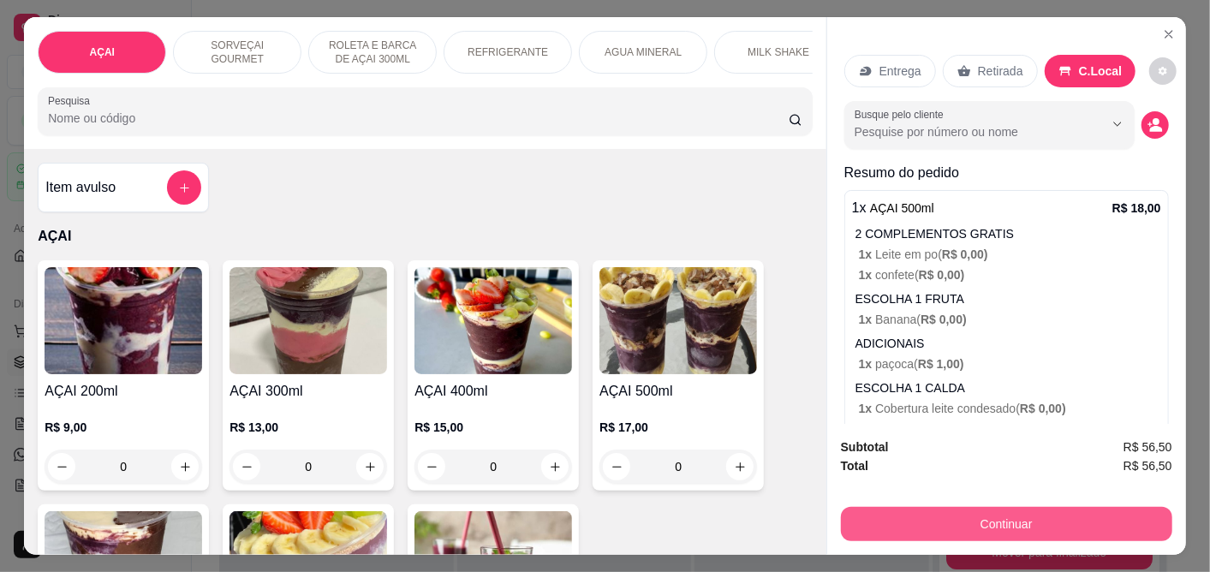
click at [1088, 511] on button "Continuar" at bounding box center [1007, 524] width 332 height 34
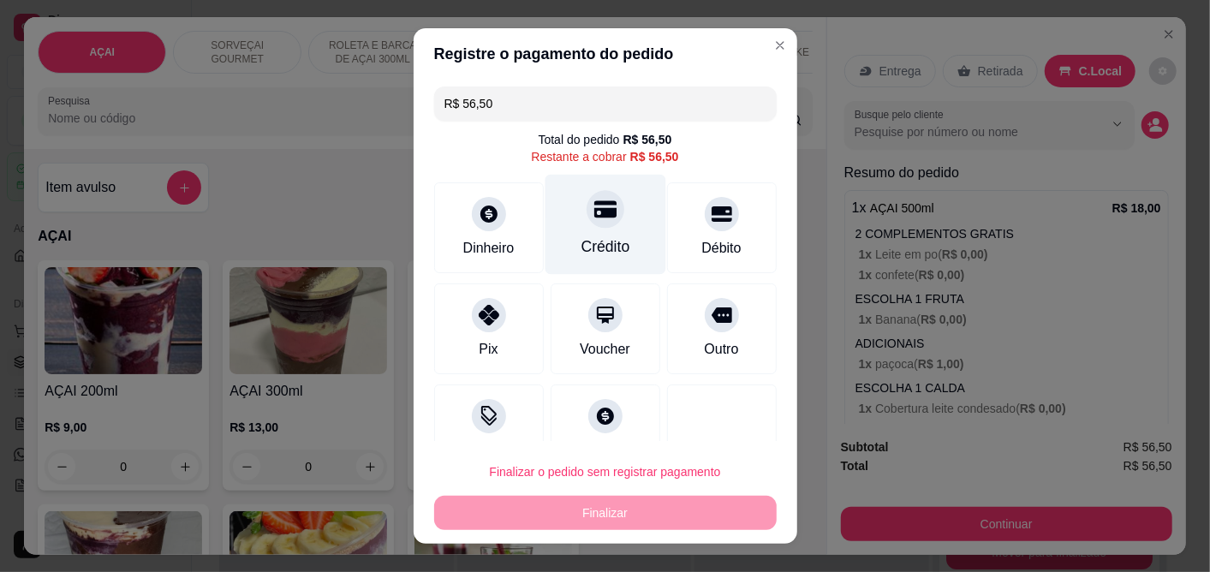
click at [587, 226] on div at bounding box center [606, 210] width 38 height 38
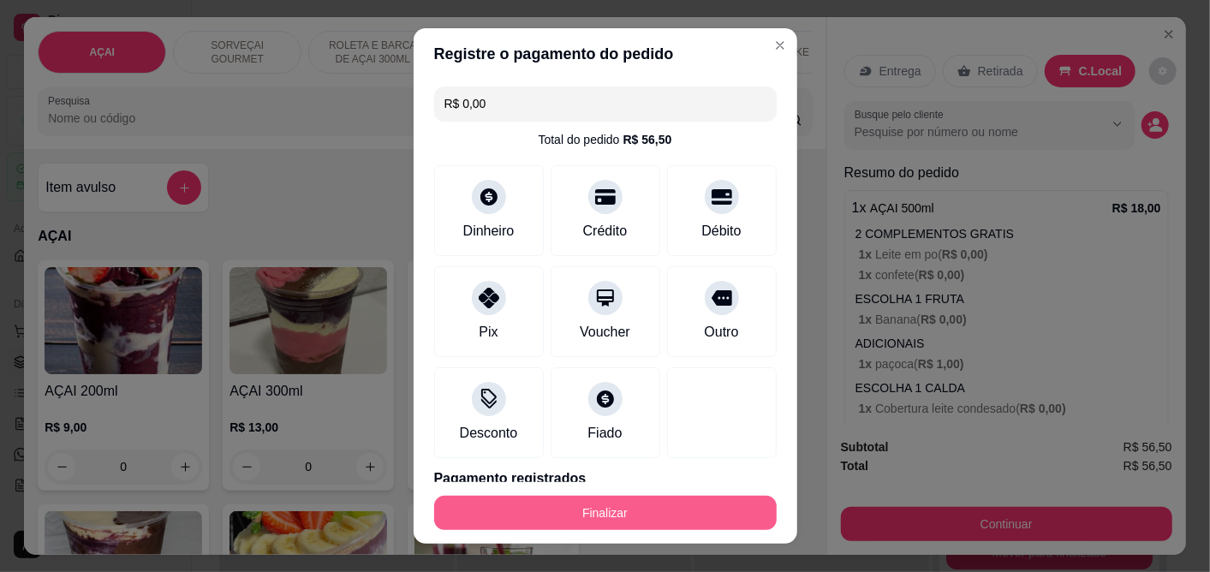
click at [628, 499] on button "Finalizar" at bounding box center [605, 513] width 343 height 34
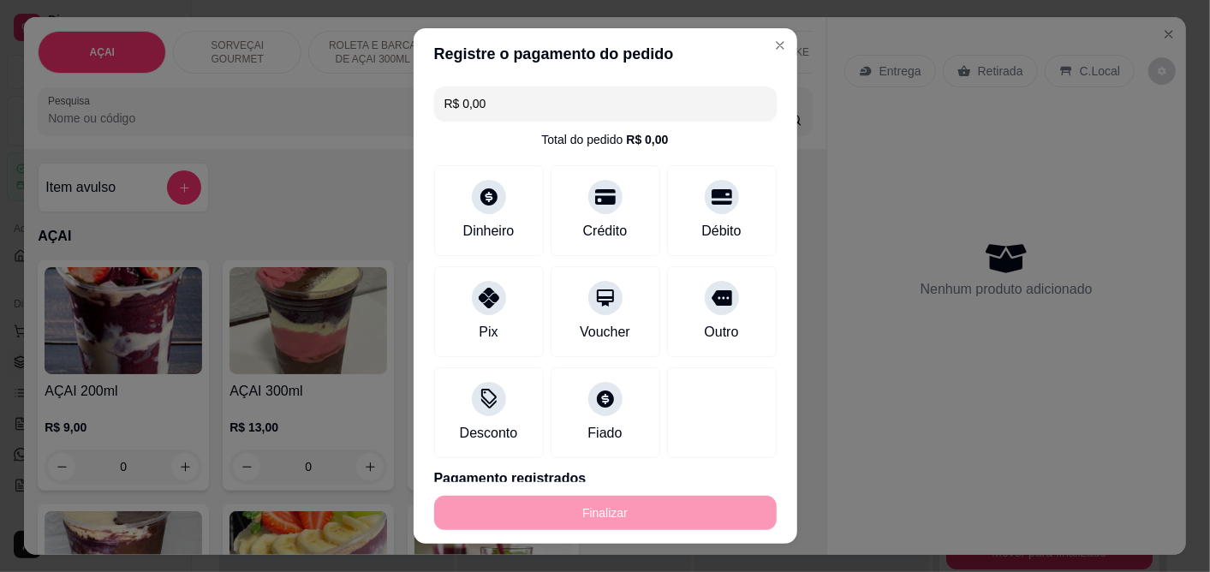
type input "-R$ 56,50"
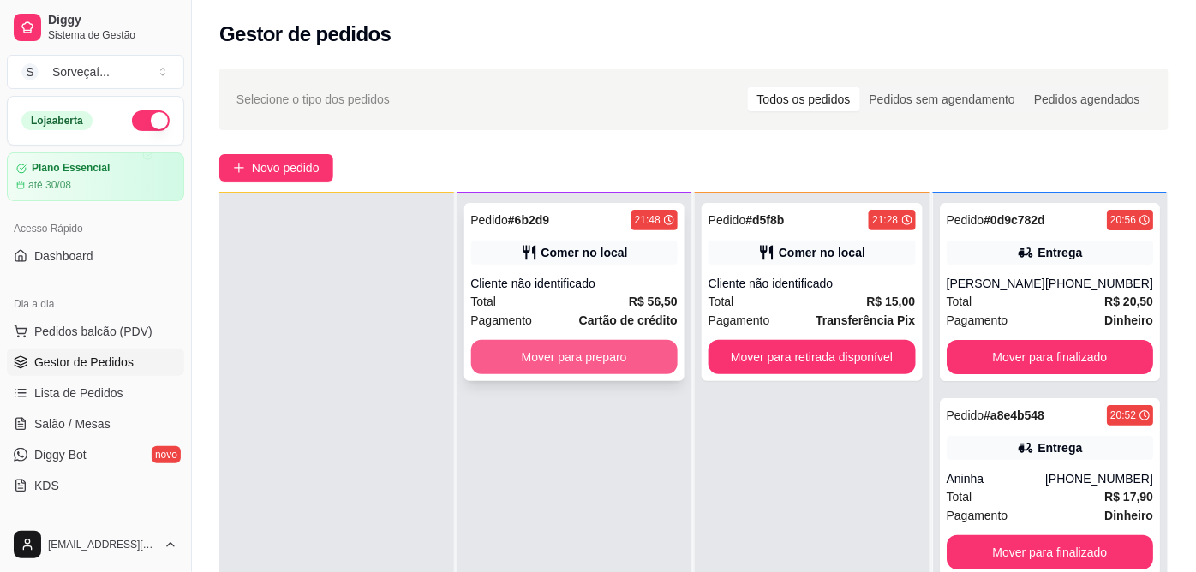
click at [540, 349] on button "Mover para preparo" at bounding box center [574, 357] width 207 height 34
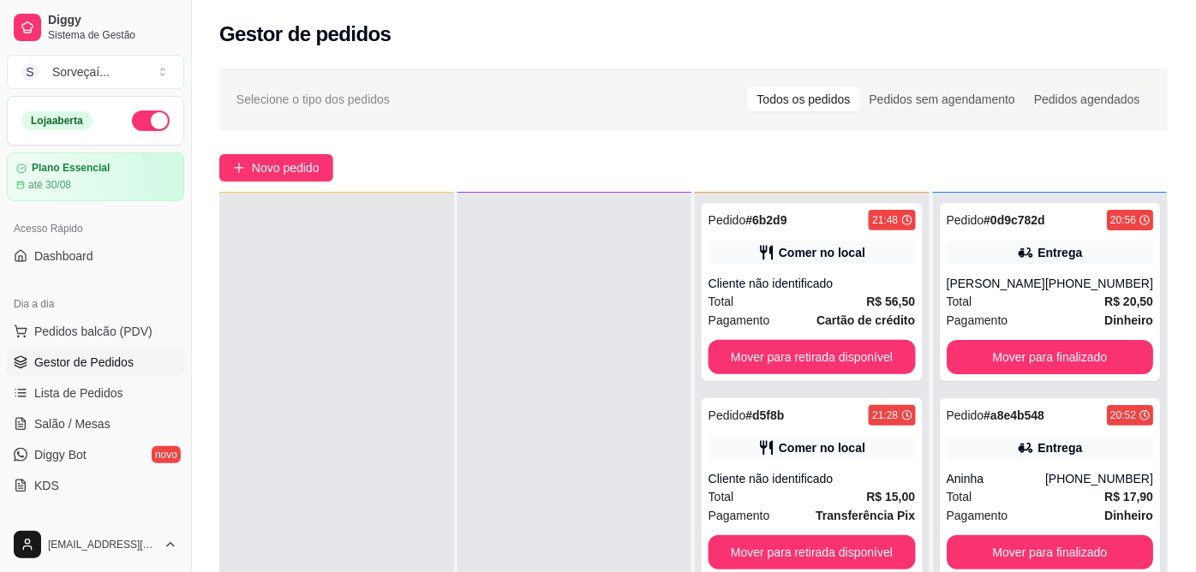
click at [135, 124] on button "button" at bounding box center [151, 121] width 38 height 21
